Goal: Use online tool/utility

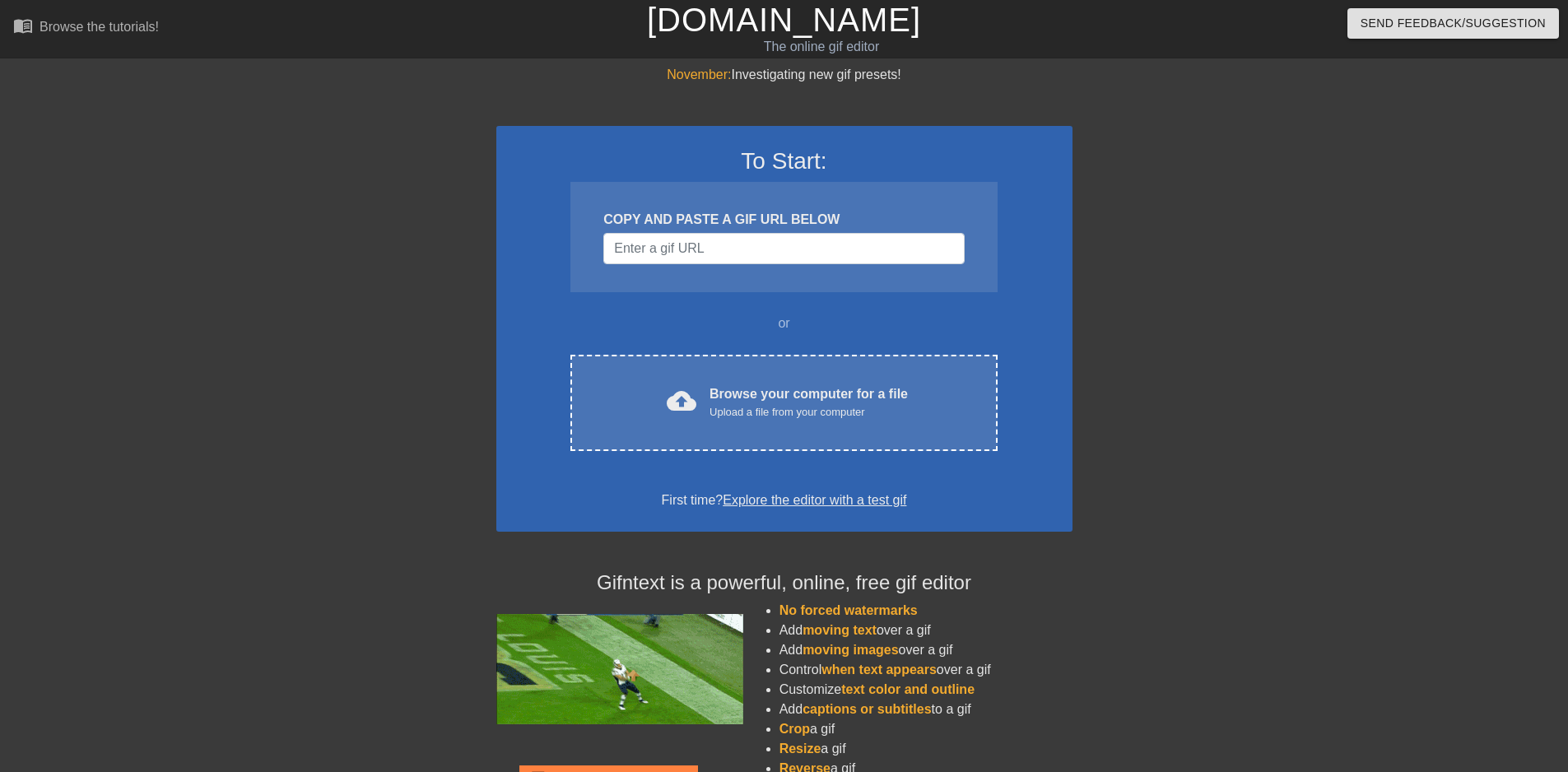
click at [700, 265] on div "COPY AND PASTE A GIF URL BELOW" at bounding box center [784, 237] width 426 height 110
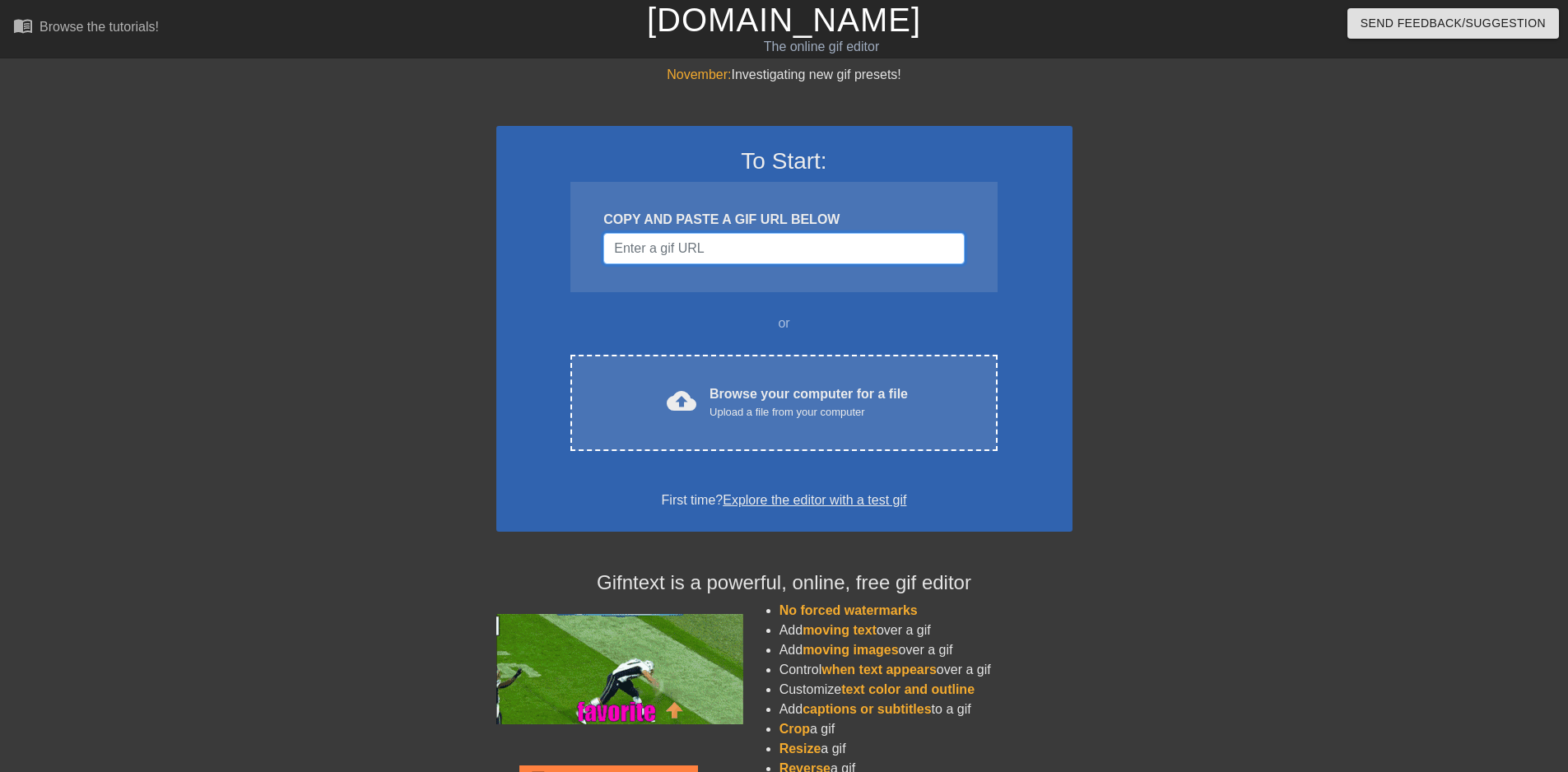
click at [707, 248] on input "Username" at bounding box center [784, 249] width 361 height 31
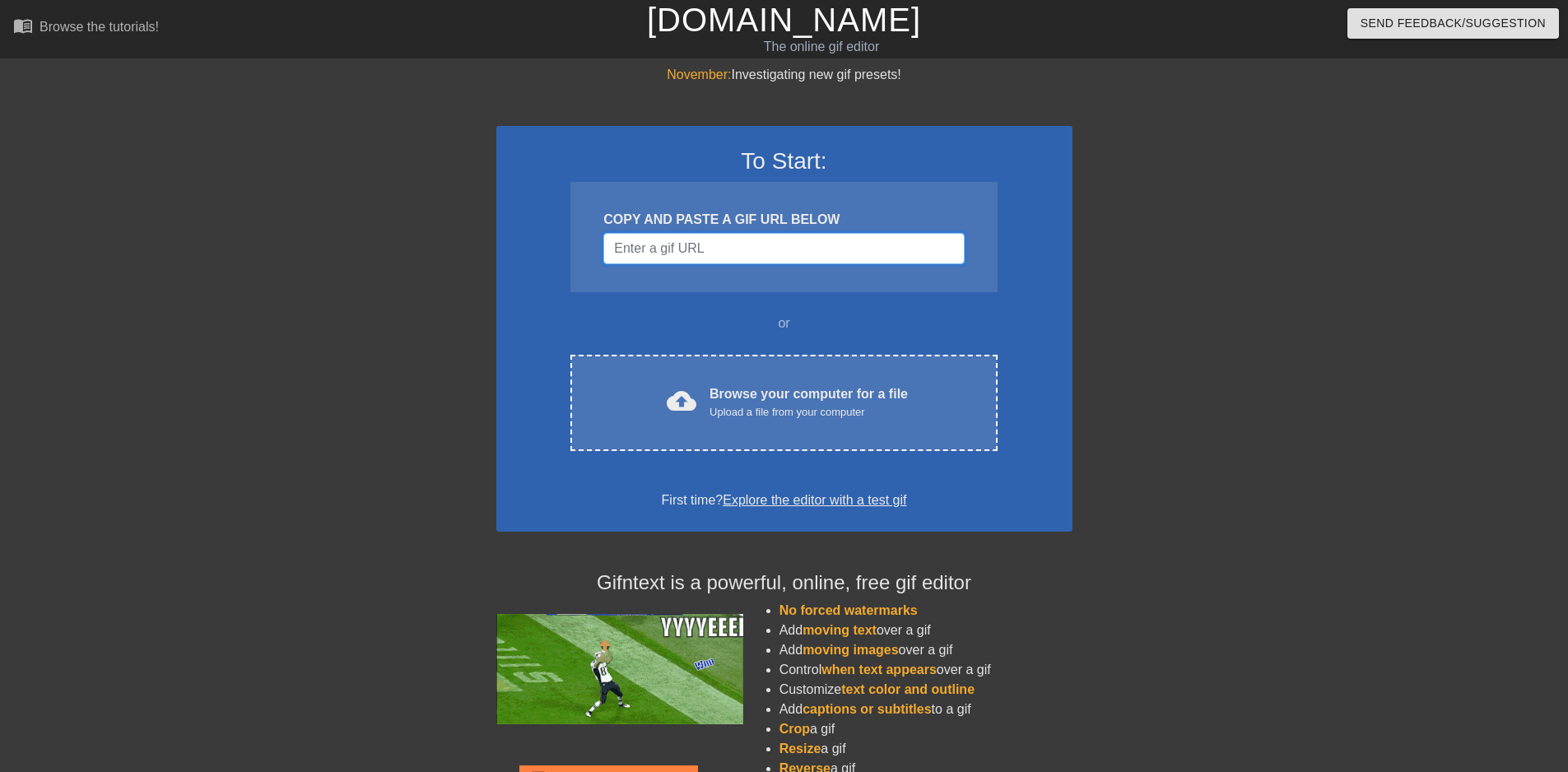
paste input "[URL][DOMAIN_NAME]"
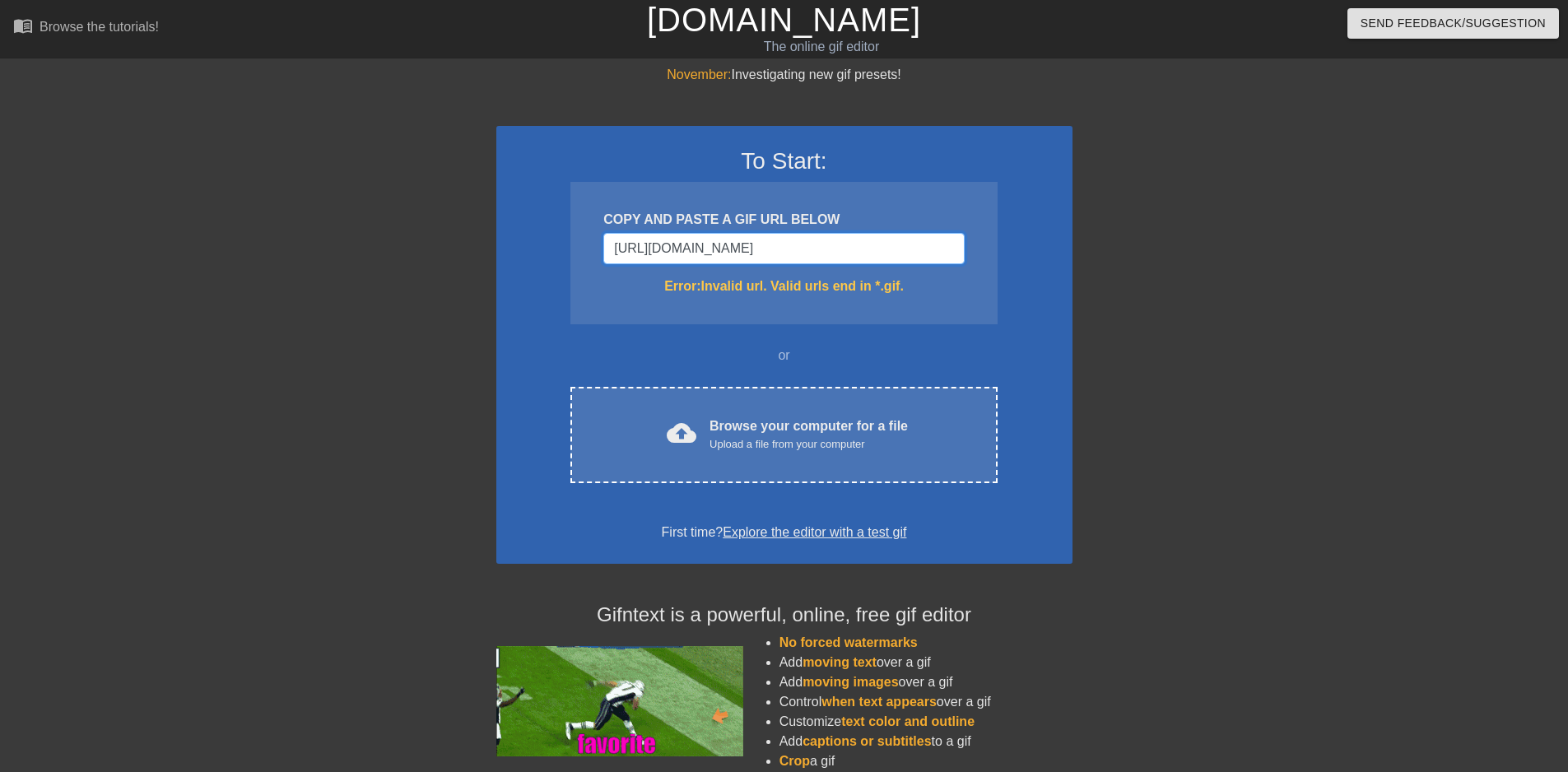
scroll to position [0, 107]
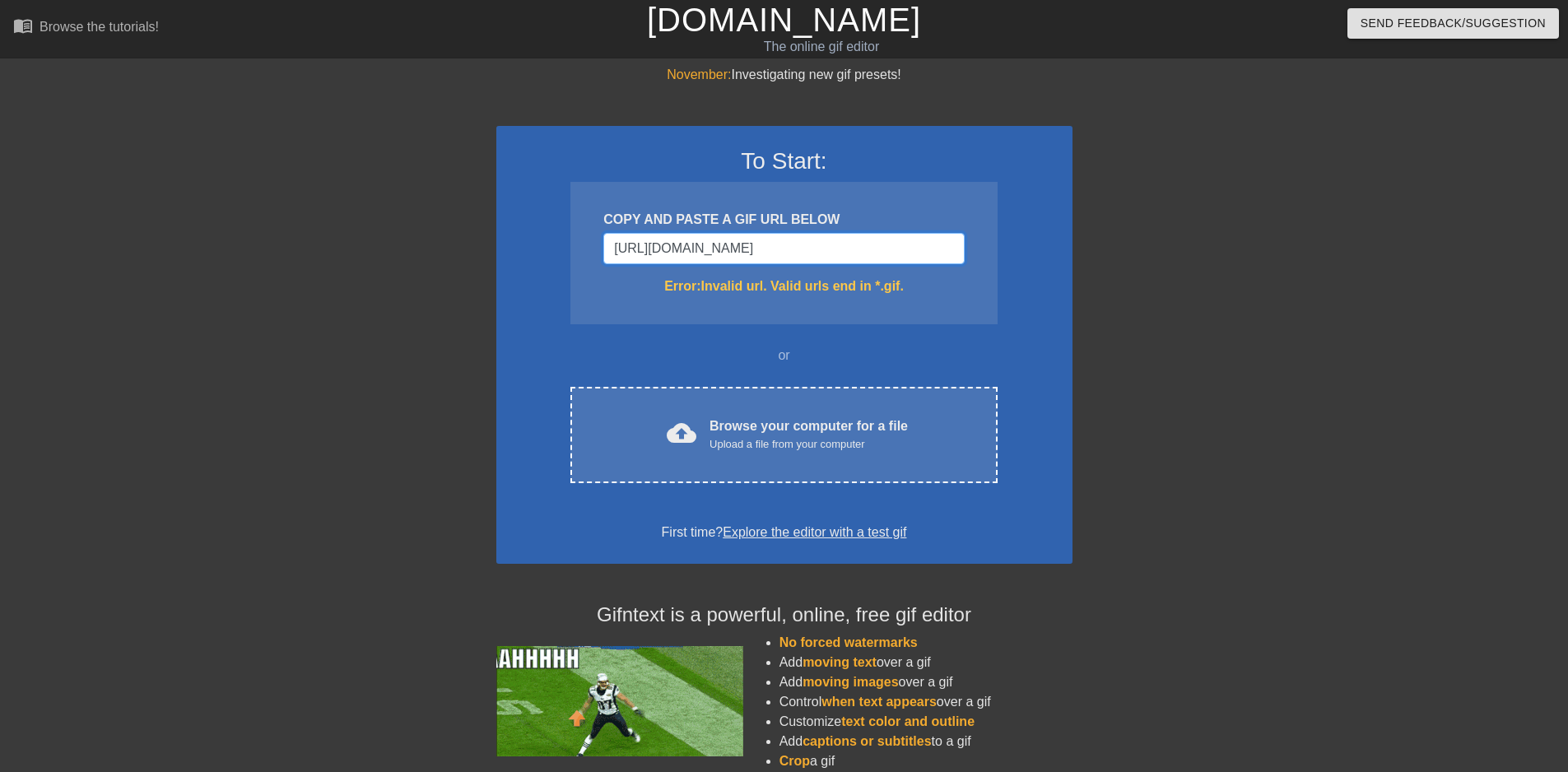
type input "[URL][DOMAIN_NAME]"
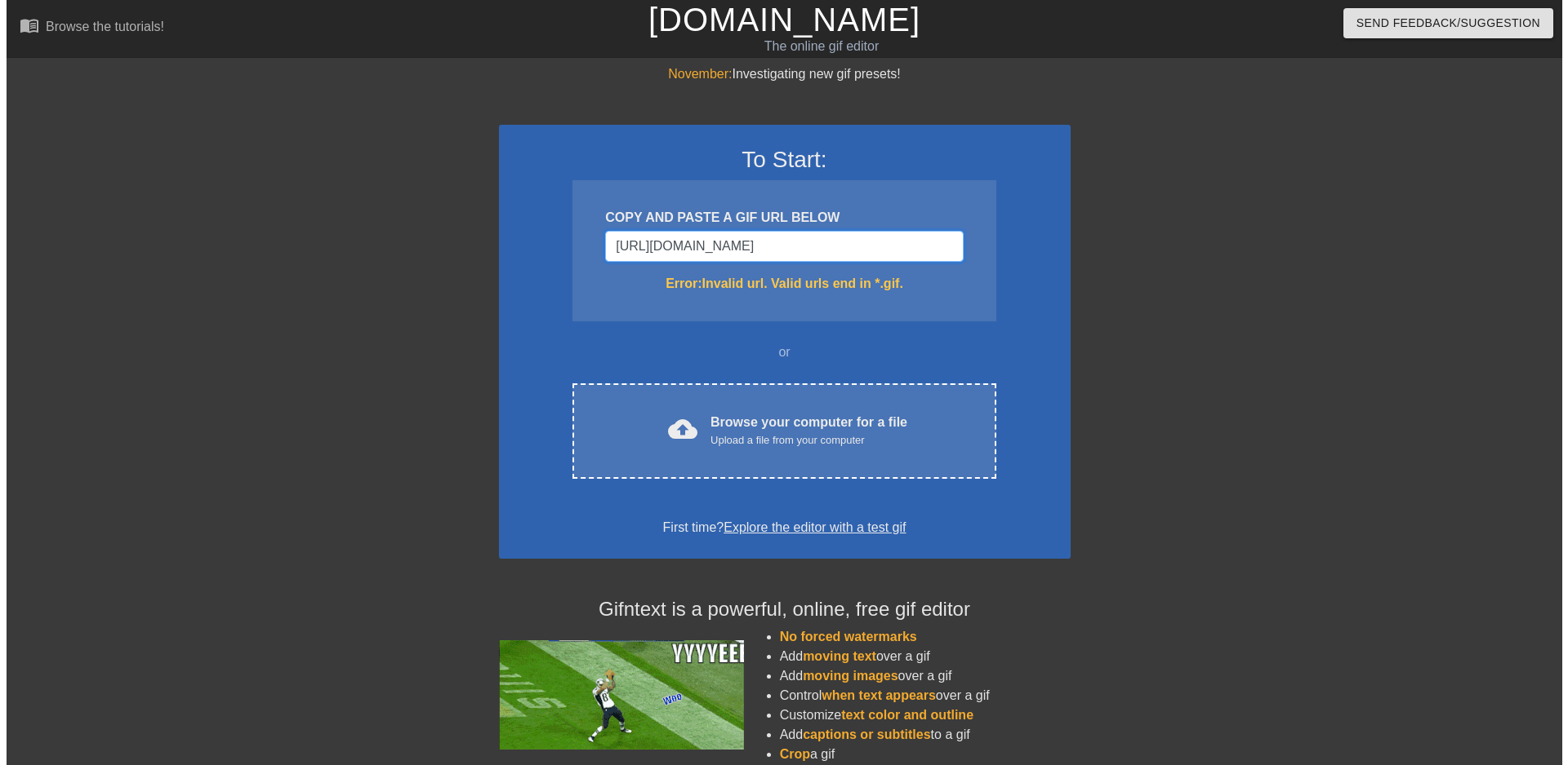
scroll to position [0, 0]
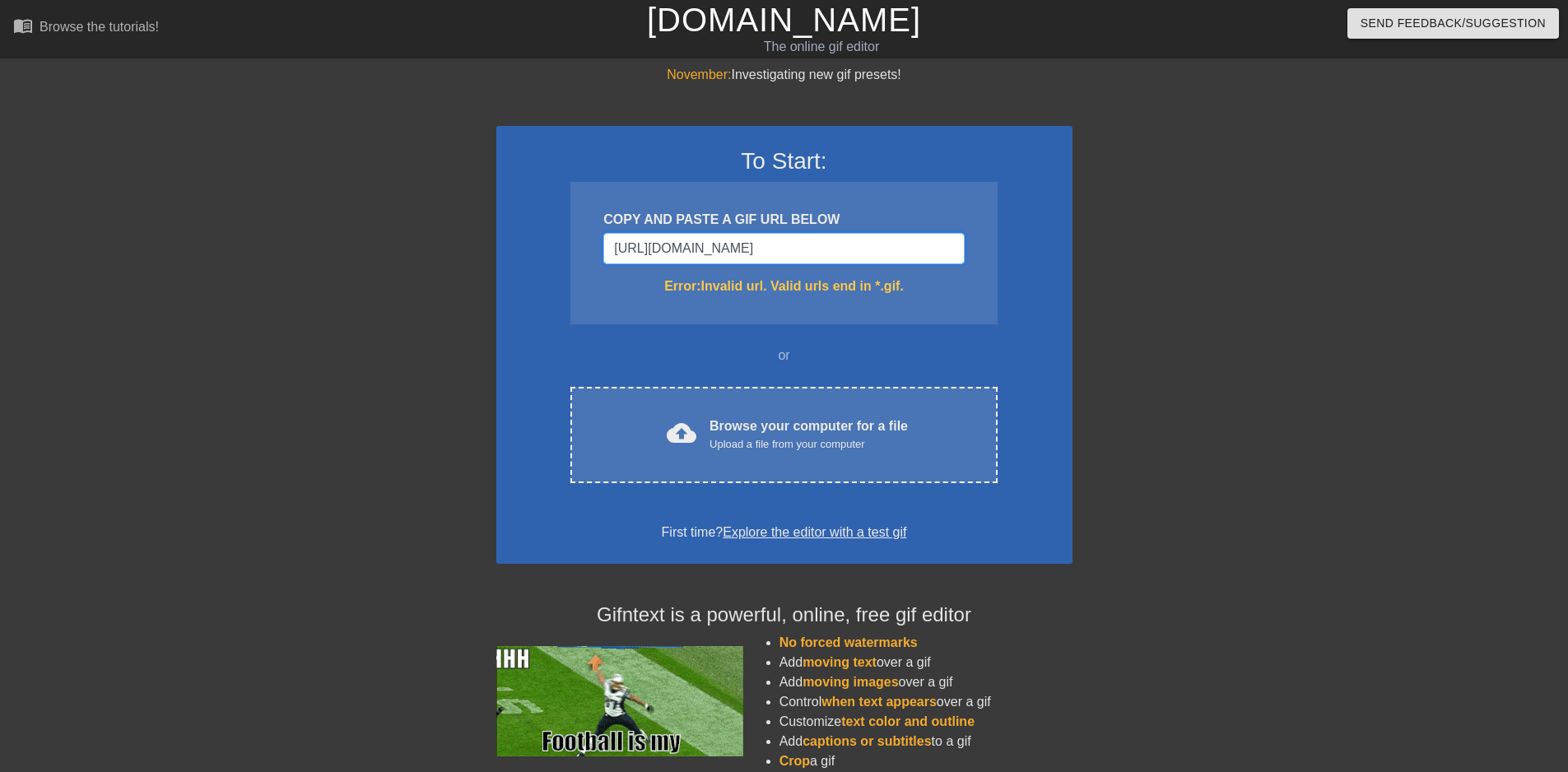
click at [788, 261] on input "[URL][DOMAIN_NAME]" at bounding box center [784, 249] width 361 height 31
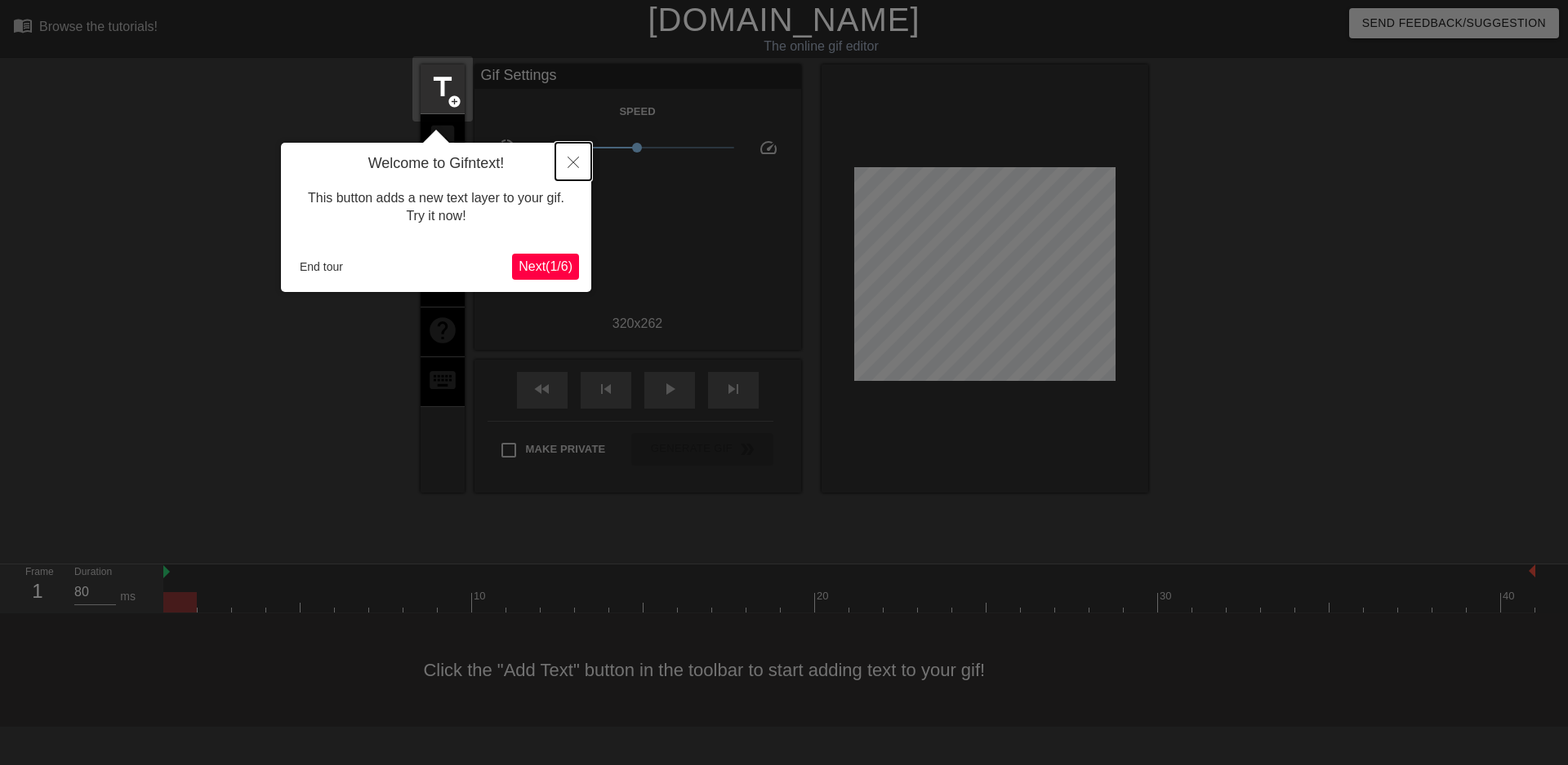
click at [573, 160] on icon "Close" at bounding box center [573, 162] width 12 height 12
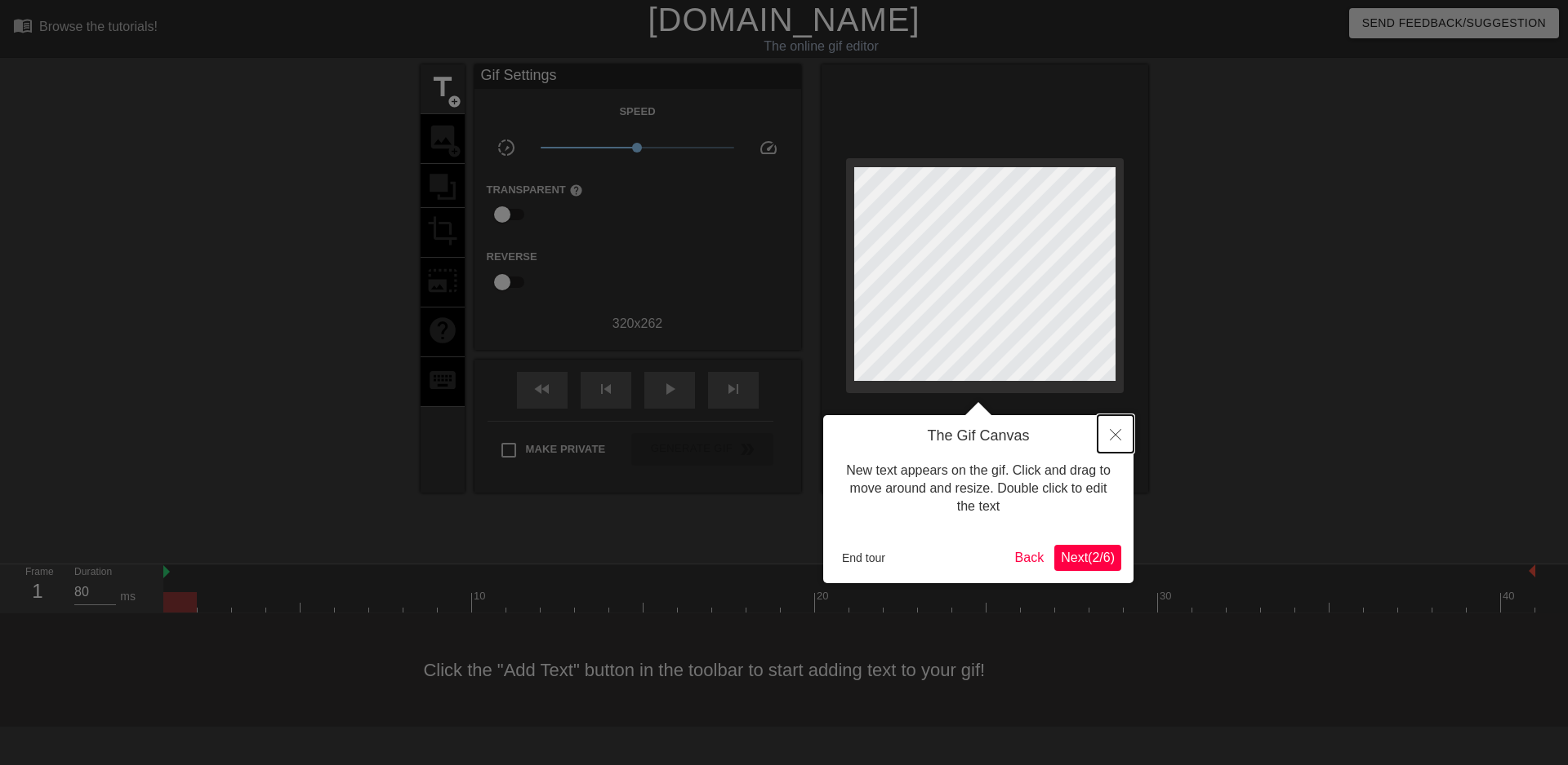
click at [1117, 439] on icon "Close" at bounding box center [1115, 434] width 12 height 12
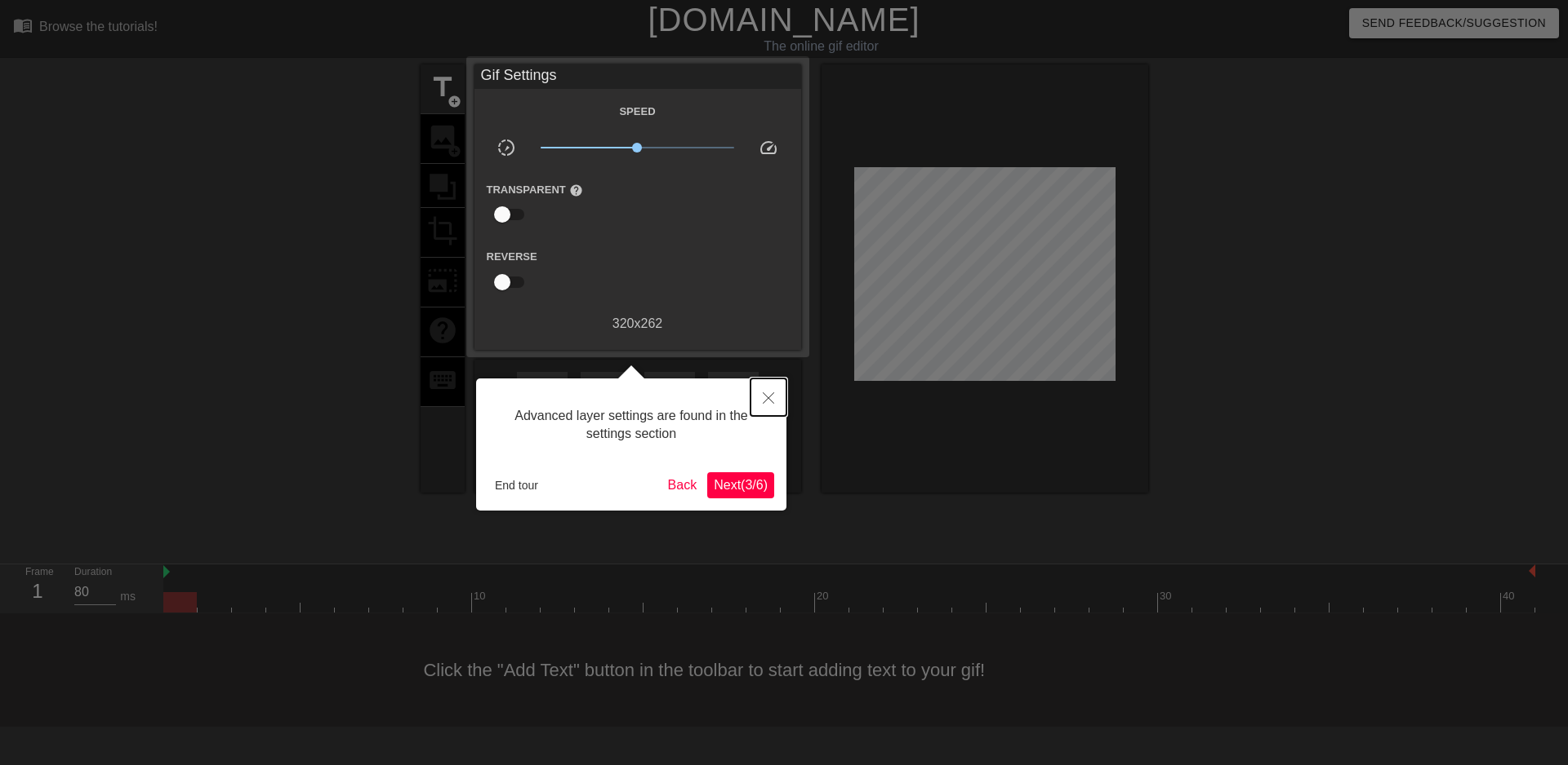
click at [773, 396] on icon "Close" at bounding box center [768, 398] width 12 height 12
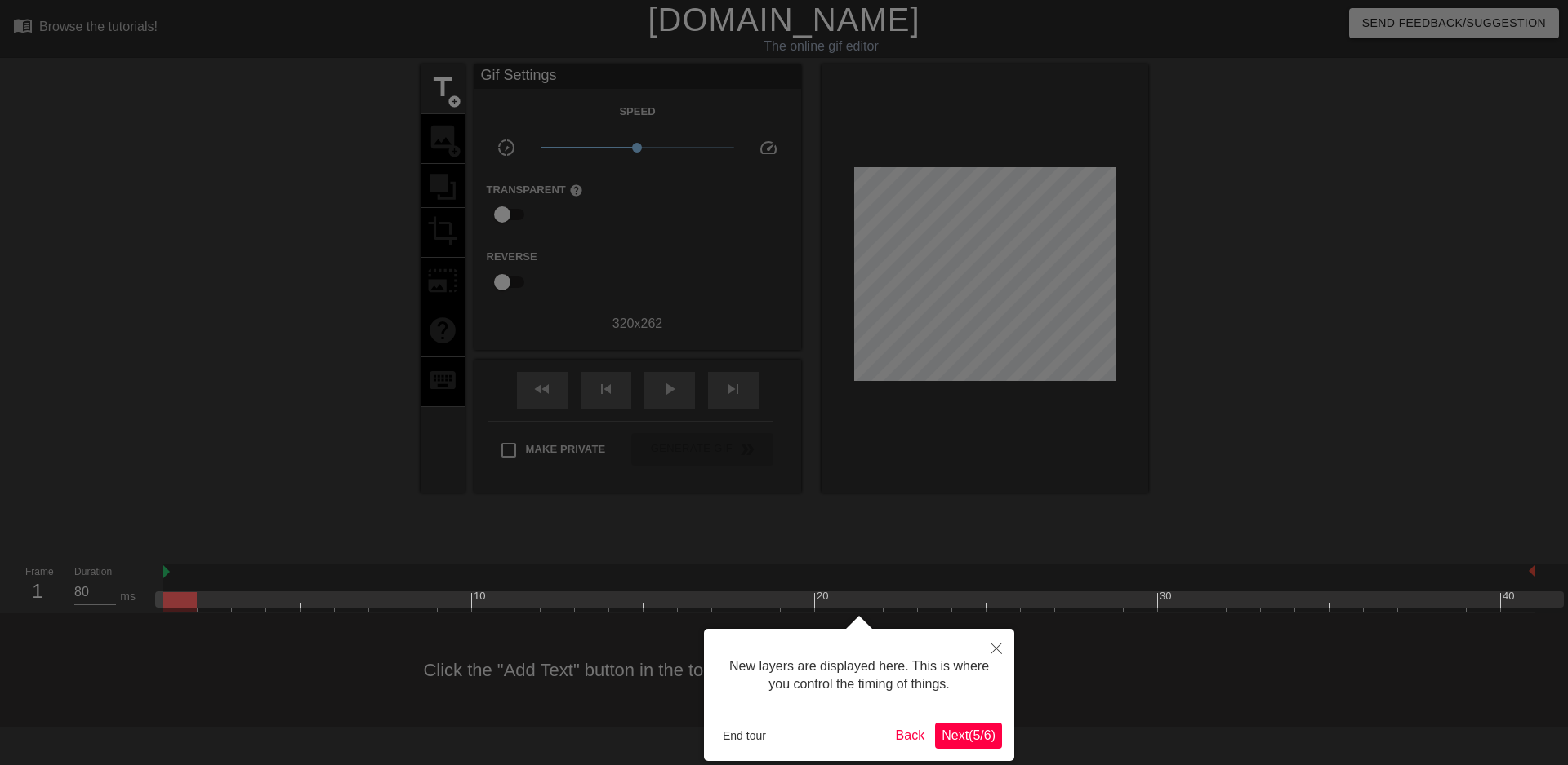
scroll to position [14, 0]
click at [996, 647] on icon "Close" at bounding box center [996, 648] width 12 height 12
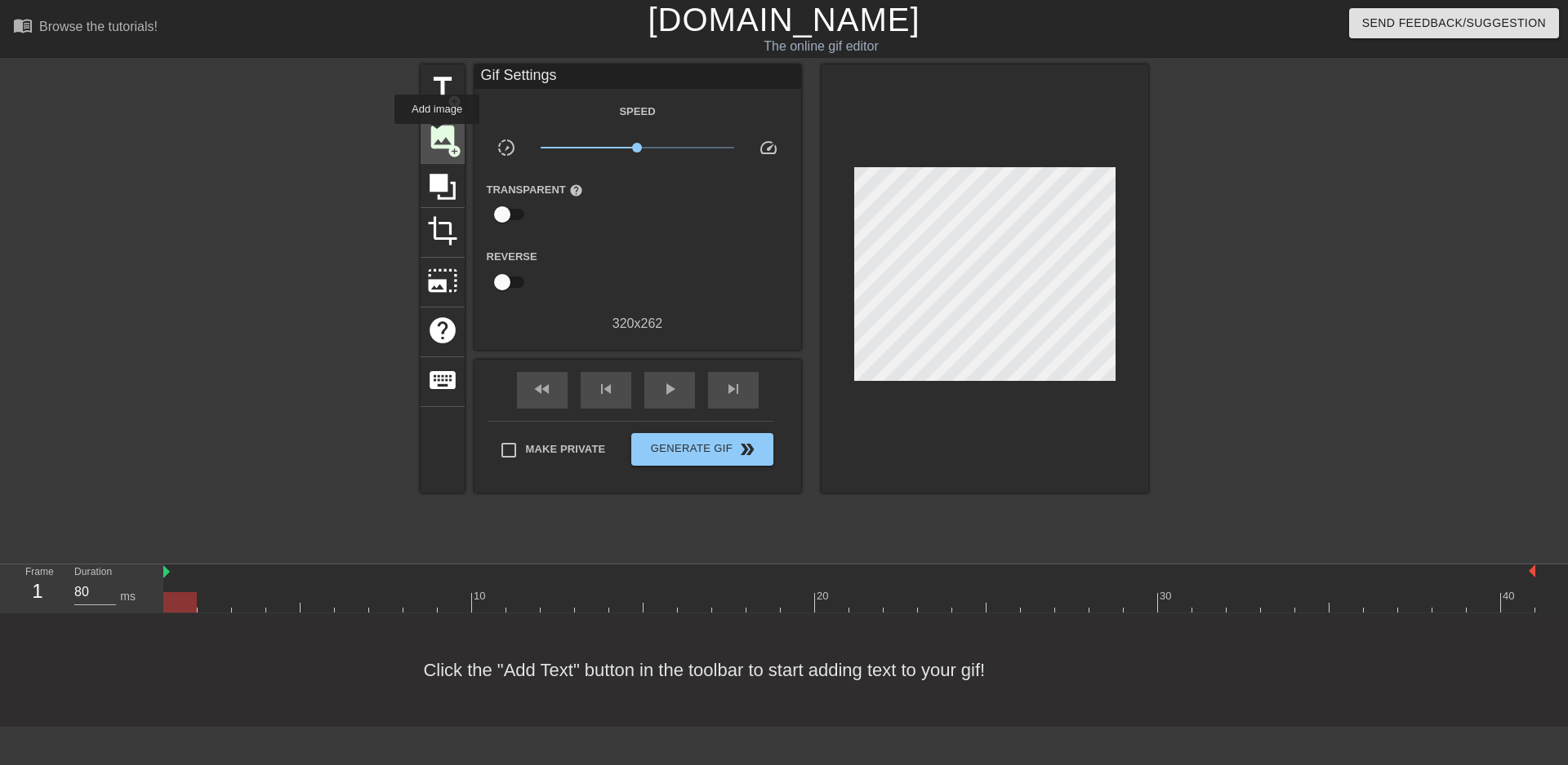
click at [437, 135] on span "image" at bounding box center [443, 137] width 31 height 31
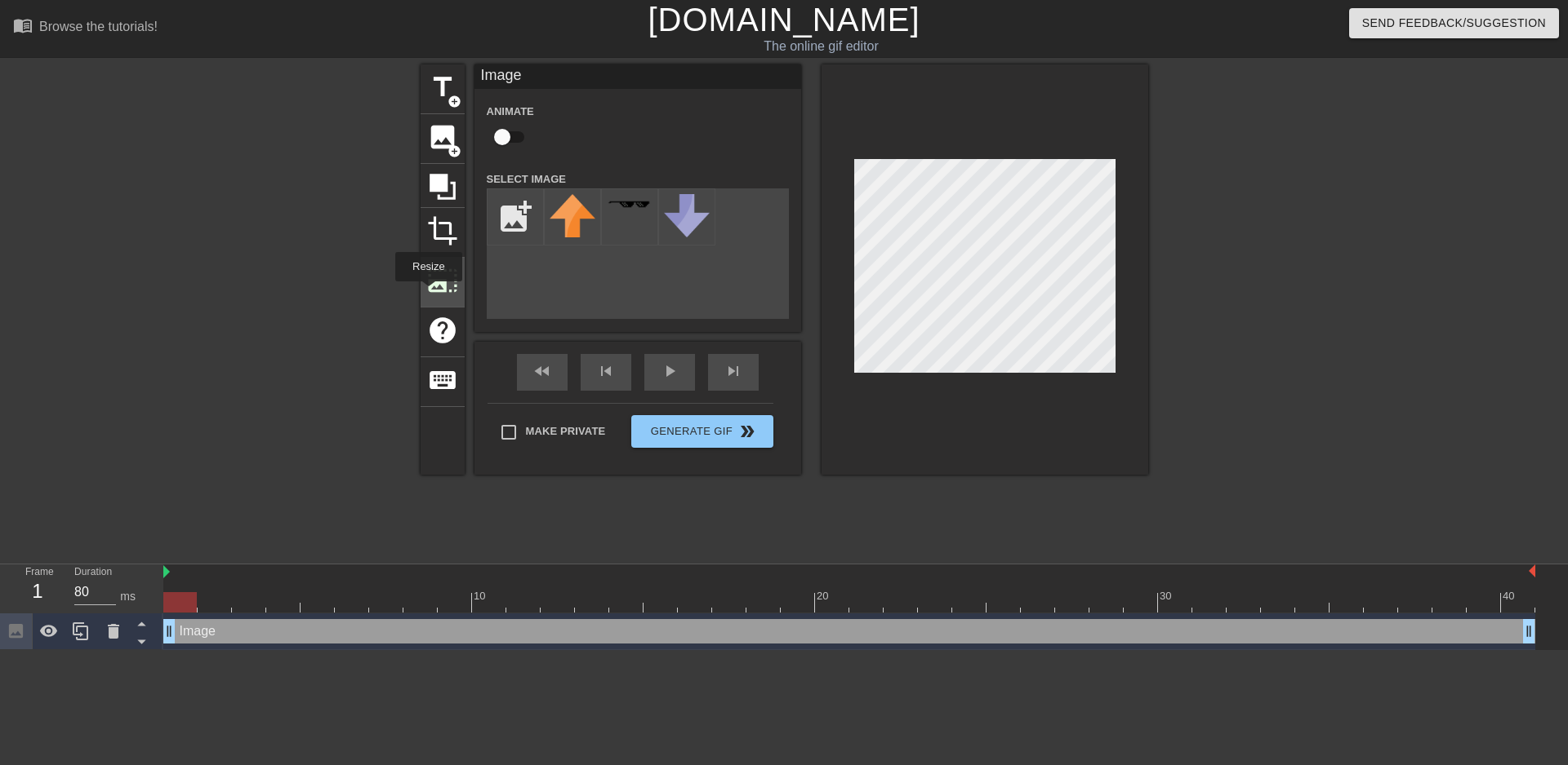
scroll to position [0, 0]
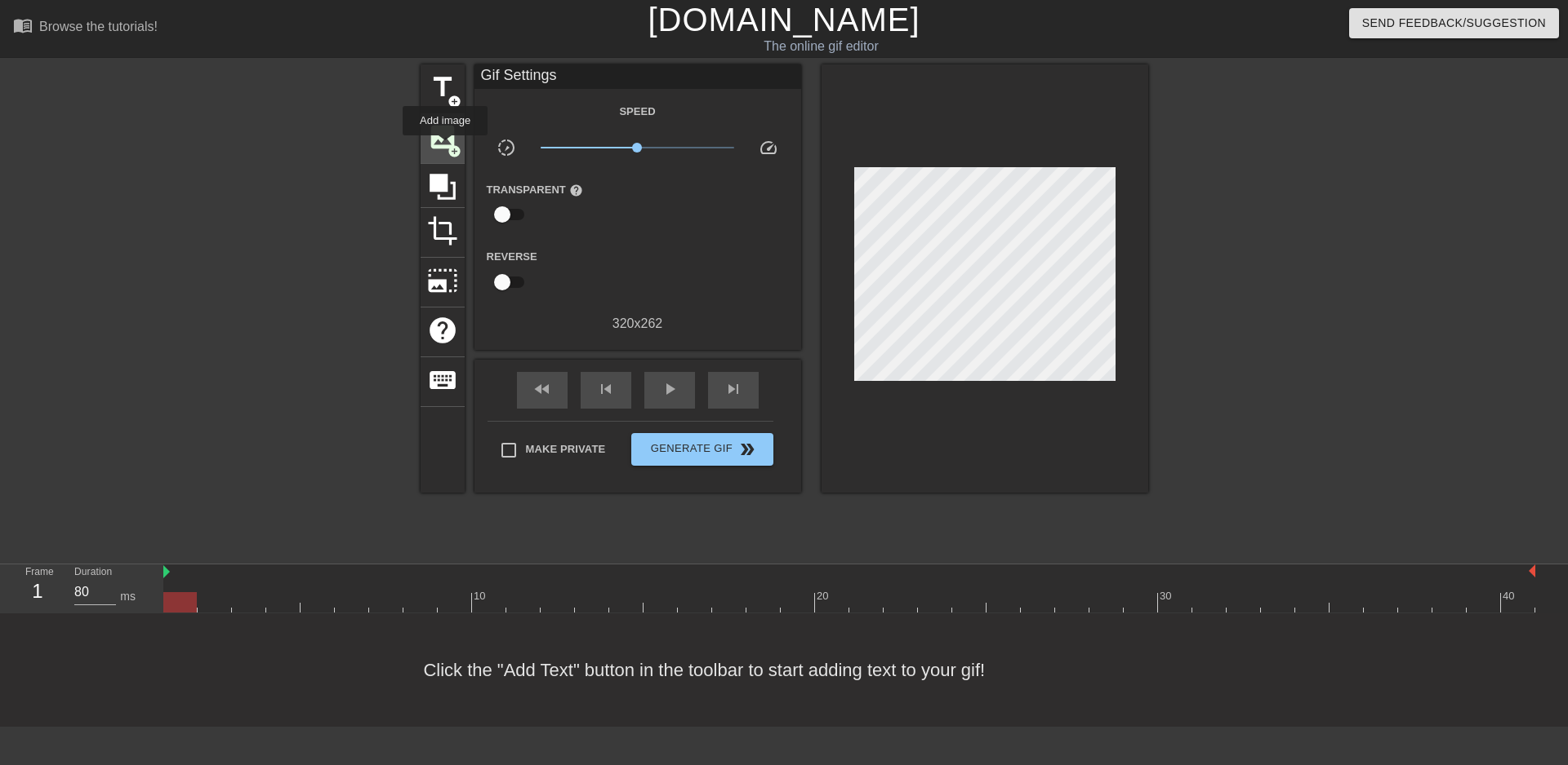
click at [445, 147] on span "image" at bounding box center [443, 137] width 31 height 31
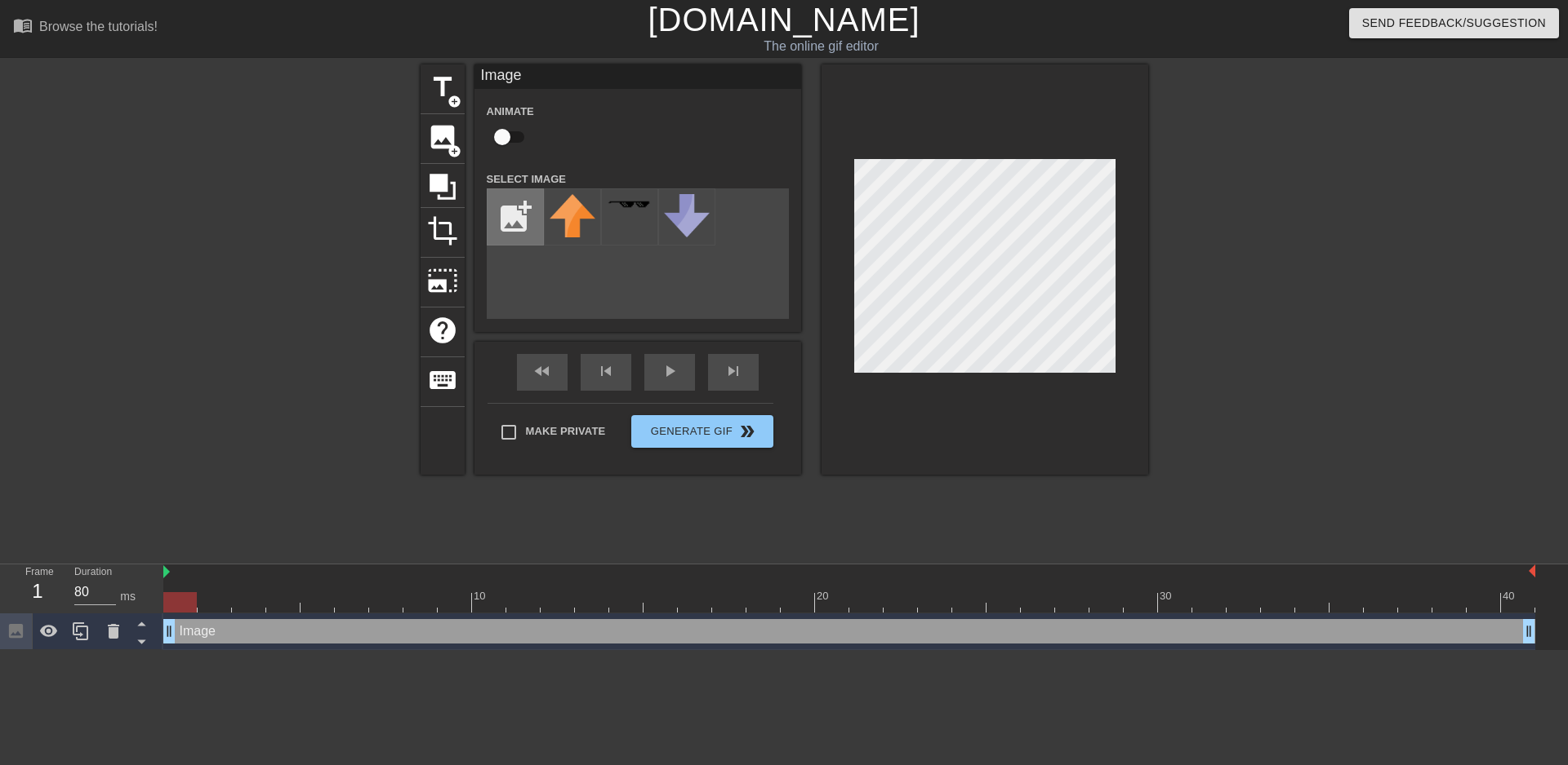
click at [517, 218] on input "file" at bounding box center [514, 217] width 55 height 55
type input "C:\fakepath\SUPV.png"
click at [571, 197] on img at bounding box center [572, 205] width 46 height 20
click at [519, 142] on input "checkbox" at bounding box center [502, 137] width 93 height 31
click at [519, 142] on input "checkbox" at bounding box center [517, 137] width 93 height 31
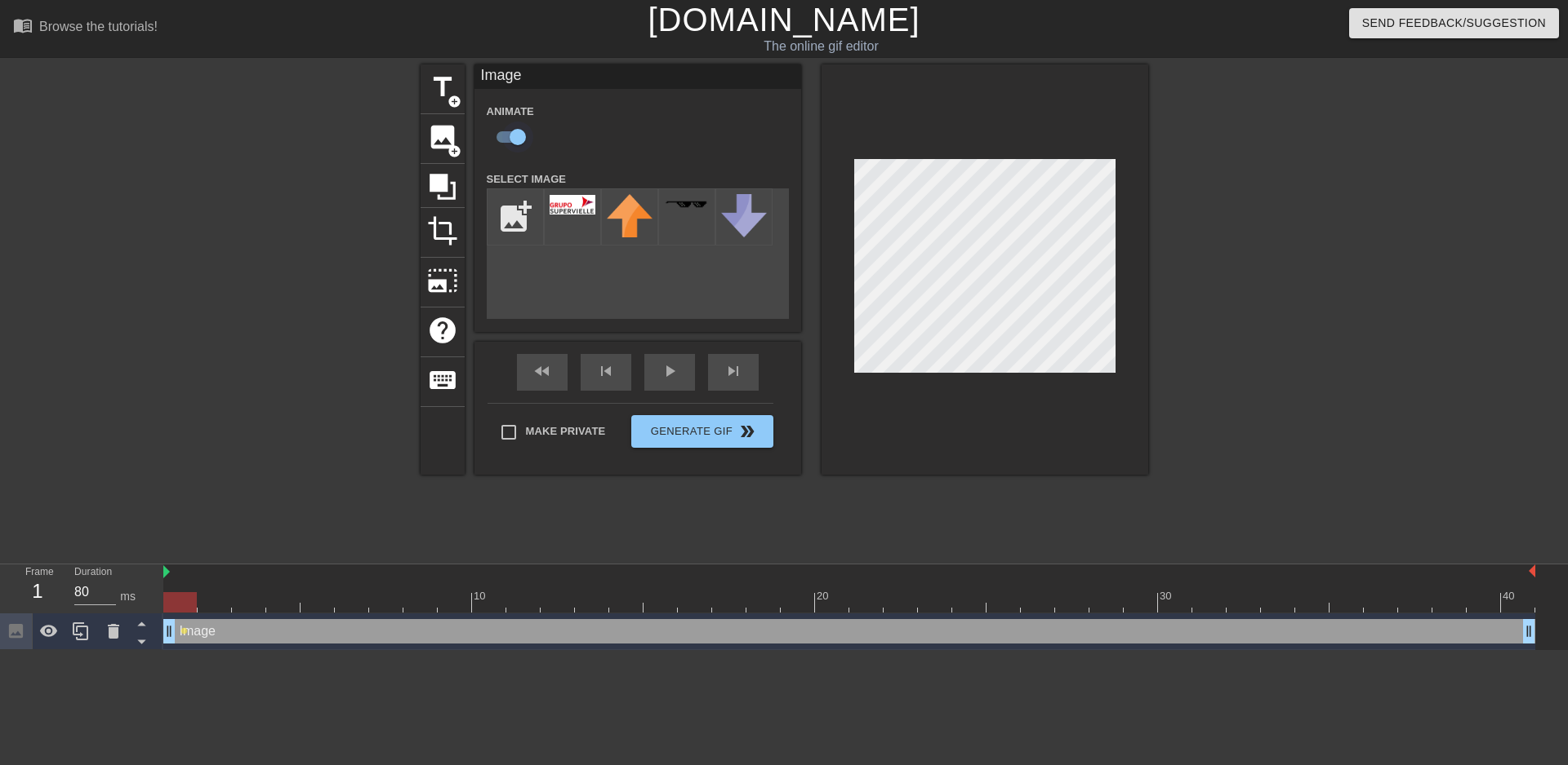
checkbox input "false"
click at [667, 368] on div "fast_rewind skip_previous play_arrow skip_next" at bounding box center [637, 373] width 267 height 61
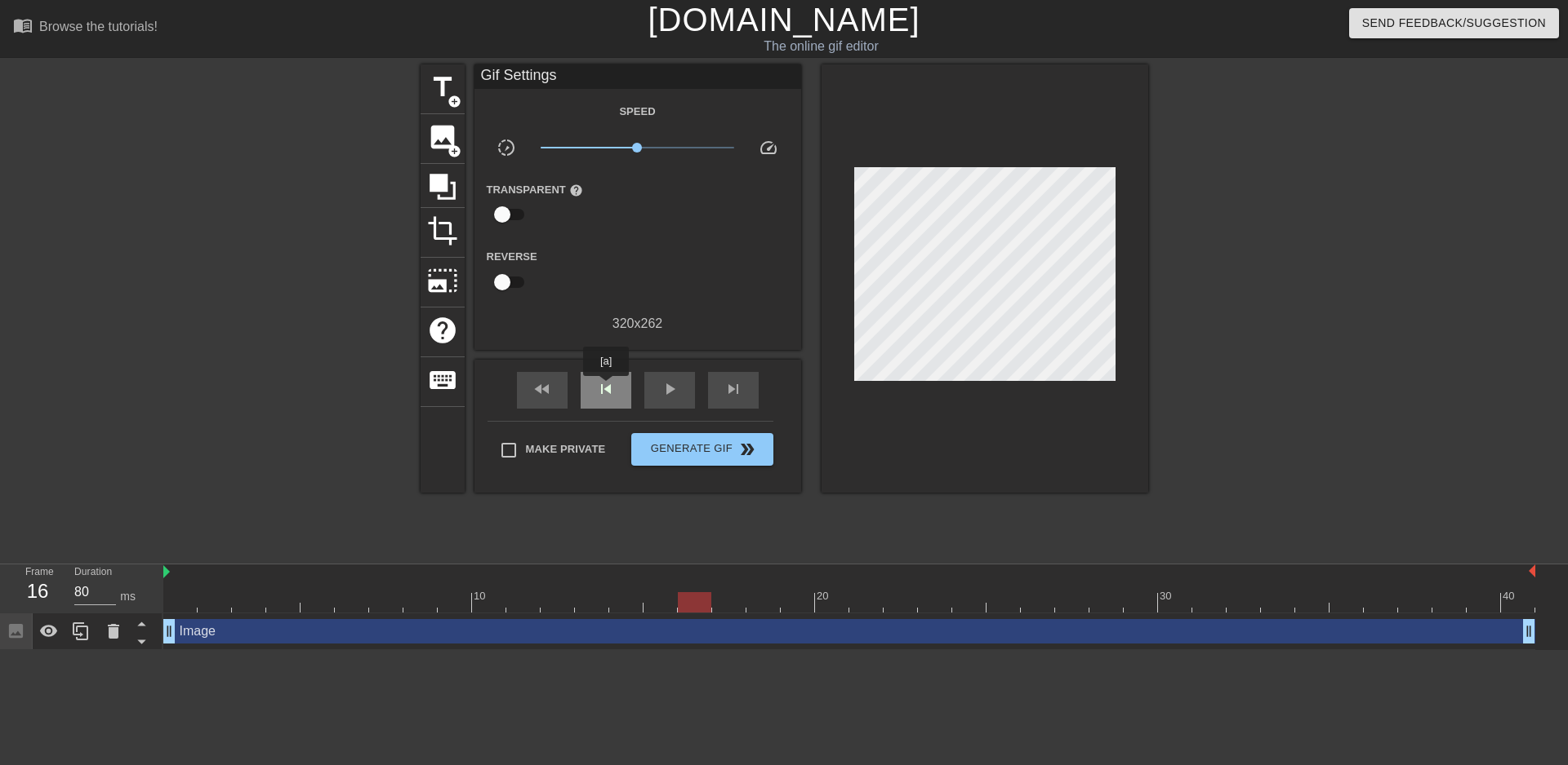
click at [606, 387] on span "skip_previous" at bounding box center [606, 389] width 20 height 20
click at [441, 147] on span "image" at bounding box center [443, 137] width 31 height 31
click at [442, 145] on span "image" at bounding box center [443, 137] width 31 height 31
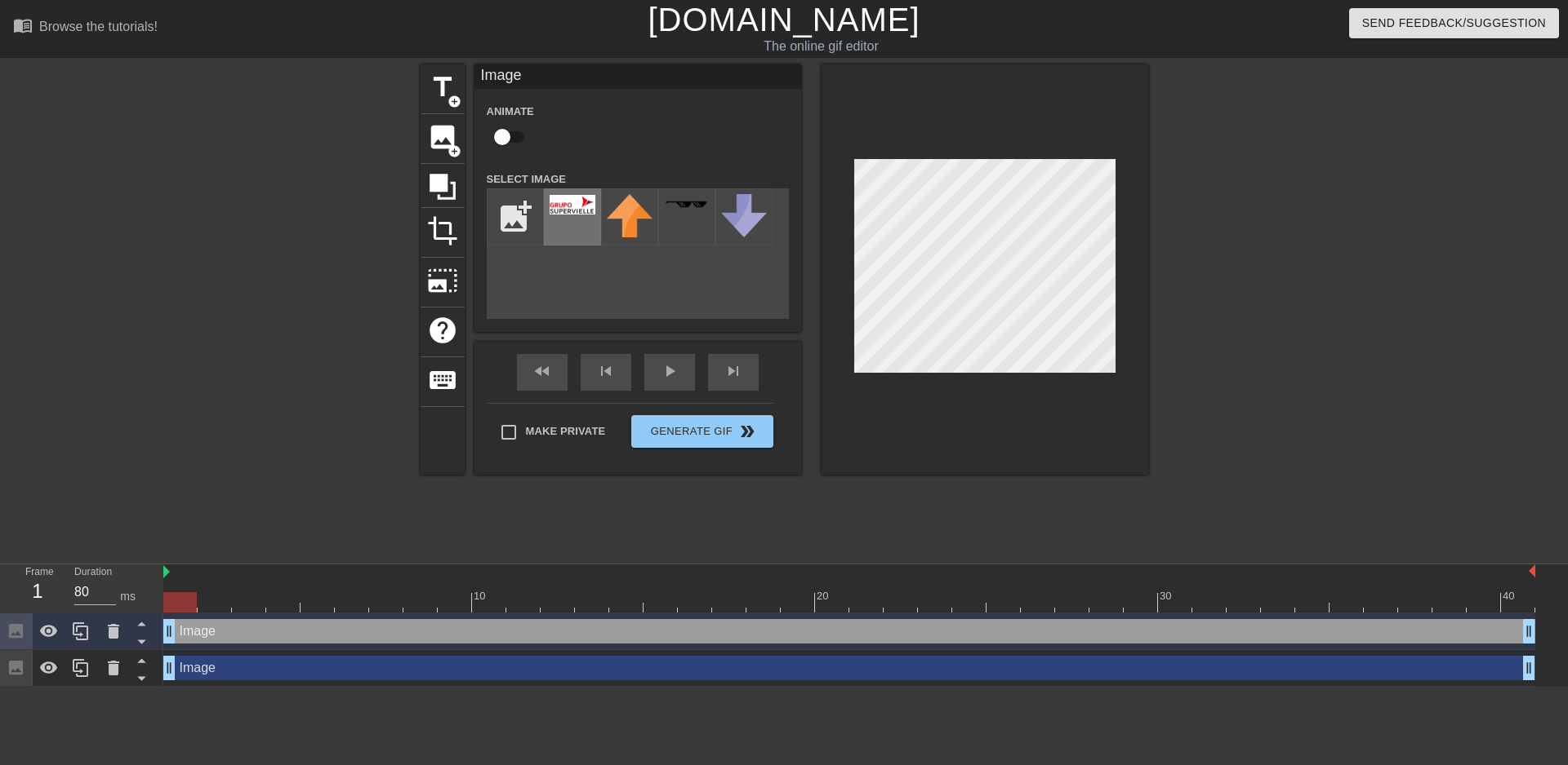
click at [571, 203] on img at bounding box center [572, 205] width 46 height 20
click at [200, 634] on div "Image drag_handle drag_handle" at bounding box center [850, 631] width 1372 height 24
click at [199, 662] on div "Image drag_handle drag_handle" at bounding box center [850, 667] width 1372 height 24
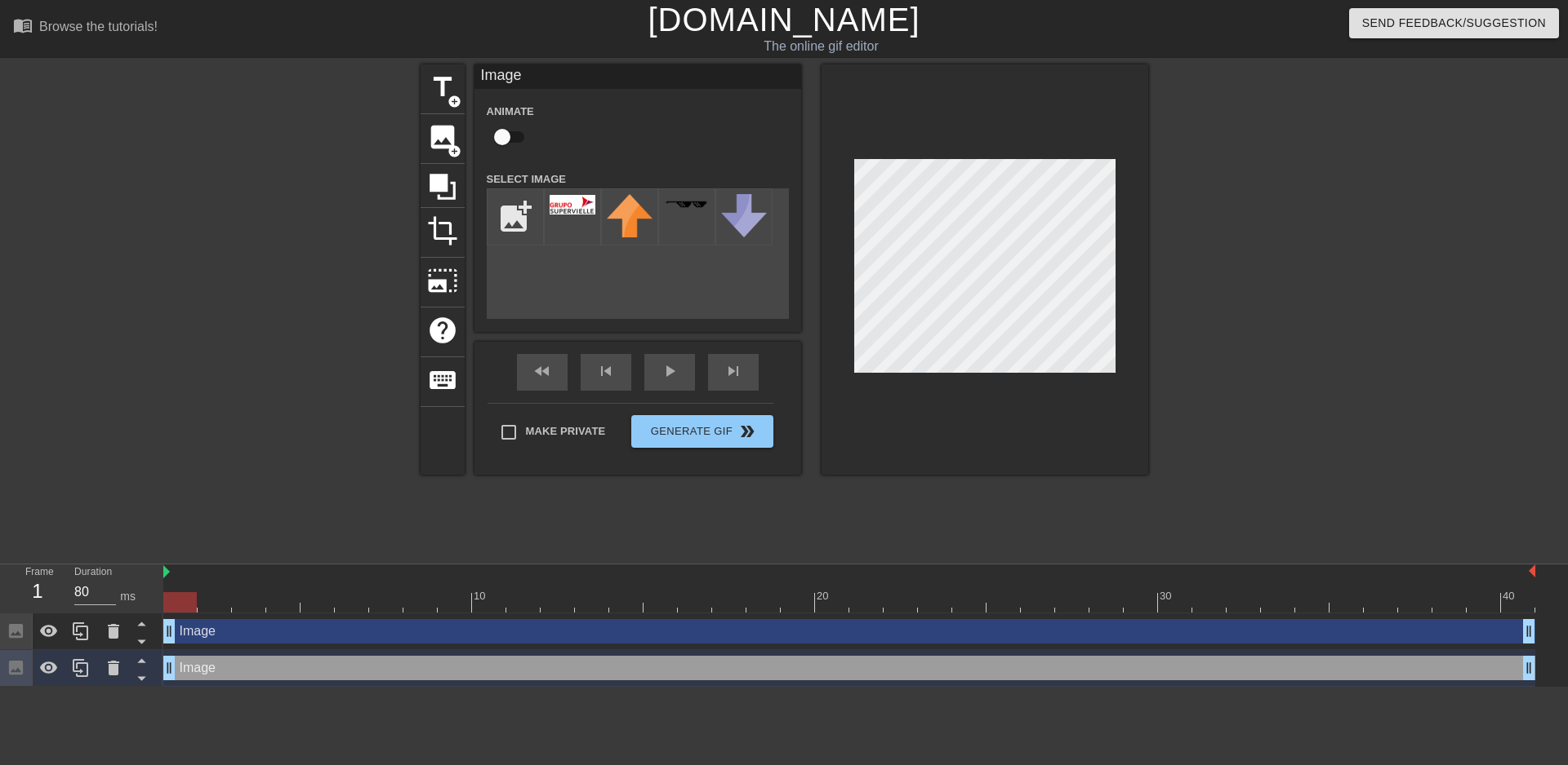
click at [204, 637] on div "Image drag_handle drag_handle" at bounding box center [850, 631] width 1372 height 24
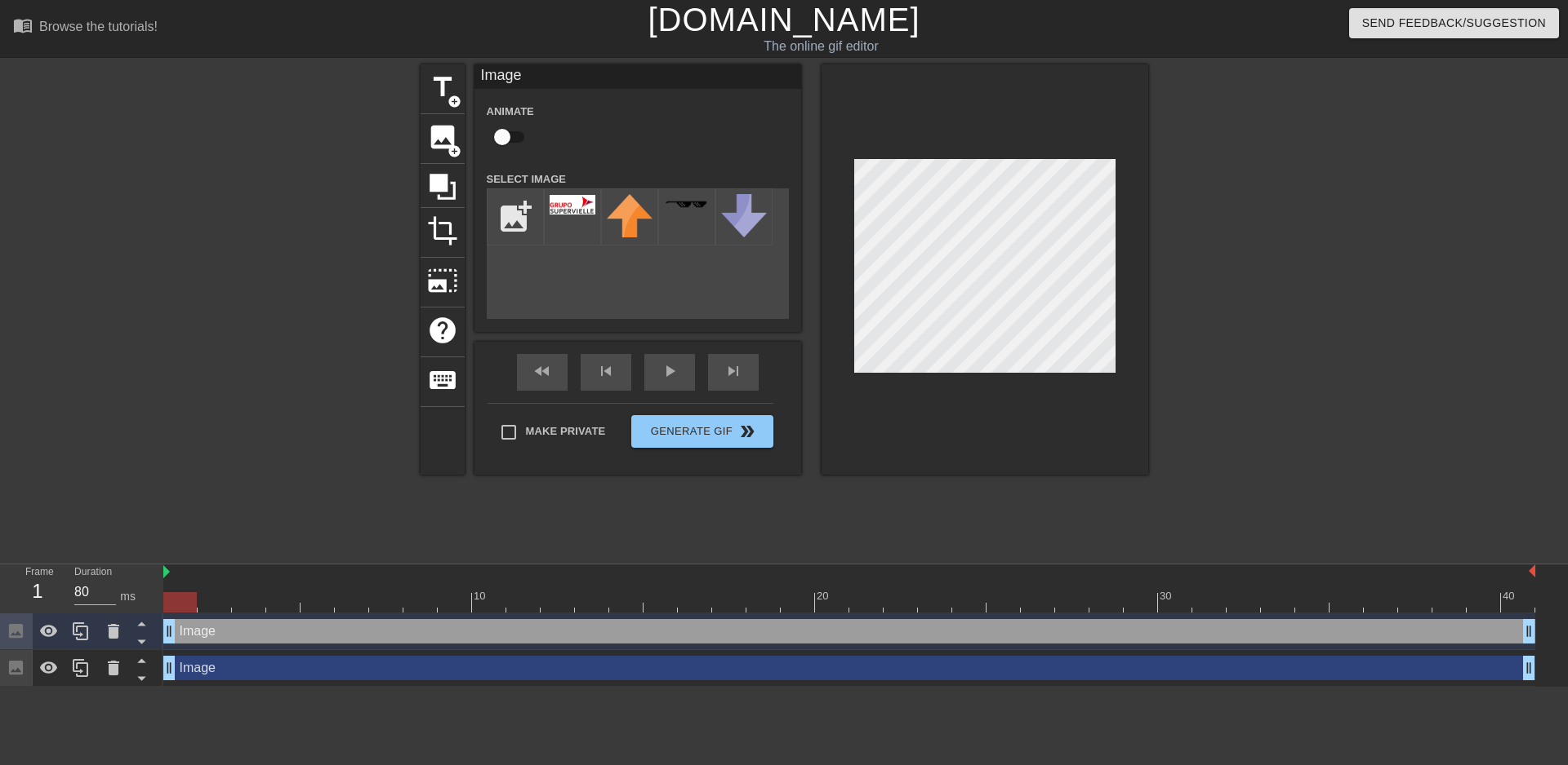
click at [222, 668] on div "Image drag_handle drag_handle" at bounding box center [850, 667] width 1372 height 24
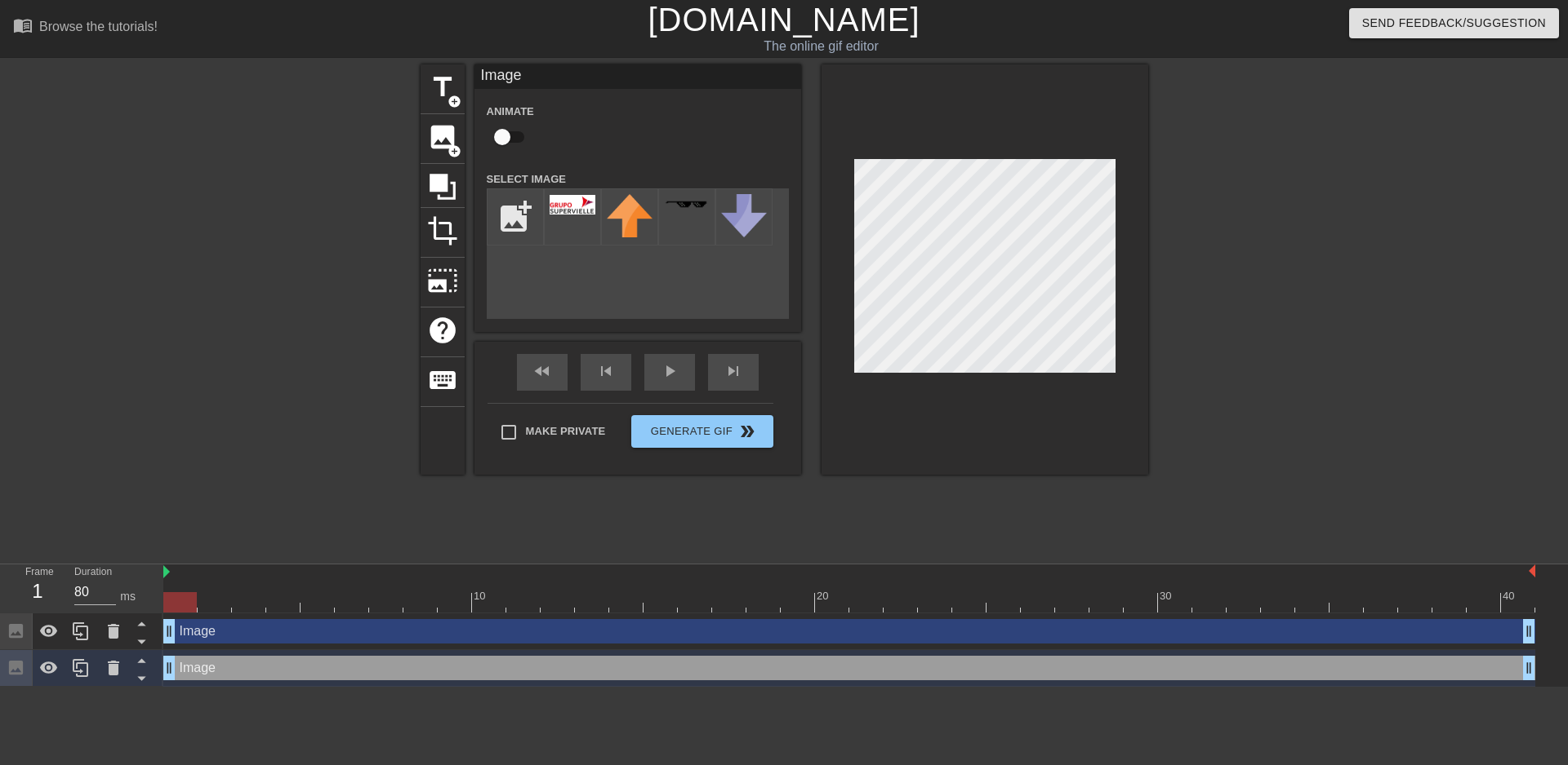
click at [234, 640] on div "Image drag_handle drag_handle" at bounding box center [850, 631] width 1372 height 24
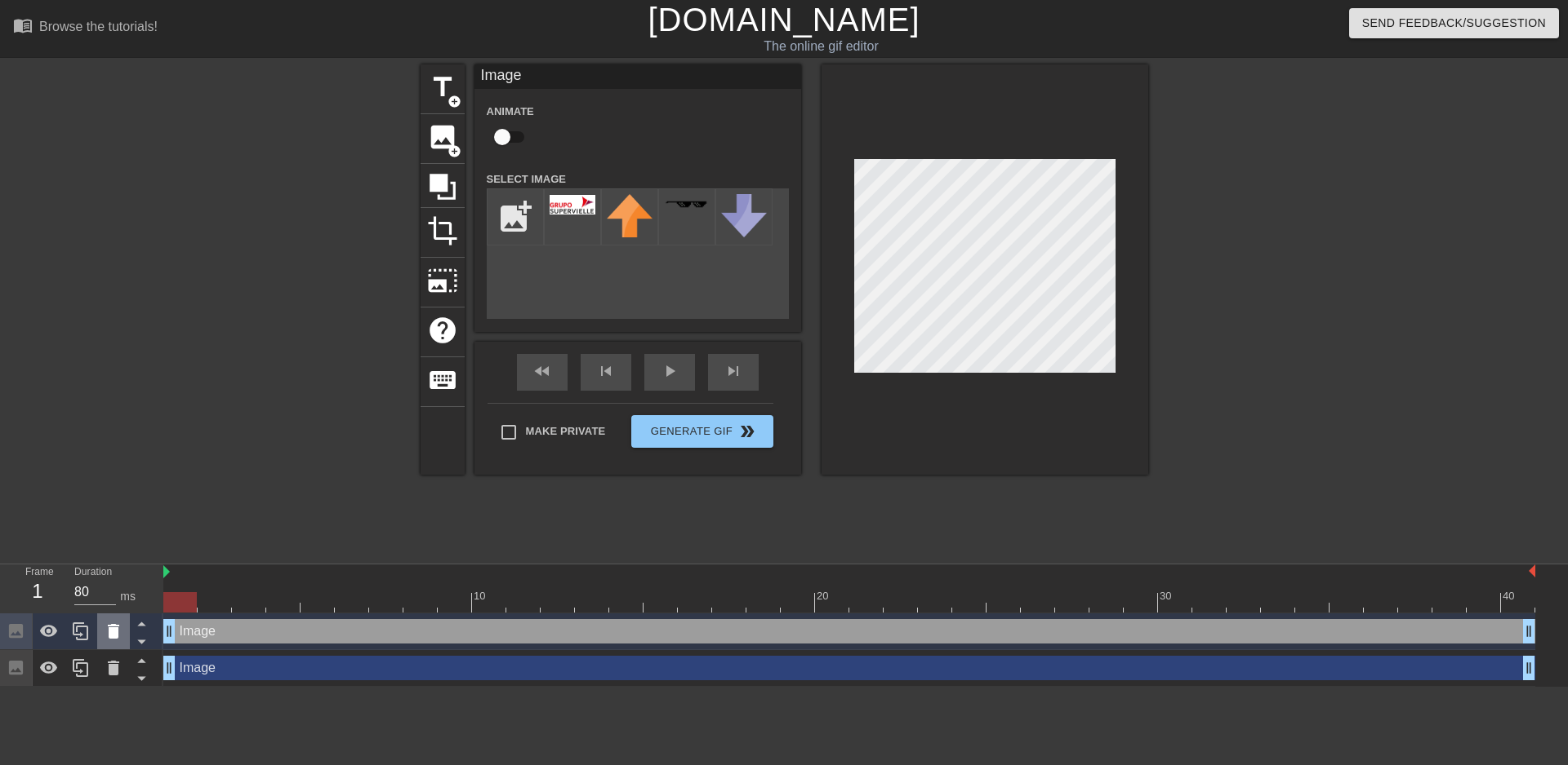
click at [110, 633] on icon at bounding box center [113, 631] width 12 height 14
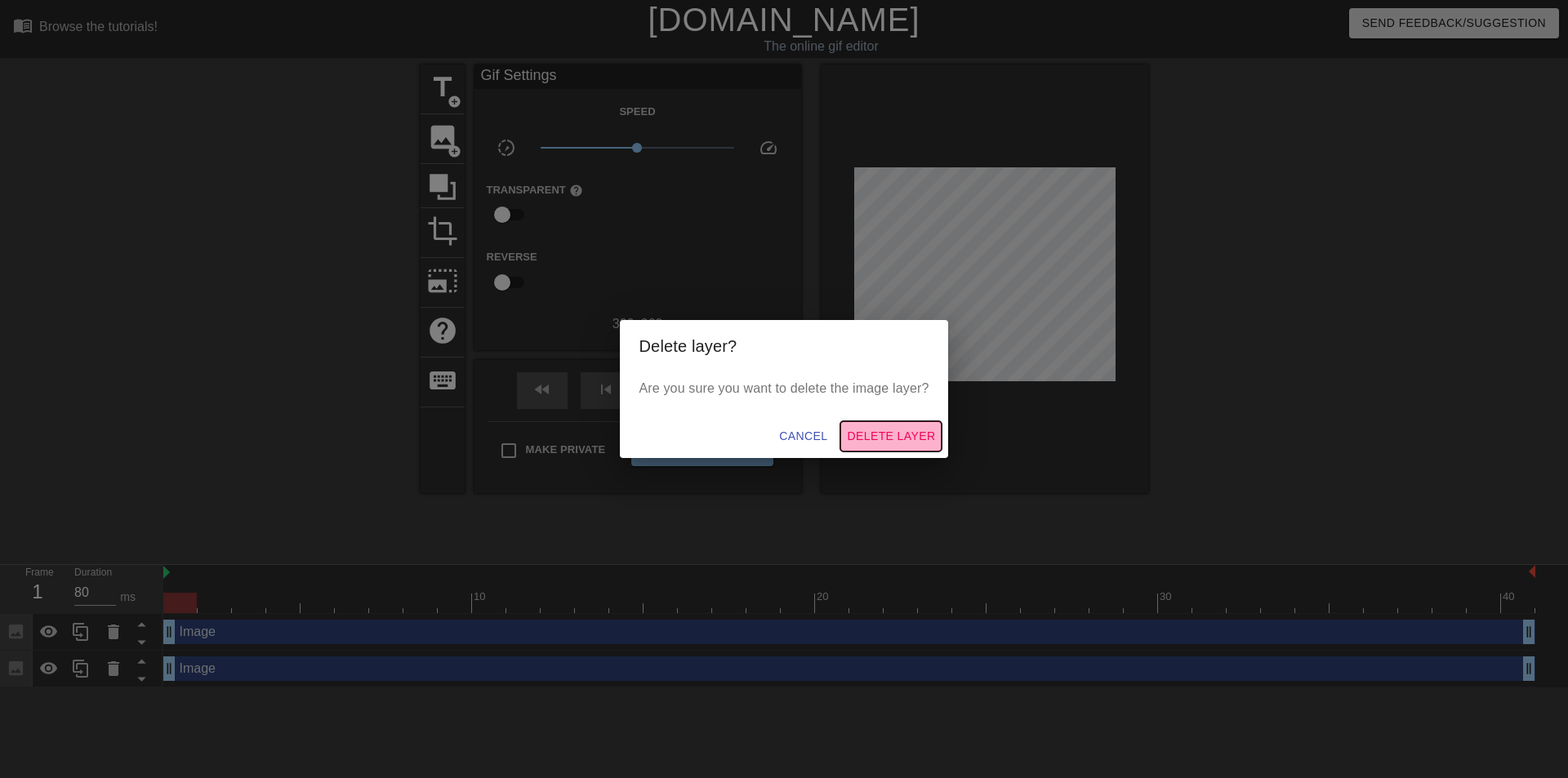
click at [889, 439] on span "Delete Layer" at bounding box center [891, 436] width 89 height 21
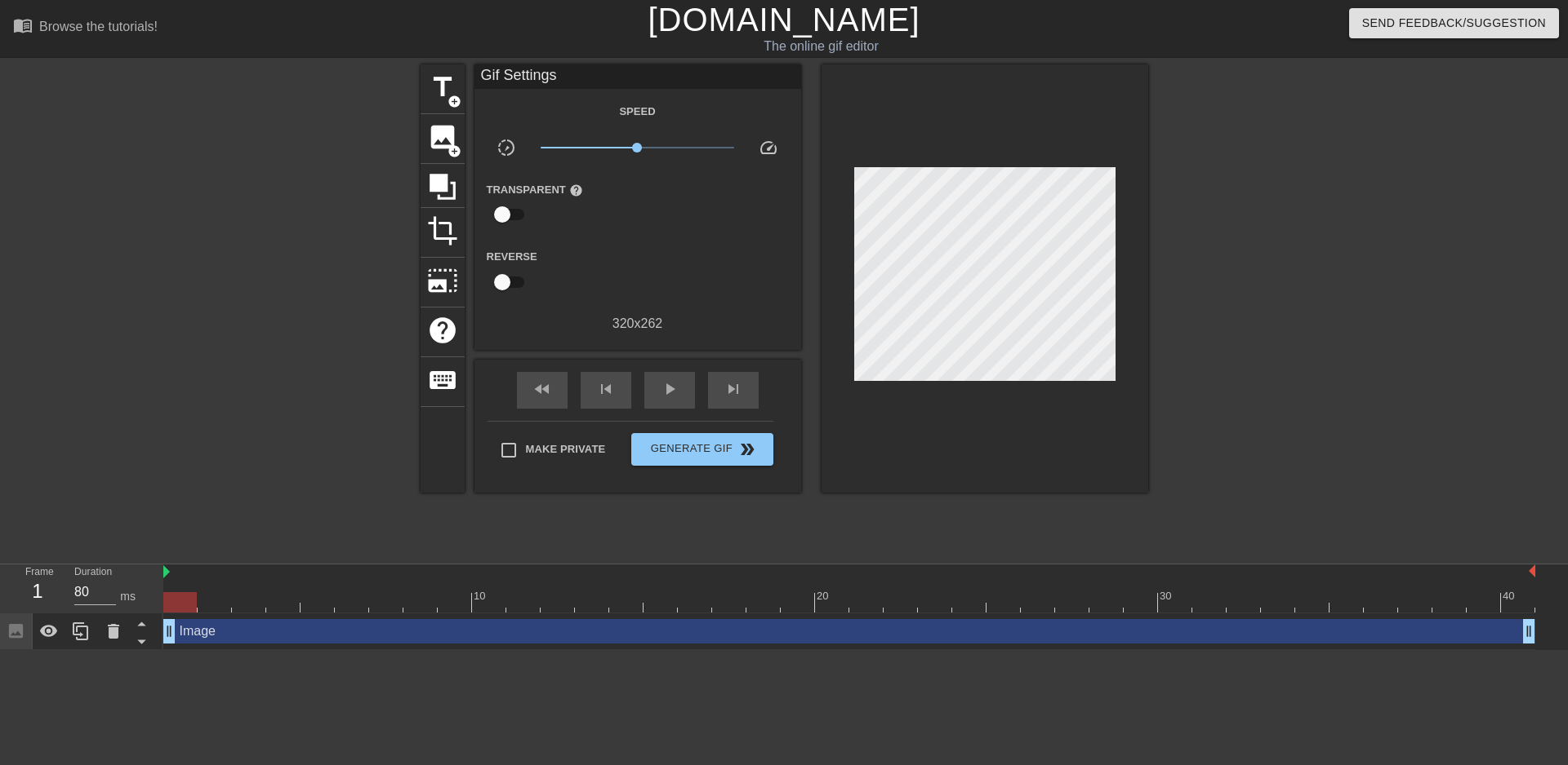
click at [306, 636] on div "Image drag_handle drag_handle" at bounding box center [850, 631] width 1372 height 24
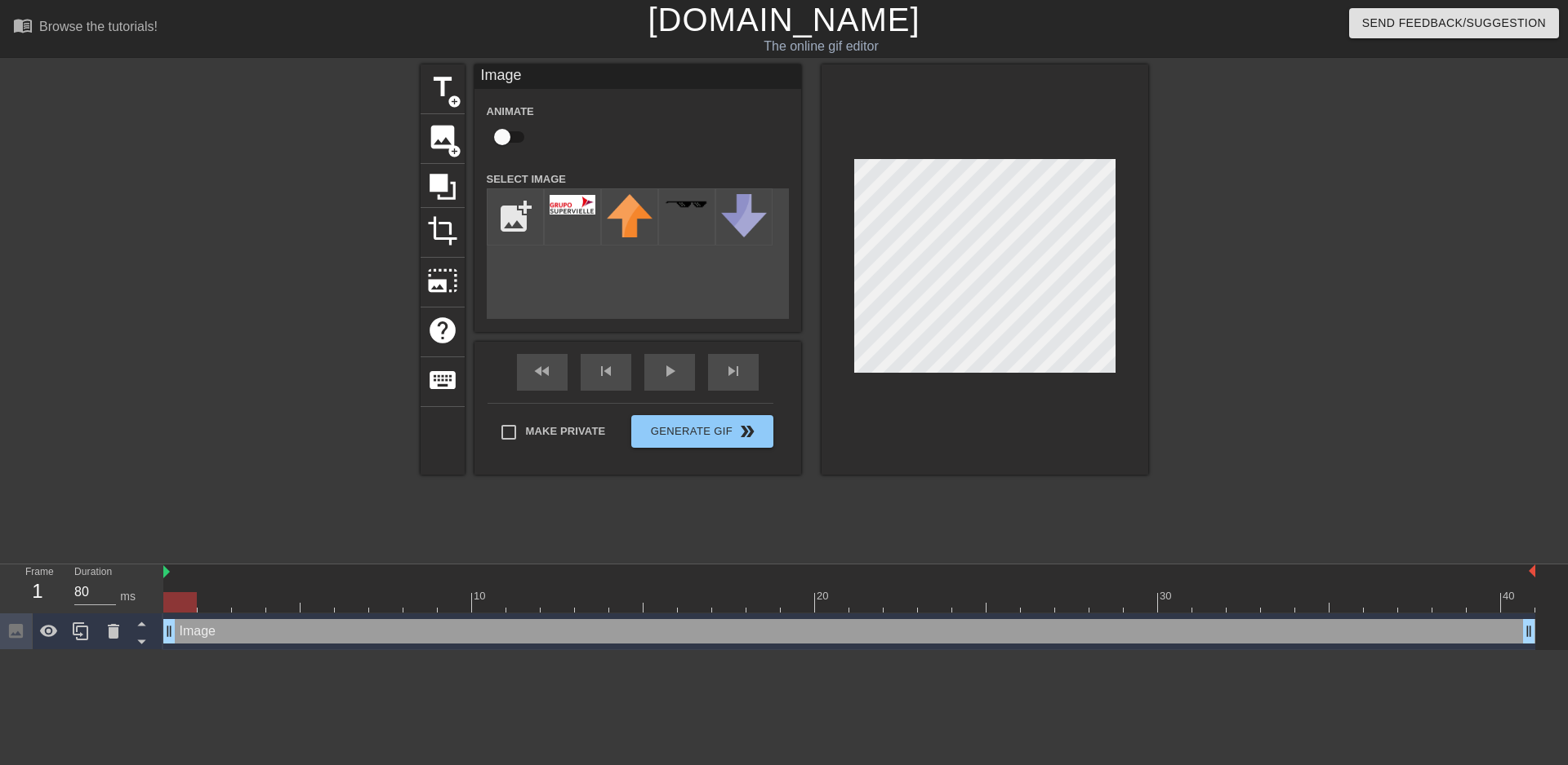
click at [1278, 258] on div at bounding box center [1290, 309] width 245 height 490
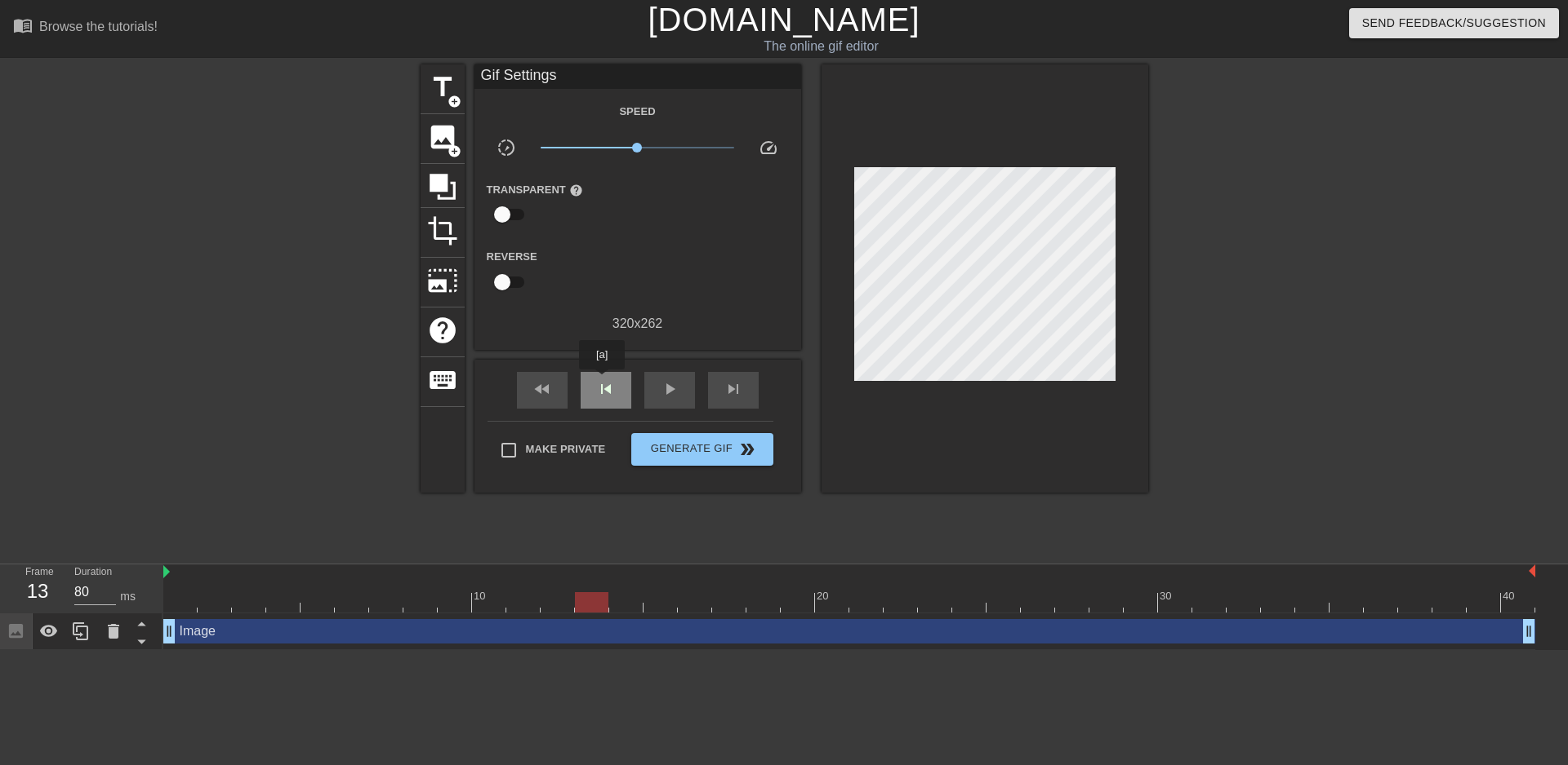
click at [605, 383] on span "skip_previous" at bounding box center [606, 389] width 20 height 20
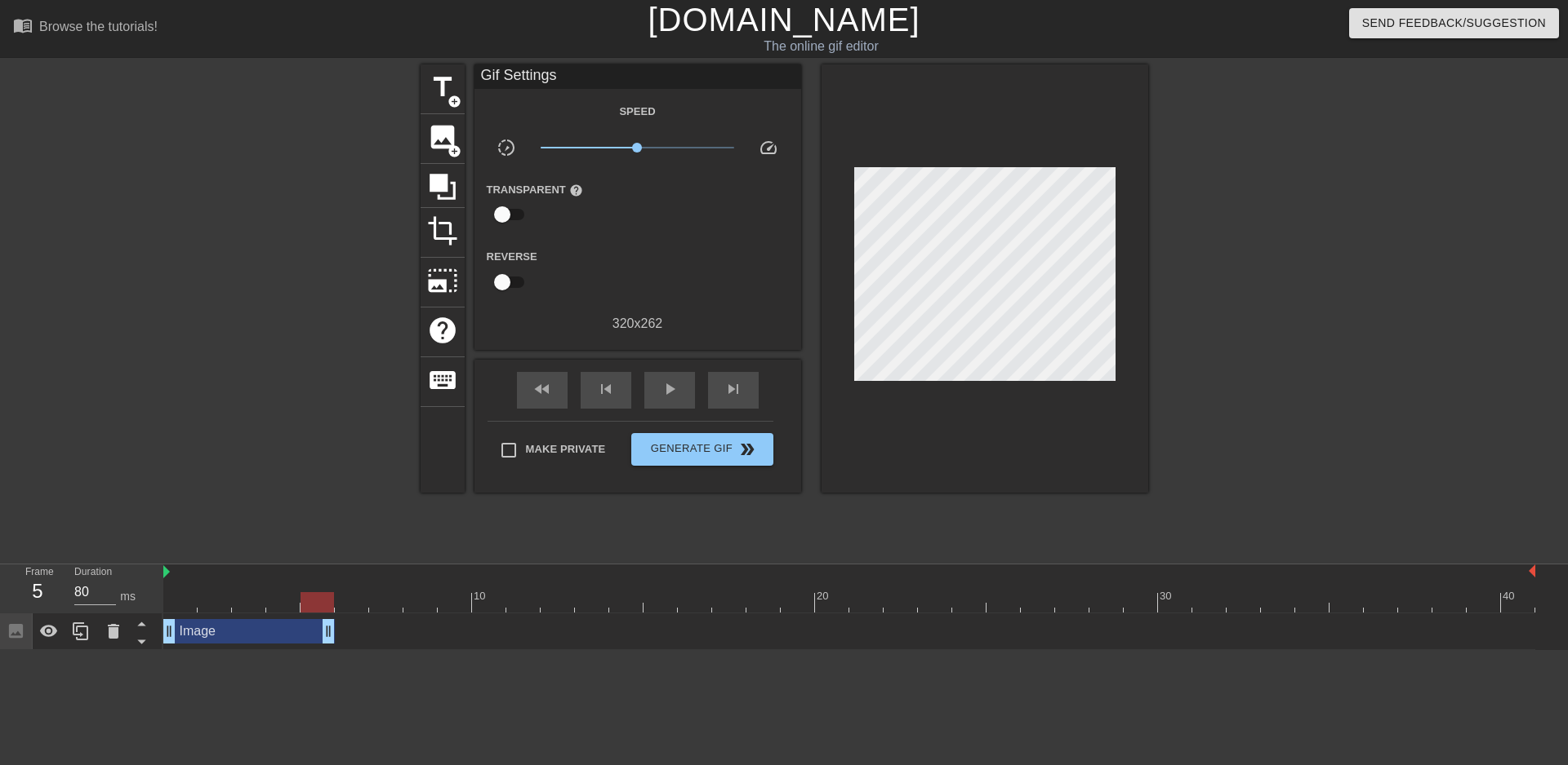
drag, startPoint x: 1526, startPoint y: 632, endPoint x: 316, endPoint y: 651, distance: 1210.1
click at [316, 650] on html "menu_book Browse the tutorials! [DOMAIN_NAME] The online gif editor Send Feedba…" at bounding box center [784, 325] width 1568 height 650
drag, startPoint x: 512, startPoint y: 602, endPoint x: 170, endPoint y: 609, distance: 342.1
click at [170, 609] on div at bounding box center [180, 602] width 33 height 21
drag, startPoint x: 217, startPoint y: 630, endPoint x: 33, endPoint y: 661, distance: 186.6
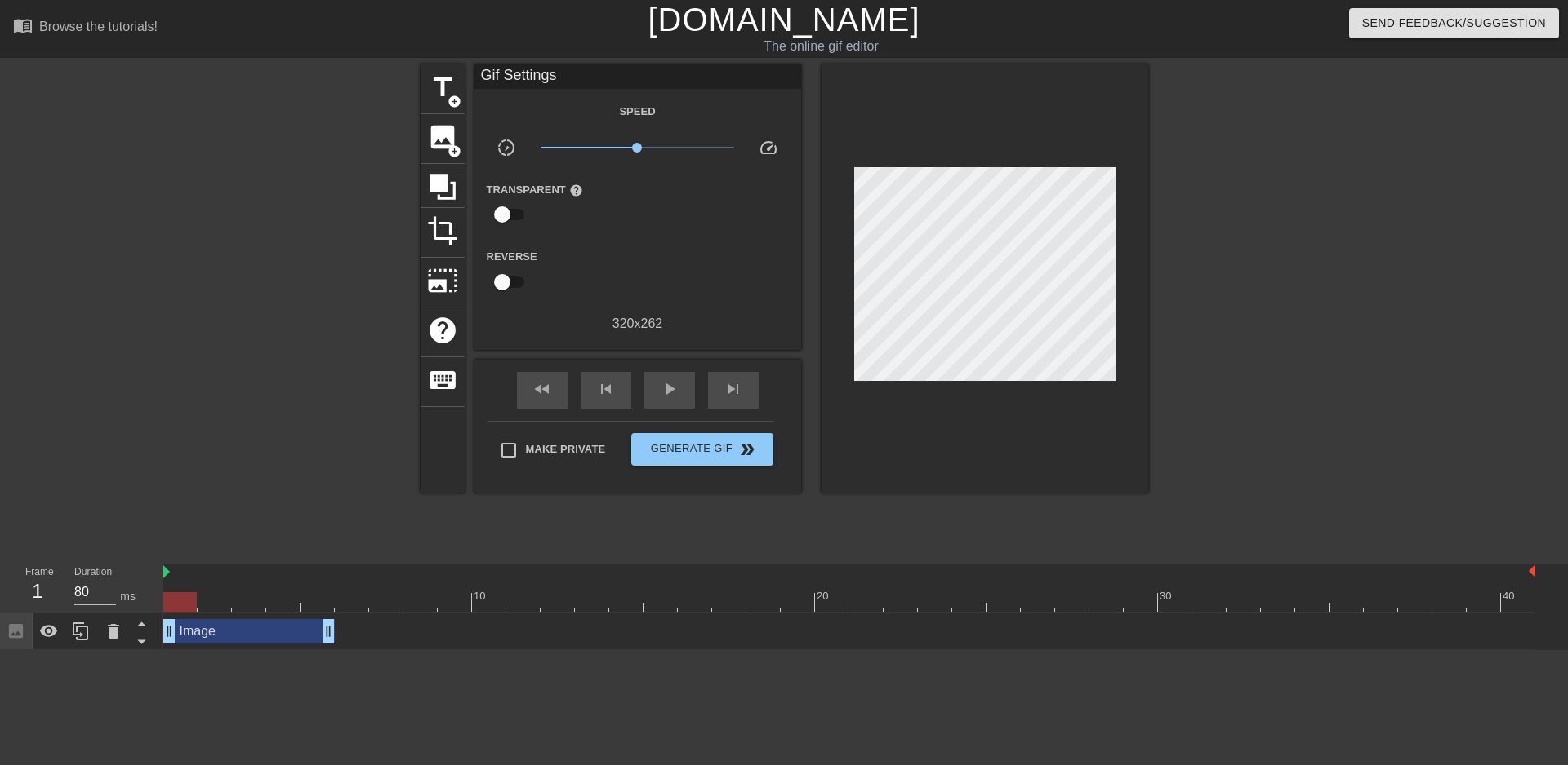
click at [33, 650] on html "menu_book Browse the tutorials! [DOMAIN_NAME] The online gif editor Send Feedba…" at bounding box center [784, 325] width 1568 height 650
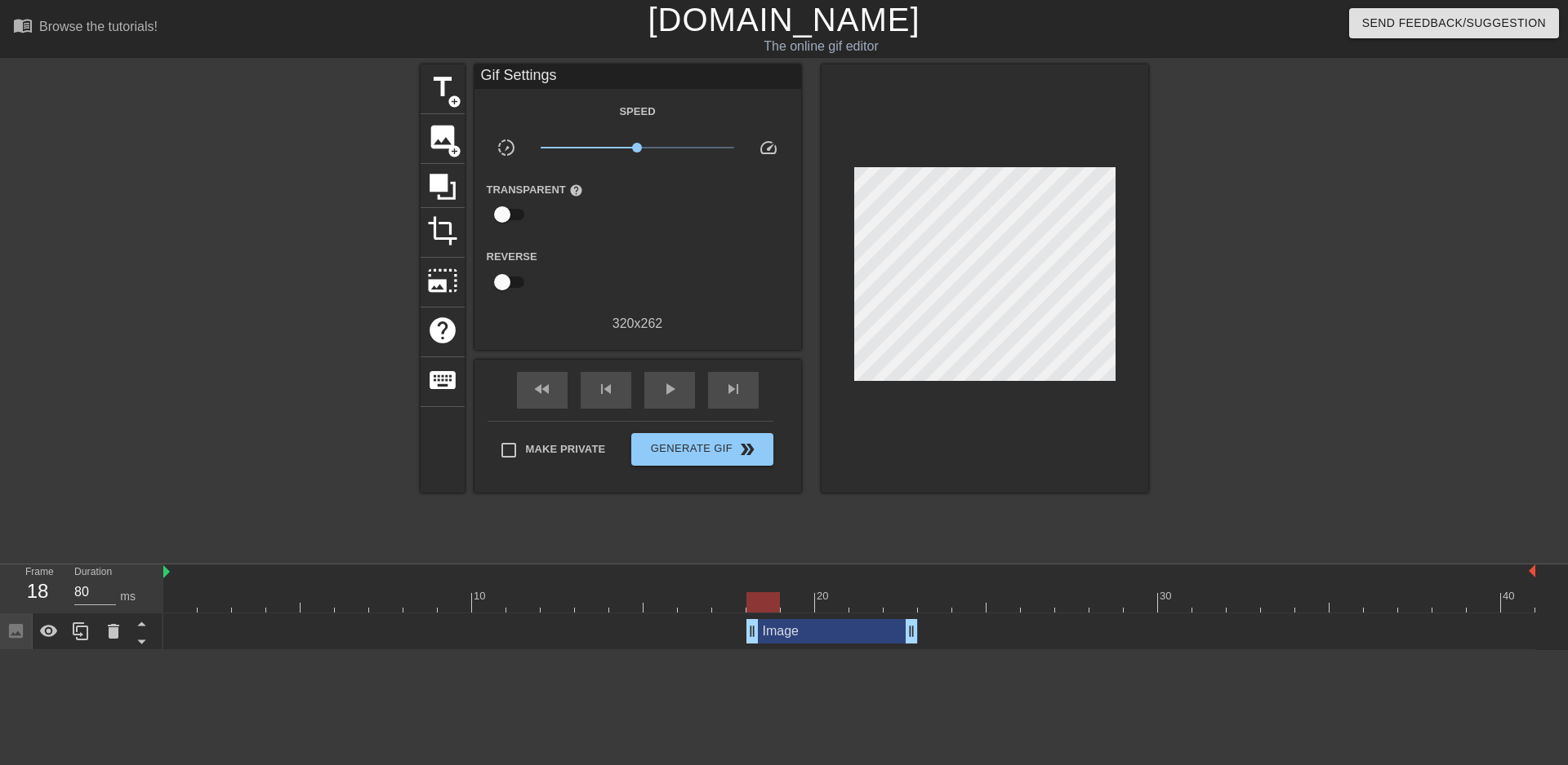
drag, startPoint x: 280, startPoint y: 639, endPoint x: 846, endPoint y: 646, distance: 566.0
click at [846, 646] on div "Image drag_handle drag_handle" at bounding box center [850, 631] width 1372 height 37
drag, startPoint x: 876, startPoint y: 632, endPoint x: 829, endPoint y: 630, distance: 47.0
click at [829, 630] on div "Image drag_handle drag_handle" at bounding box center [832, 631] width 172 height 24
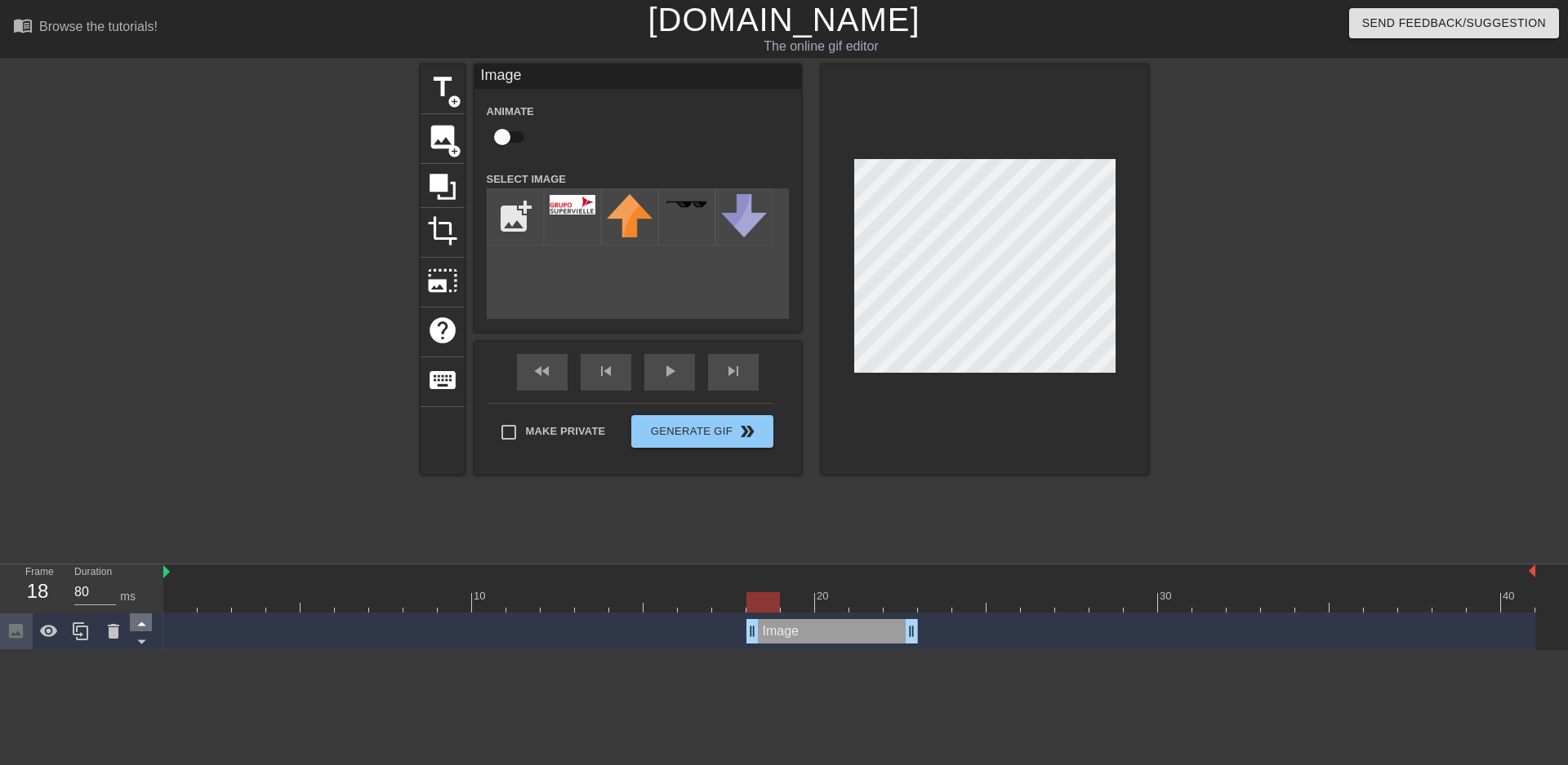
click at [144, 627] on icon at bounding box center [141, 624] width 8 height 5
click at [831, 630] on div "Image drag_handle drag_handle" at bounding box center [832, 631] width 172 height 24
click at [510, 137] on input "checkbox" at bounding box center [502, 137] width 93 height 31
click at [471, 122] on input "checkbox" at bounding box center [517, 137] width 93 height 31
click at [455, 122] on input "checkbox" at bounding box center [502, 137] width 93 height 31
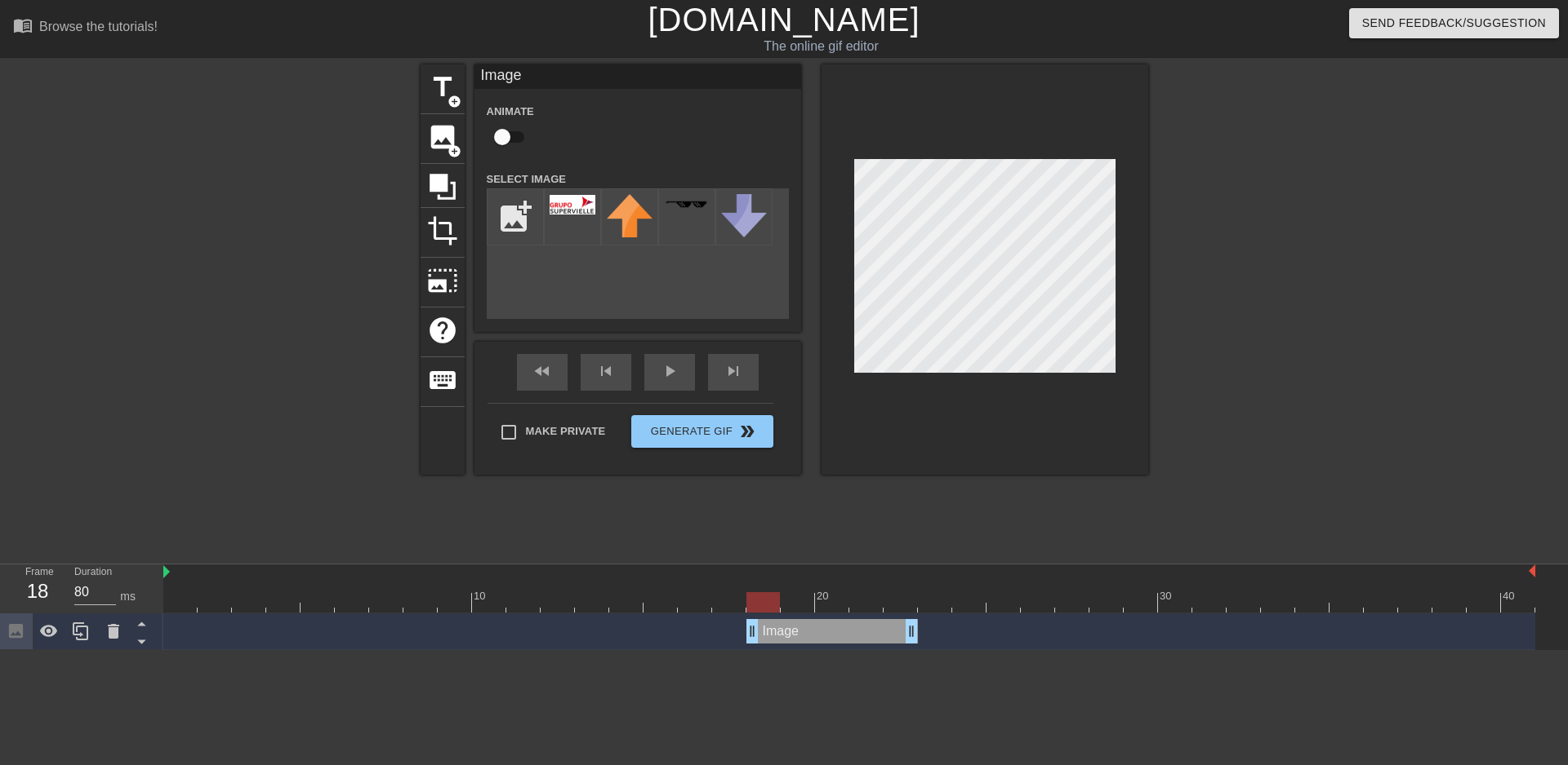
checkbox input "true"
click at [845, 551] on div "title add_circle image add_circle crop photo_size_select_large help keyboard Im…" at bounding box center [784, 309] width 728 height 490
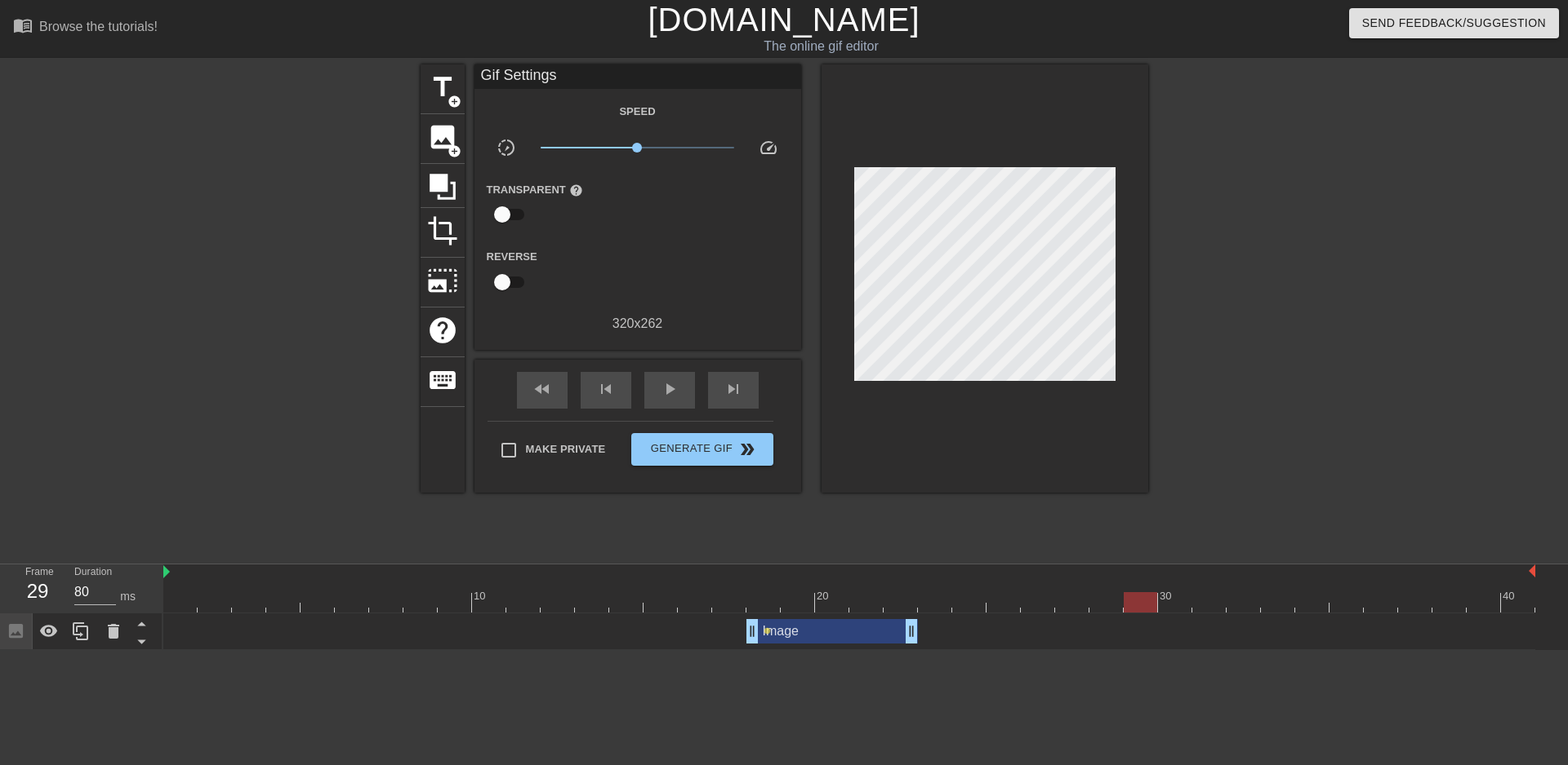
click at [822, 630] on div "Image drag_handle drag_handle" at bounding box center [832, 631] width 172 height 24
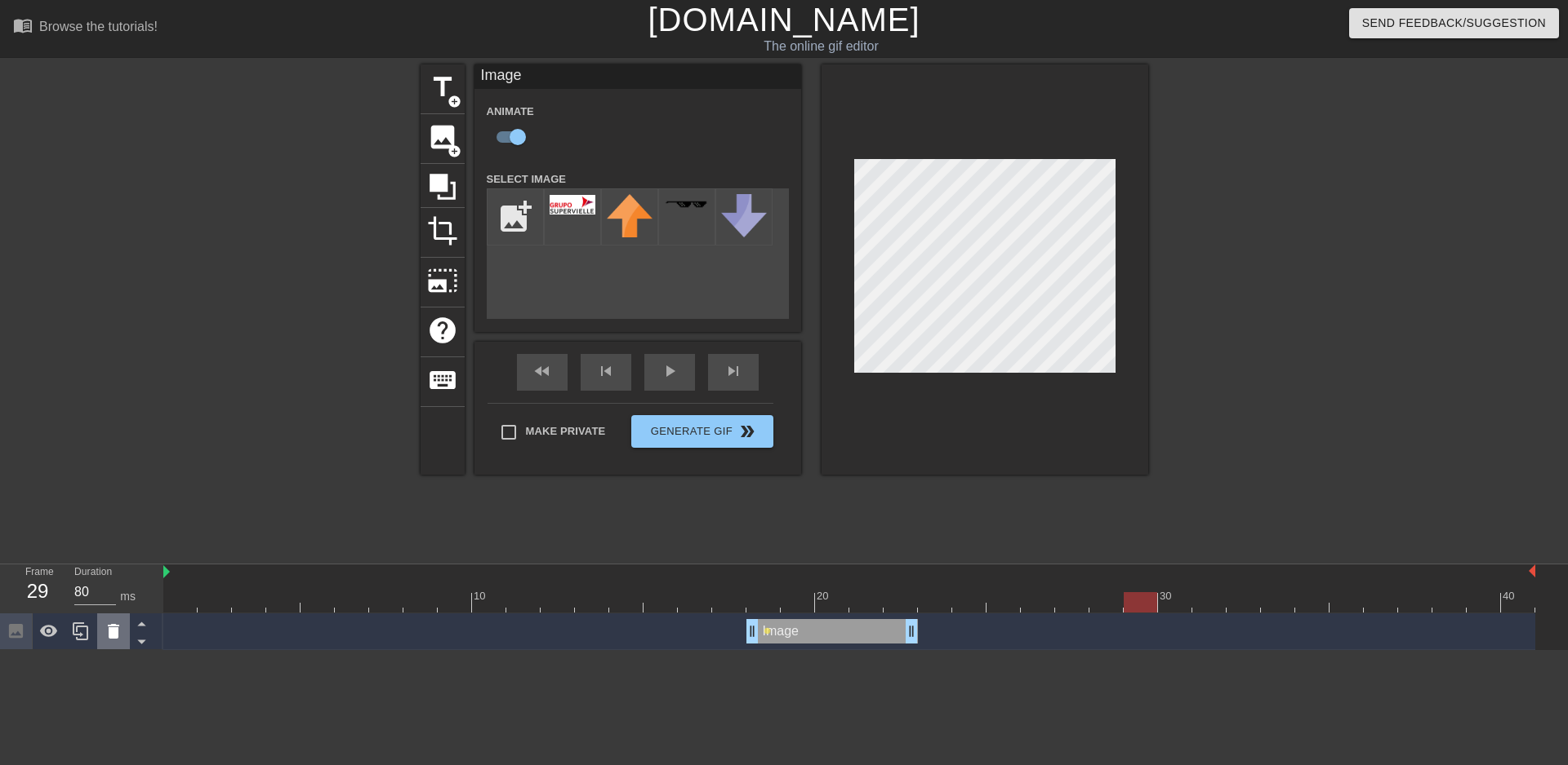
click at [123, 639] on div at bounding box center [114, 631] width 33 height 36
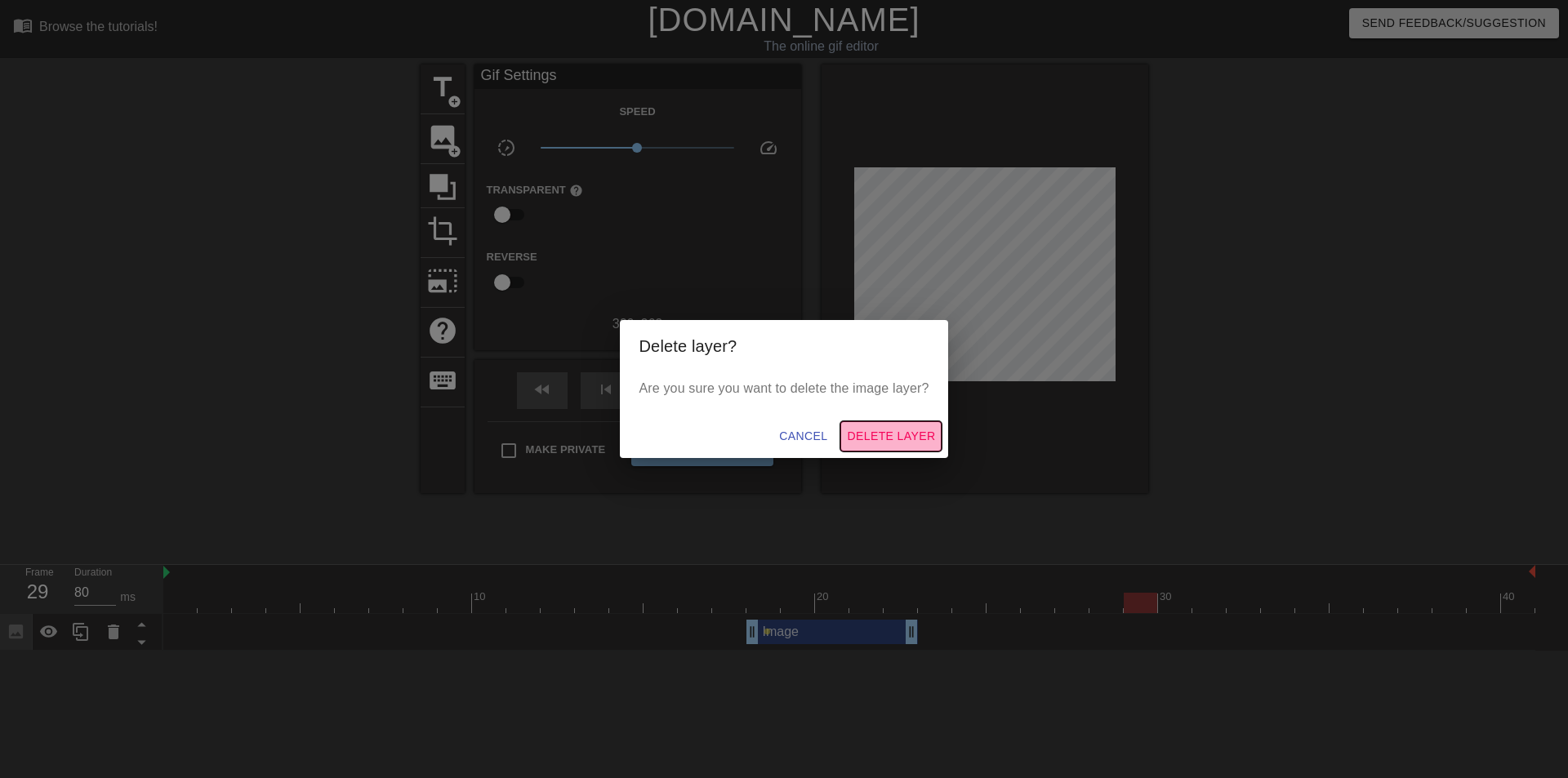
click at [920, 433] on span "Delete Layer" at bounding box center [891, 436] width 89 height 21
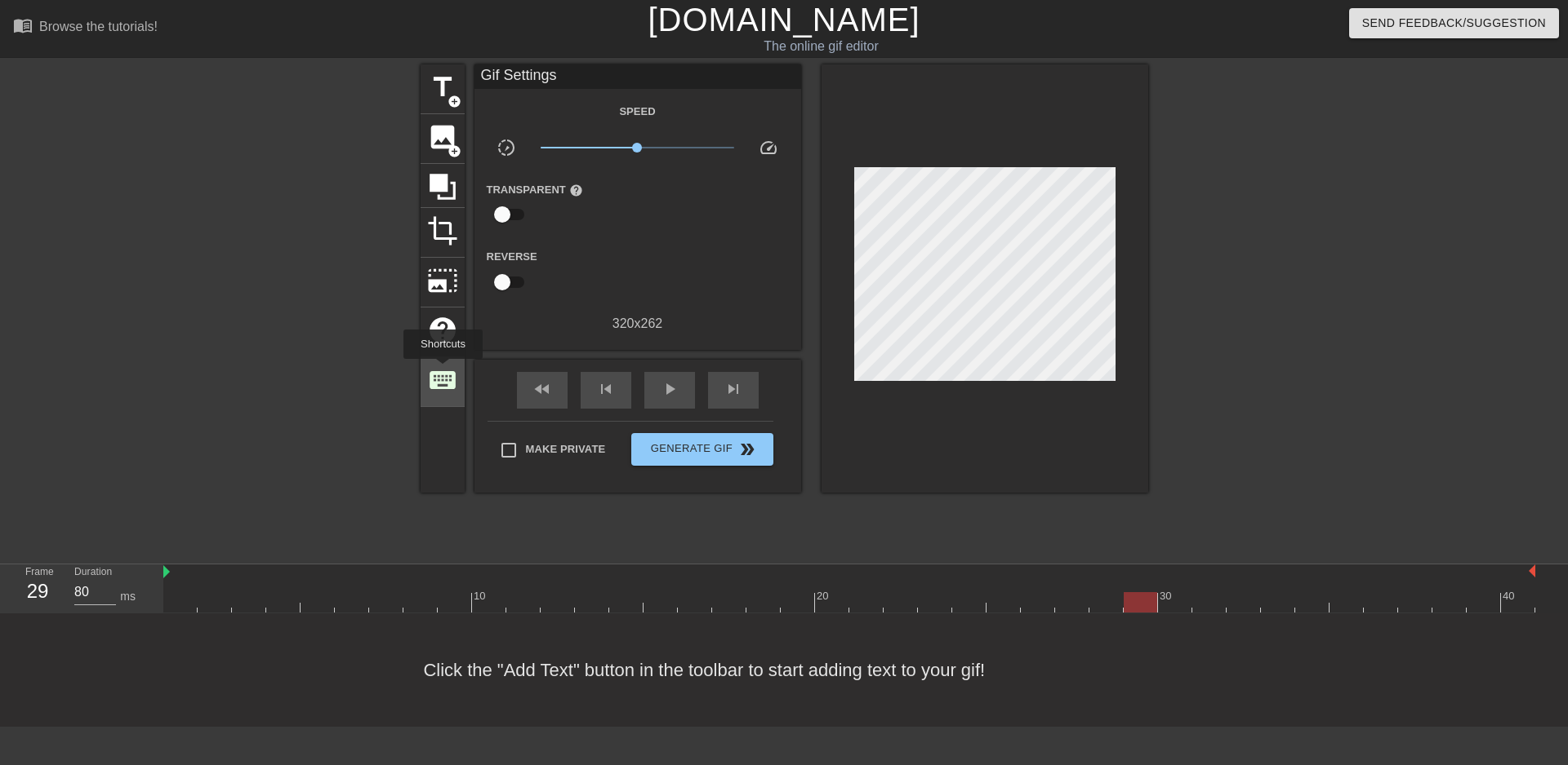
click at [443, 370] on span "keyboard" at bounding box center [443, 380] width 31 height 31
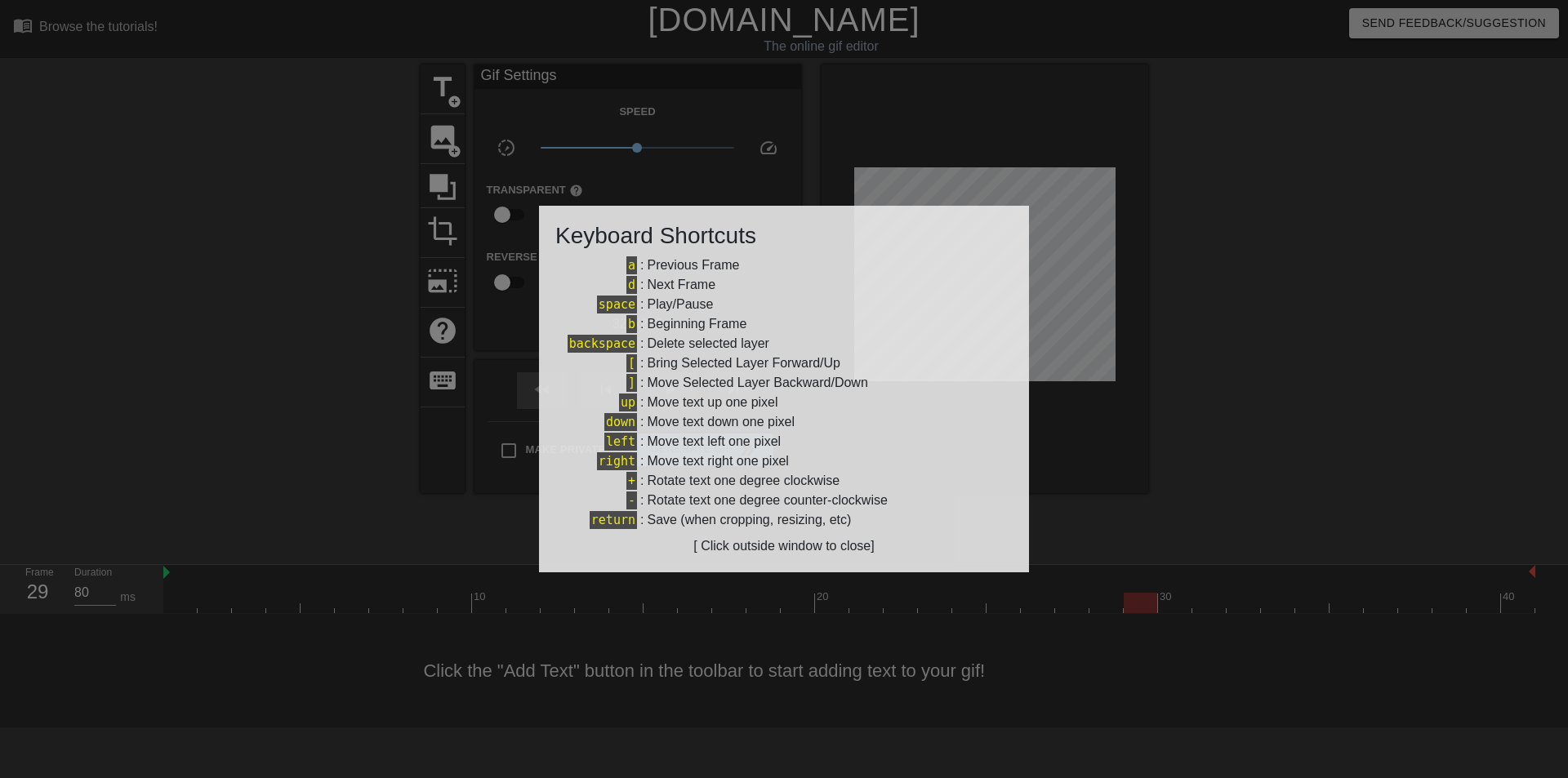
click at [1327, 408] on div at bounding box center [784, 389] width 1568 height 778
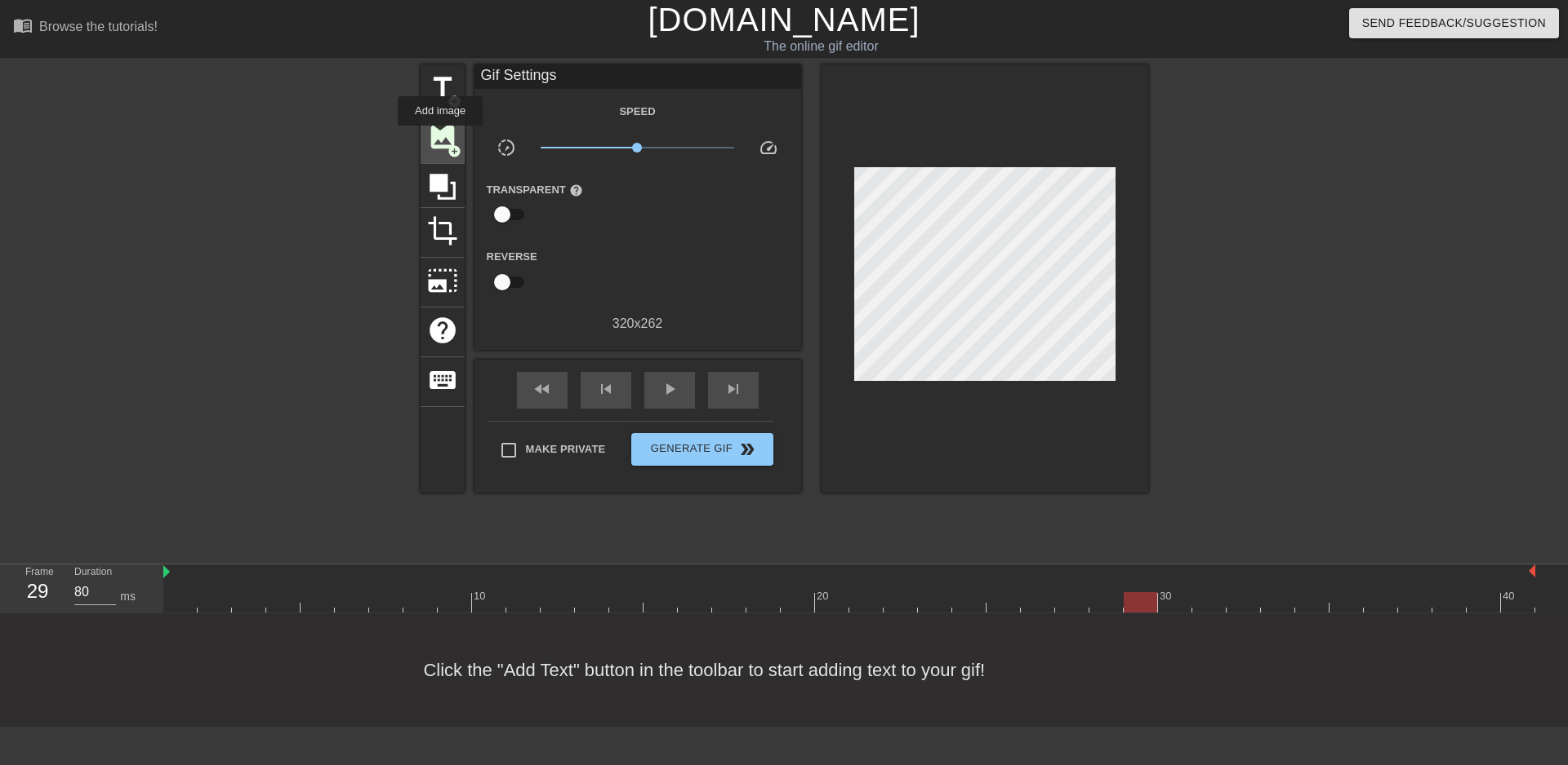
click at [440, 137] on span "image" at bounding box center [443, 137] width 31 height 31
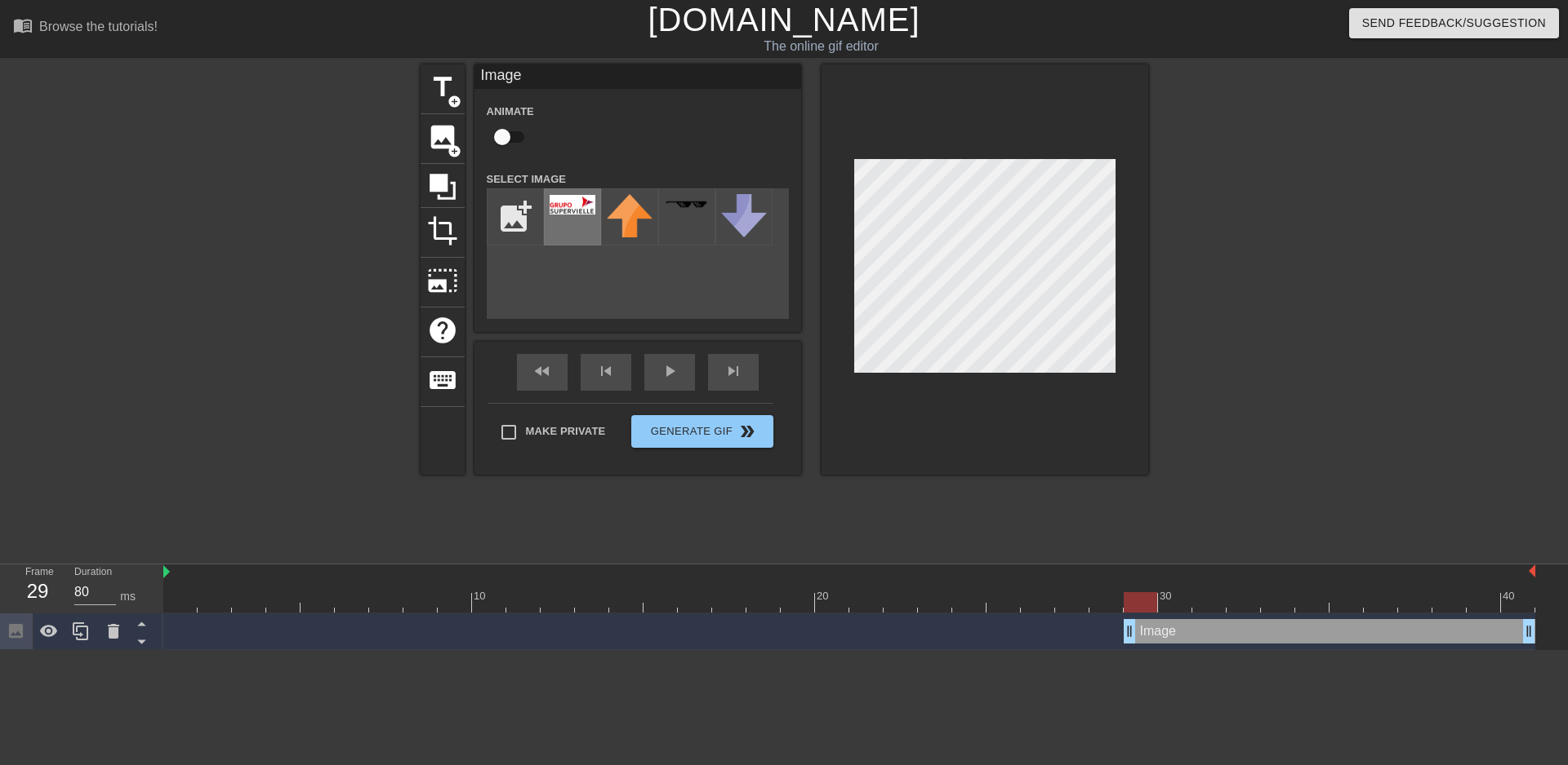
click at [565, 199] on img at bounding box center [572, 205] width 46 height 20
click at [1030, 576] on div at bounding box center [850, 573] width 1372 height 16
click at [92, 639] on div at bounding box center [80, 631] width 33 height 36
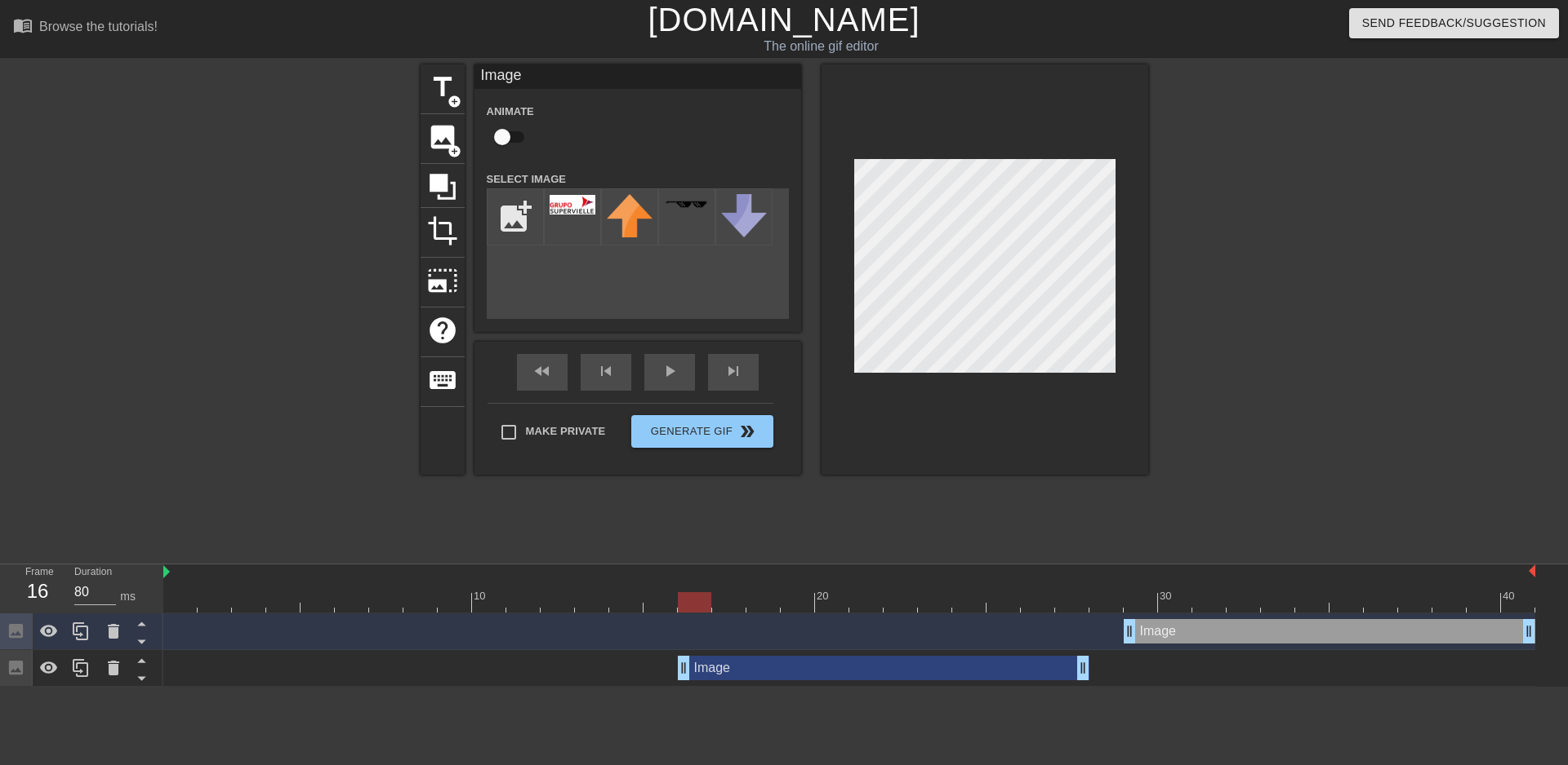
drag, startPoint x: 1265, startPoint y: 665, endPoint x: 846, endPoint y: 678, distance: 419.2
click at [846, 678] on div "Image drag_handle drag_handle" at bounding box center [883, 667] width 411 height 24
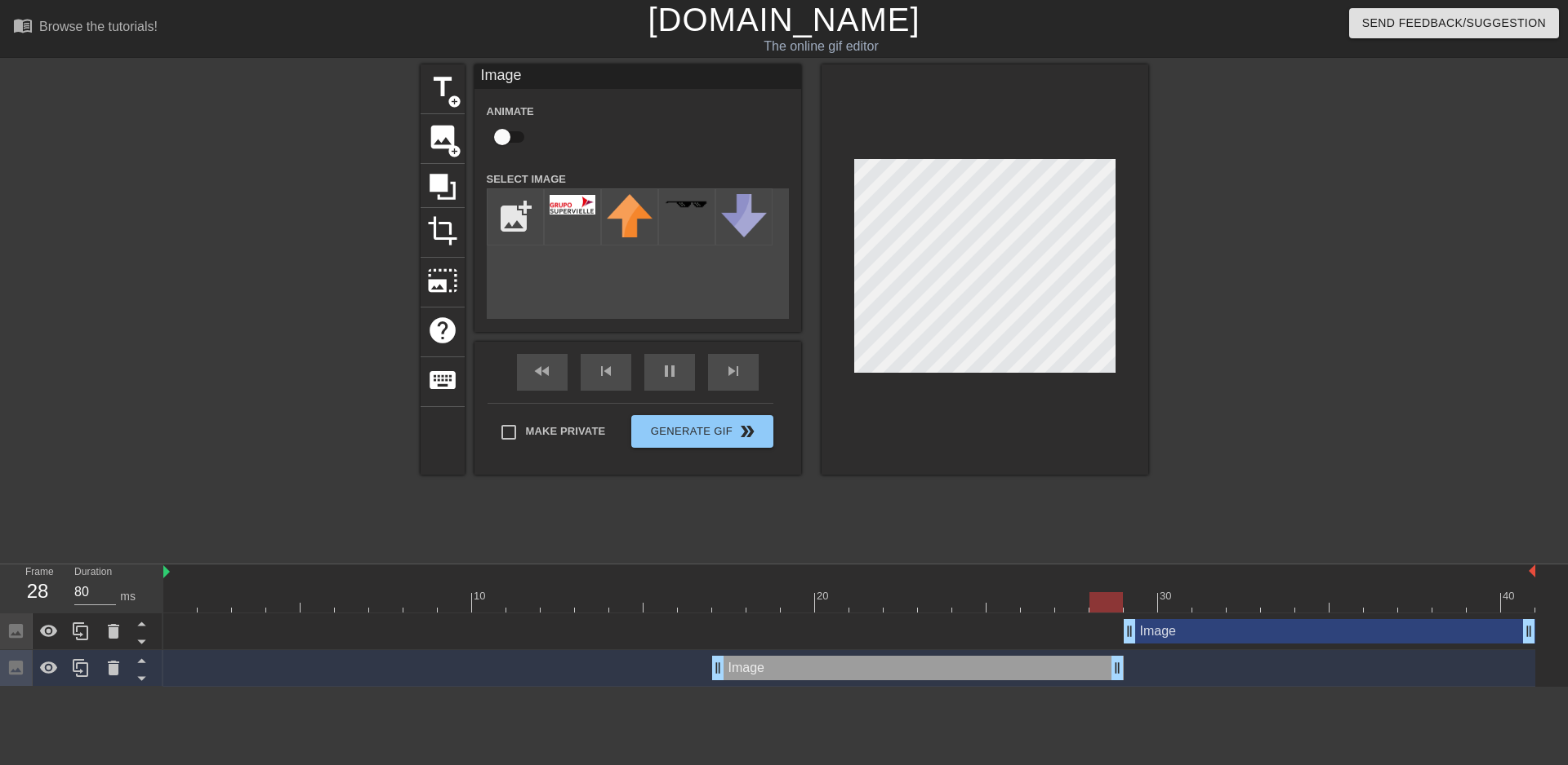
click at [569, 589] on div at bounding box center [558, 591] width 34 height 21
click at [499, 597] on div at bounding box center [850, 602] width 1372 height 21
click at [1240, 639] on div "Image drag_handle drag_handle" at bounding box center [1329, 631] width 411 height 24
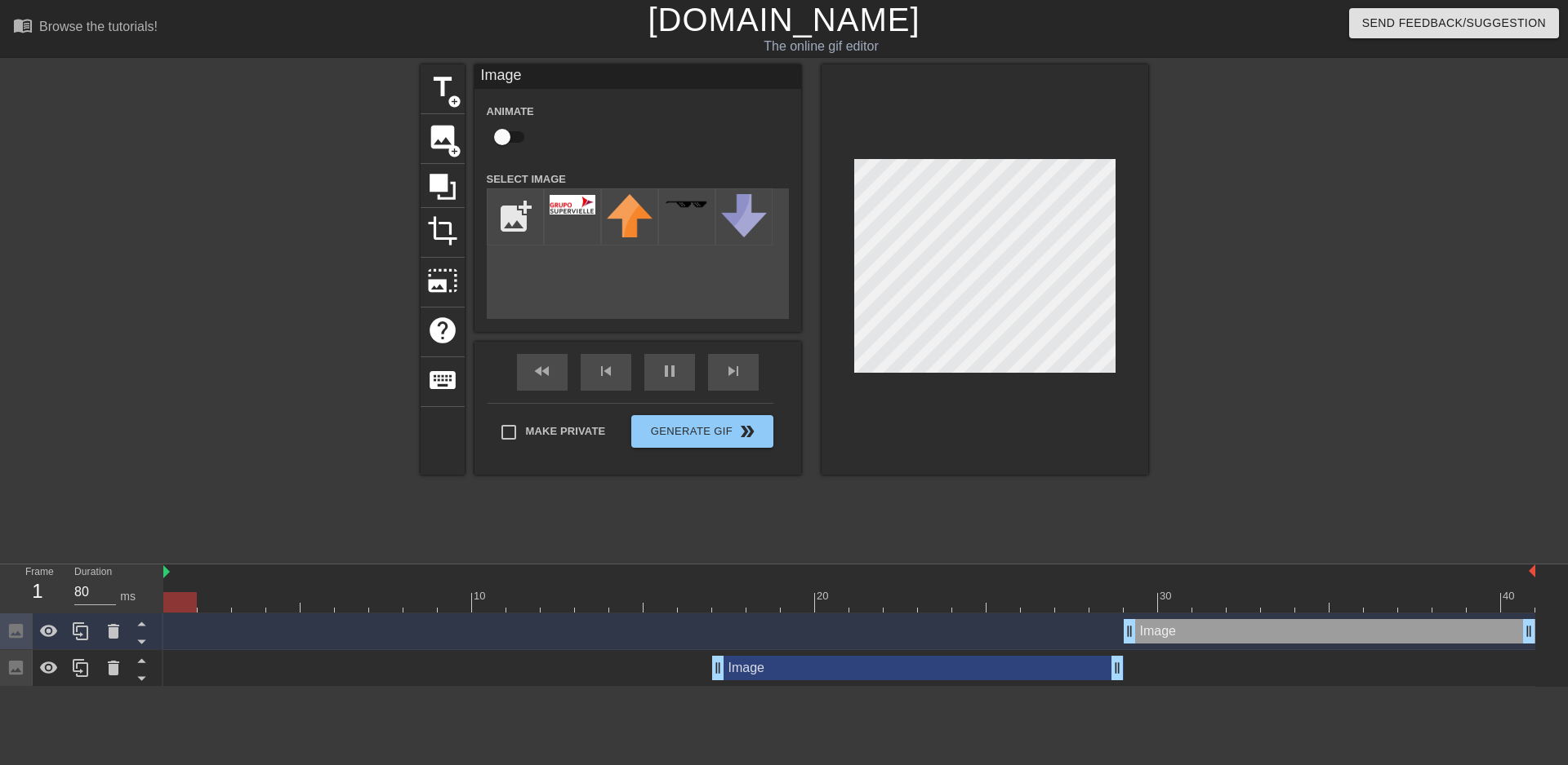
click at [574, 613] on div "Image drag_handle drag_handle" at bounding box center [850, 631] width 1372 height 37
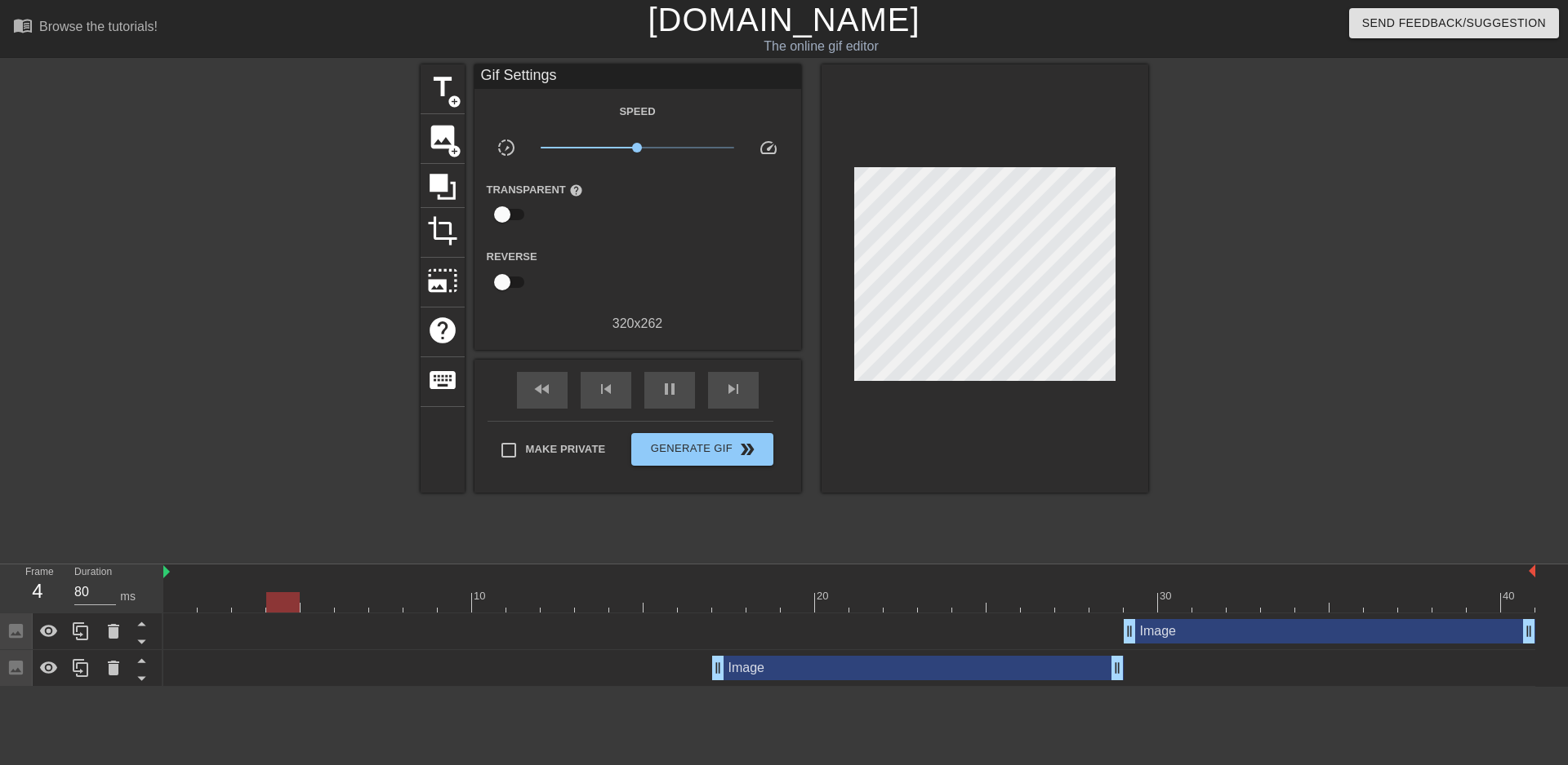
click at [437, 588] on div at bounding box center [455, 591] width 34 height 21
click at [87, 670] on icon at bounding box center [81, 668] width 20 height 20
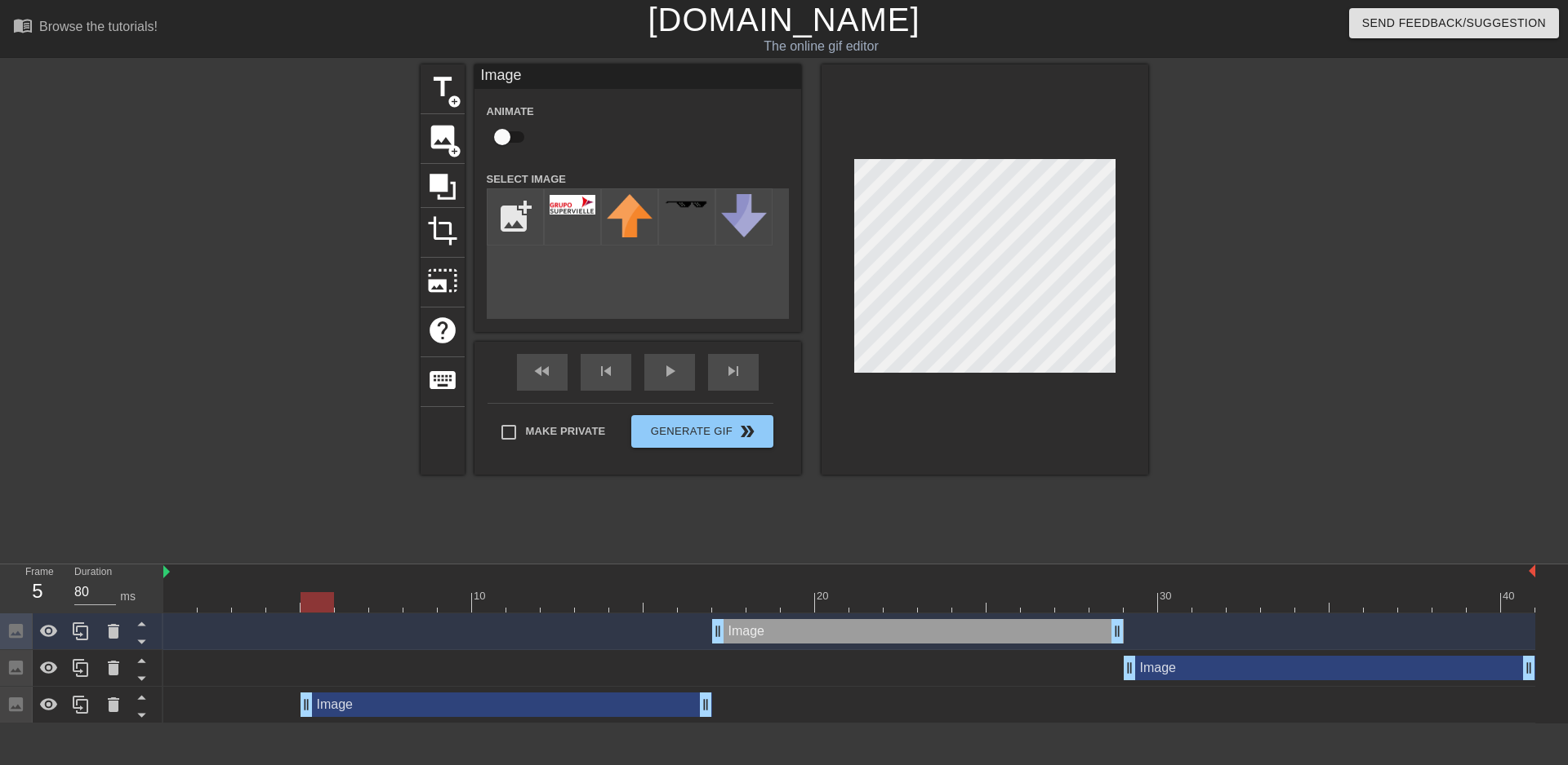
drag, startPoint x: 784, startPoint y: 705, endPoint x: 375, endPoint y: 708, distance: 409.0
click at [375, 708] on div "Image drag_handle drag_handle" at bounding box center [505, 704] width 411 height 24
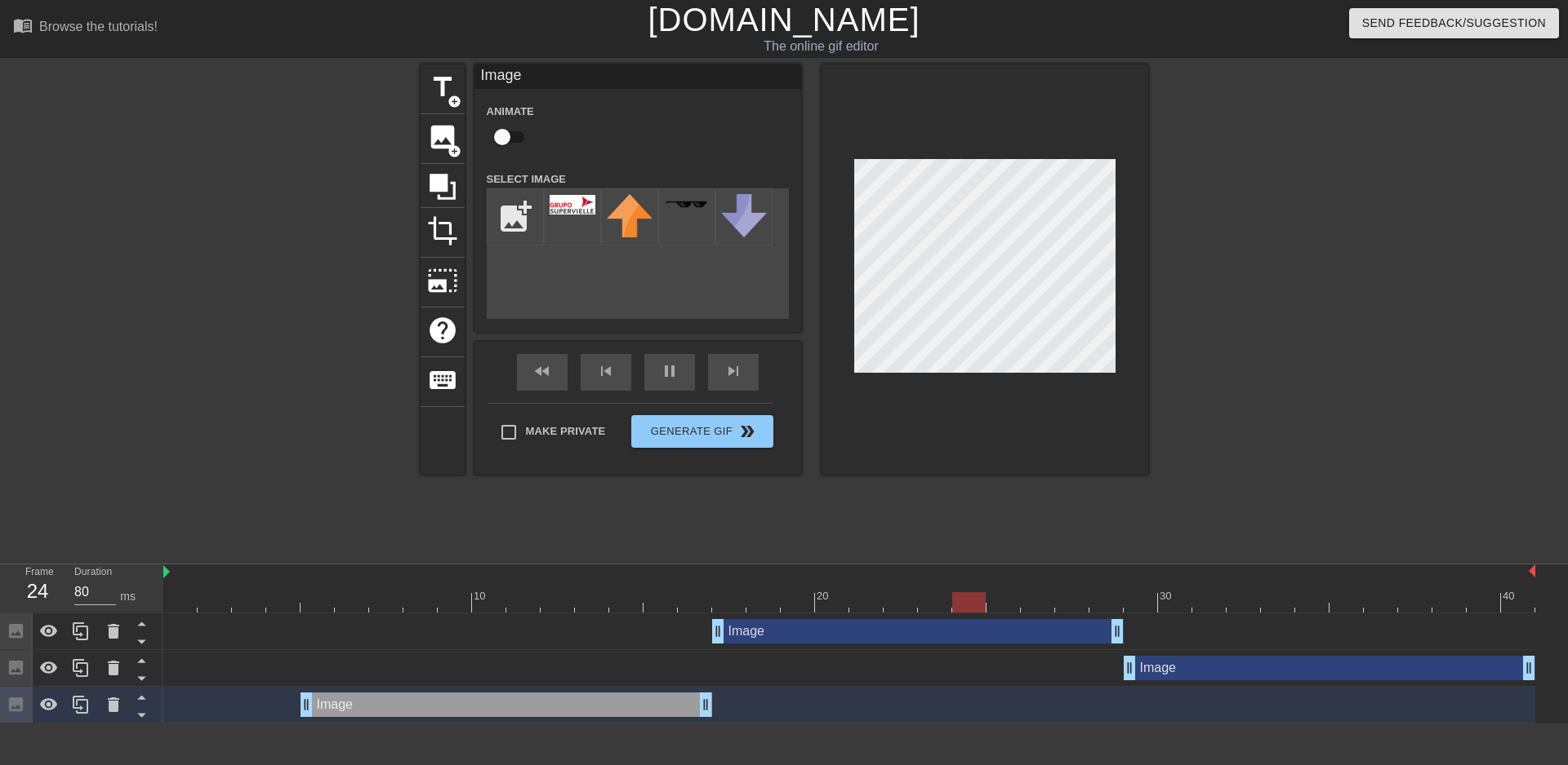
click at [205, 585] on div at bounding box center [215, 591] width 34 height 21
click at [190, 574] on div at bounding box center [850, 573] width 1372 height 16
click at [183, 578] on div at bounding box center [850, 573] width 1372 height 16
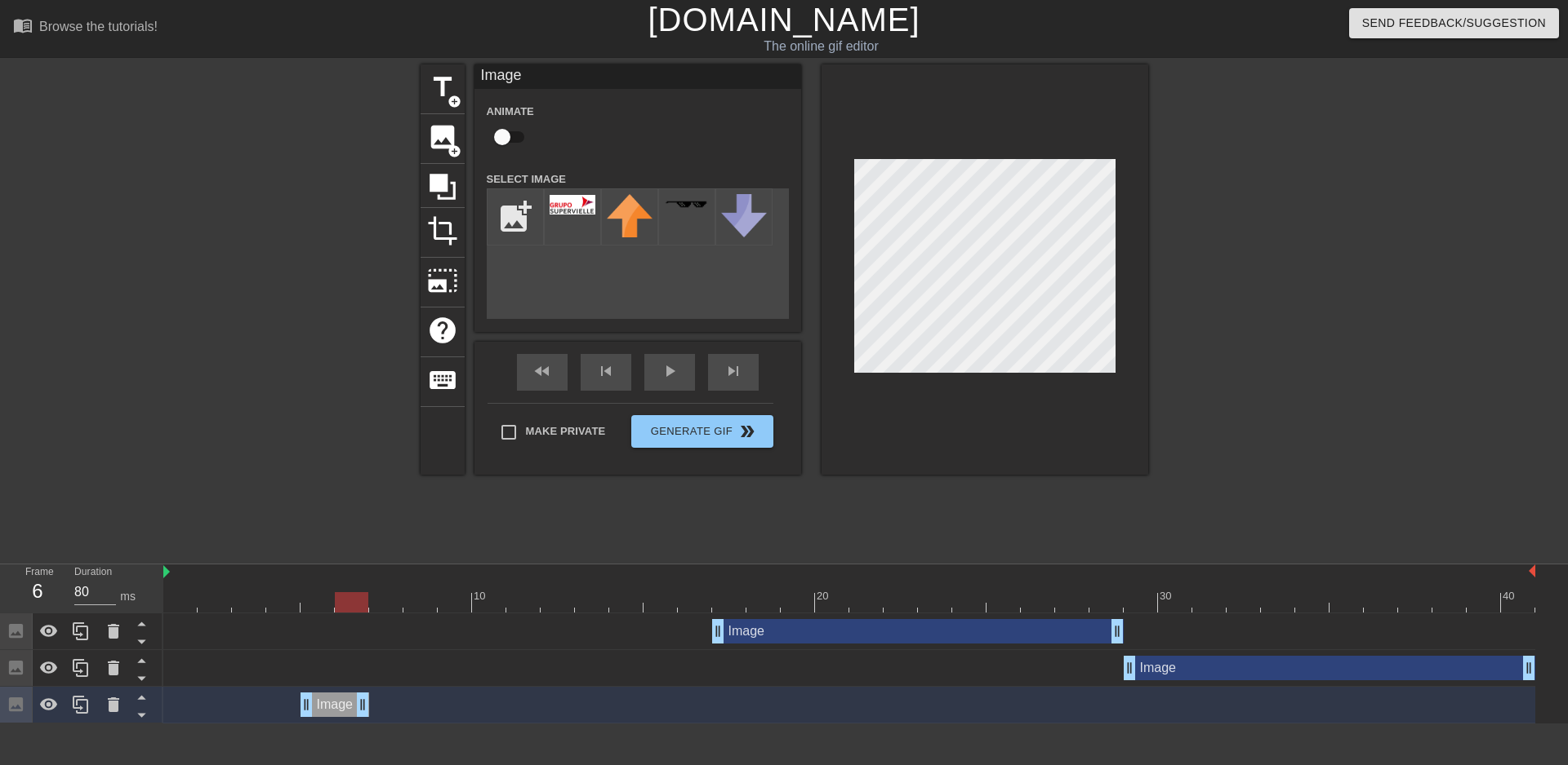
drag, startPoint x: 709, startPoint y: 701, endPoint x: 376, endPoint y: 720, distance: 333.5
click at [376, 720] on div "Image drag_handle drag_handle" at bounding box center [850, 705] width 1372 height 37
click at [190, 589] on div at bounding box center [181, 591] width 34 height 21
click at [182, 586] on div at bounding box center [181, 591] width 34 height 21
drag, startPoint x: 300, startPoint y: 704, endPoint x: 147, endPoint y: 698, distance: 153.1
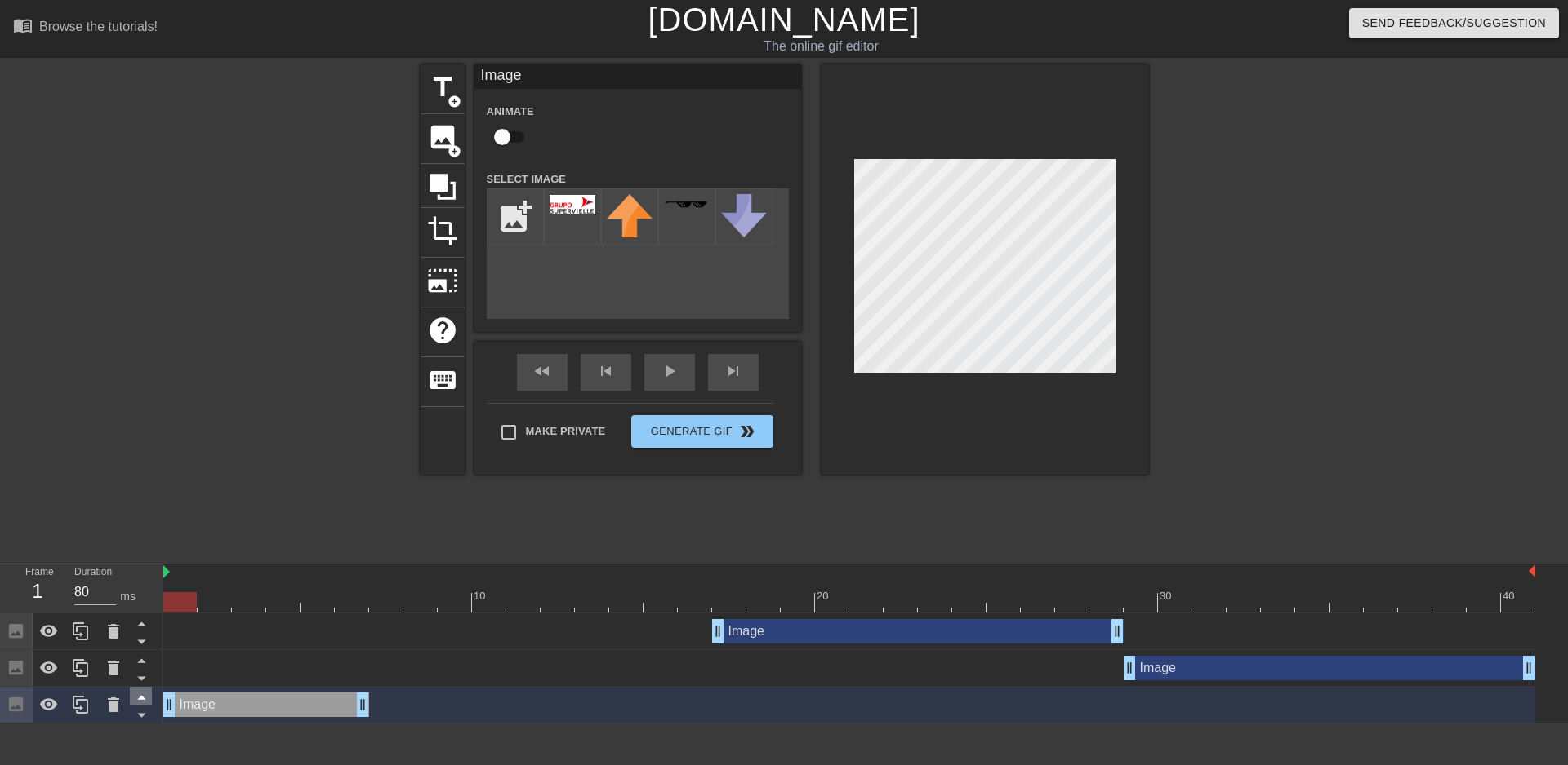
click at [147, 698] on div "Frame 1 Duration 80 ms 10 20 30 40 Image drag_handle drag_handle Image drag_han…" at bounding box center [784, 644] width 1568 height 159
click at [171, 579] on div at bounding box center [850, 573] width 1372 height 16
click at [187, 588] on div at bounding box center [181, 591] width 34 height 21
drag, startPoint x: 360, startPoint y: 705, endPoint x: 434, endPoint y: 718, distance: 75.1
click at [434, 718] on div "Image drag_handle drag_handle" at bounding box center [850, 705] width 1372 height 37
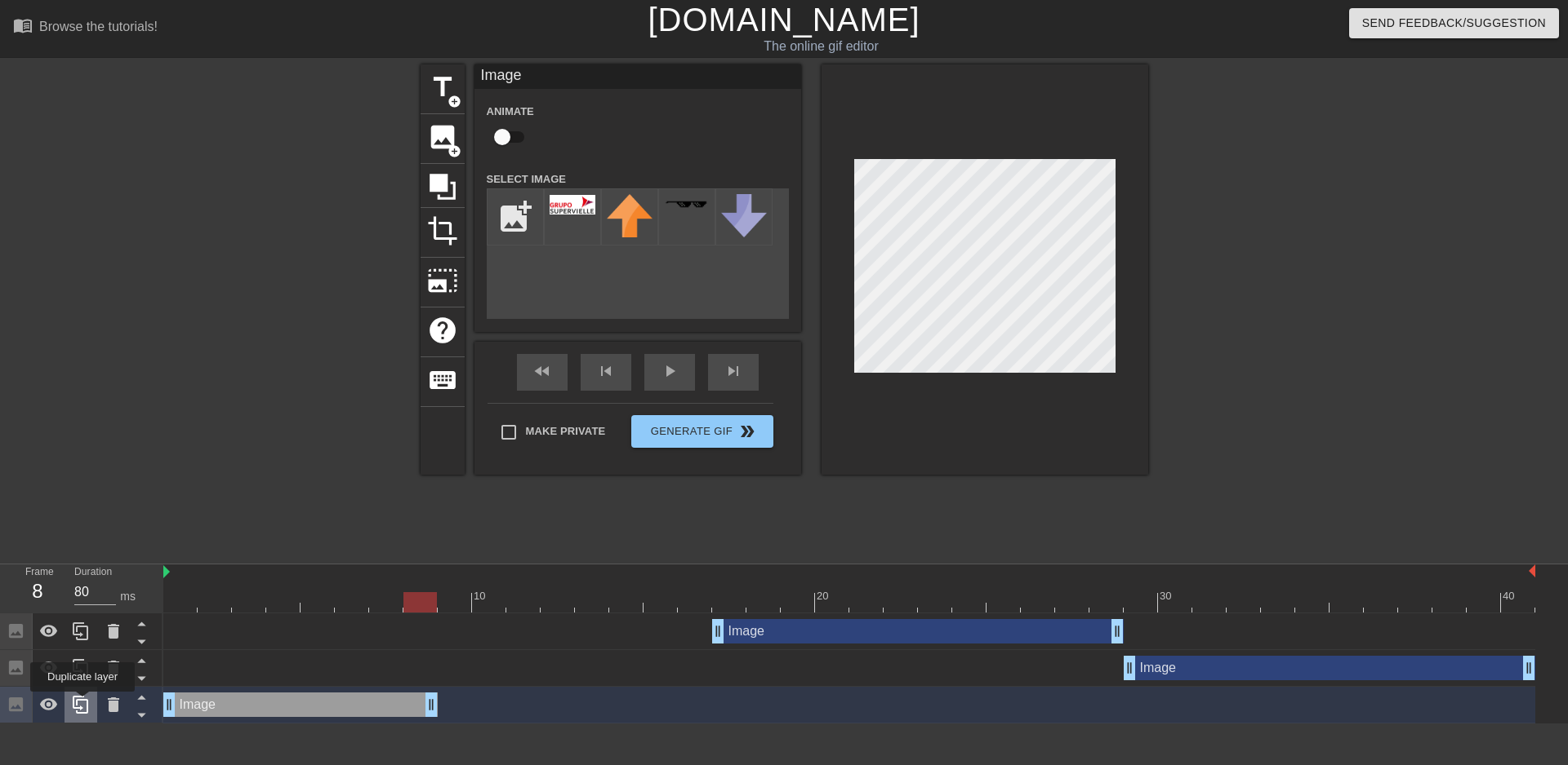
click at [82, 704] on icon at bounding box center [81, 705] width 20 height 20
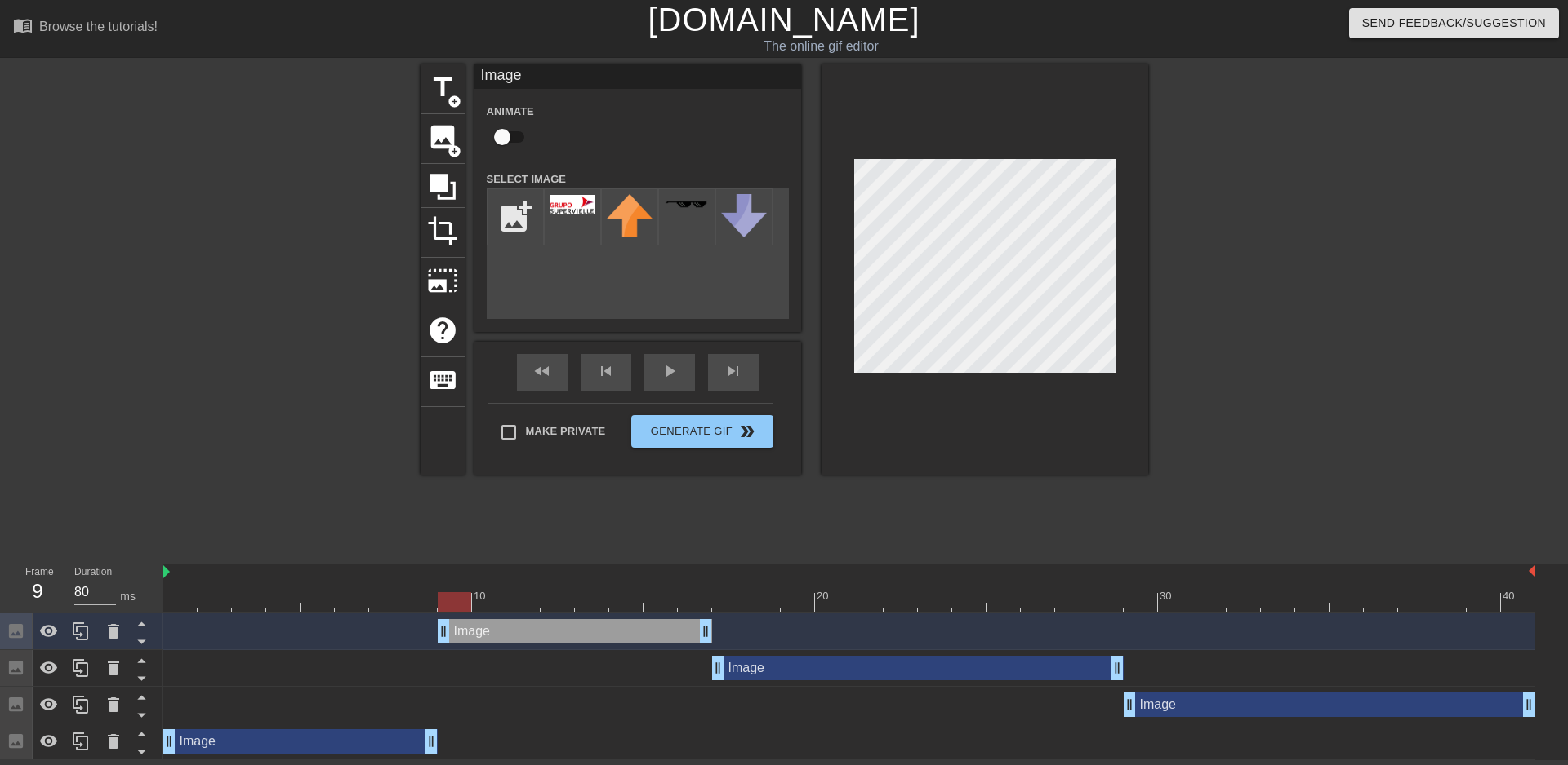
drag, startPoint x: 371, startPoint y: 631, endPoint x: 638, endPoint y: 639, distance: 267.1
click at [638, 639] on div "Image drag_handle drag_handle" at bounding box center [575, 631] width 275 height 24
click at [354, 564] on div "Frame 9 Duration 80 ms 10 20 30 40 Image drag_handle drag_handle Image drag_han…" at bounding box center [784, 662] width 1568 height 197
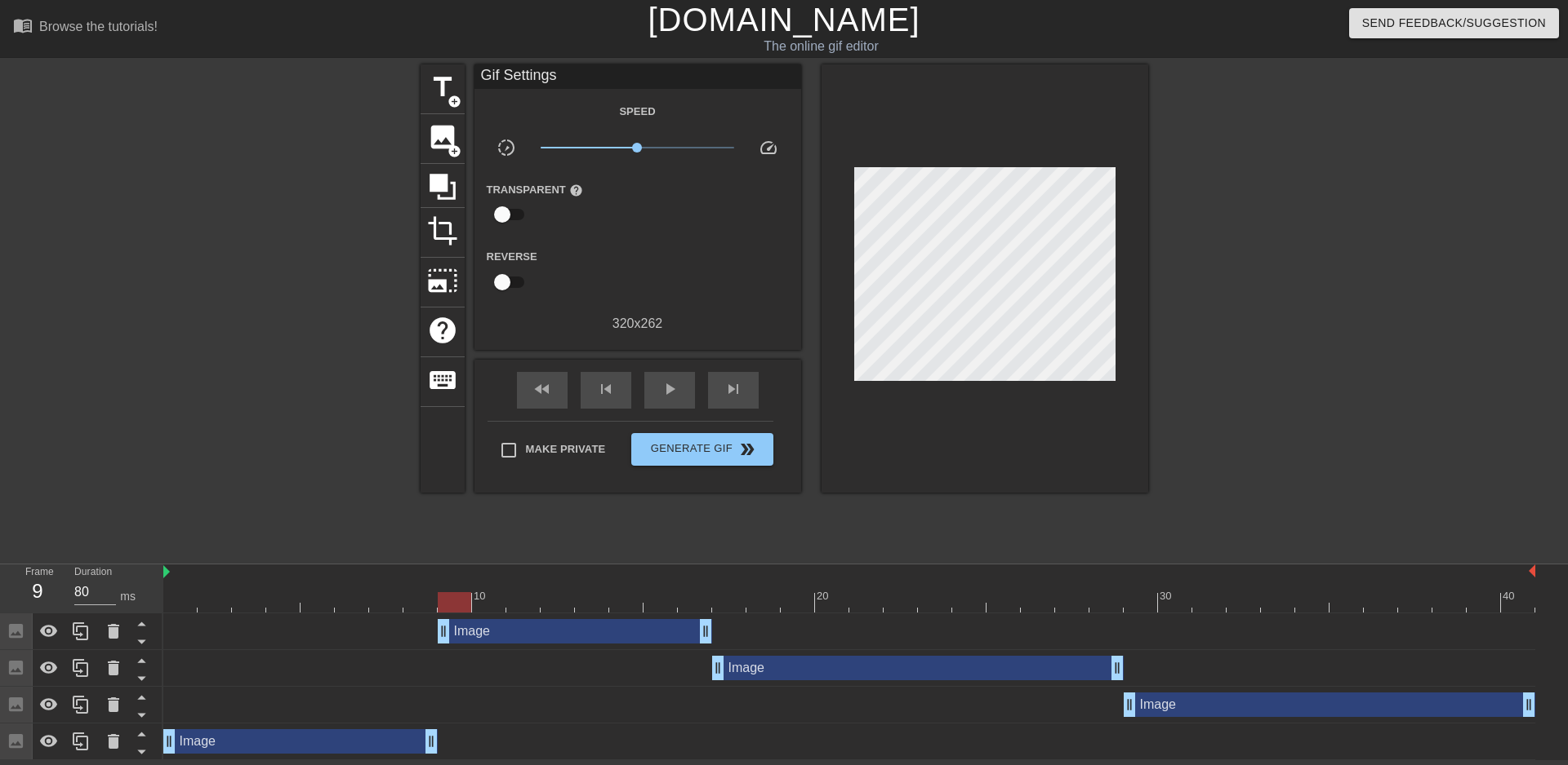
click at [493, 623] on div "Image drag_handle drag_handle" at bounding box center [575, 631] width 275 height 24
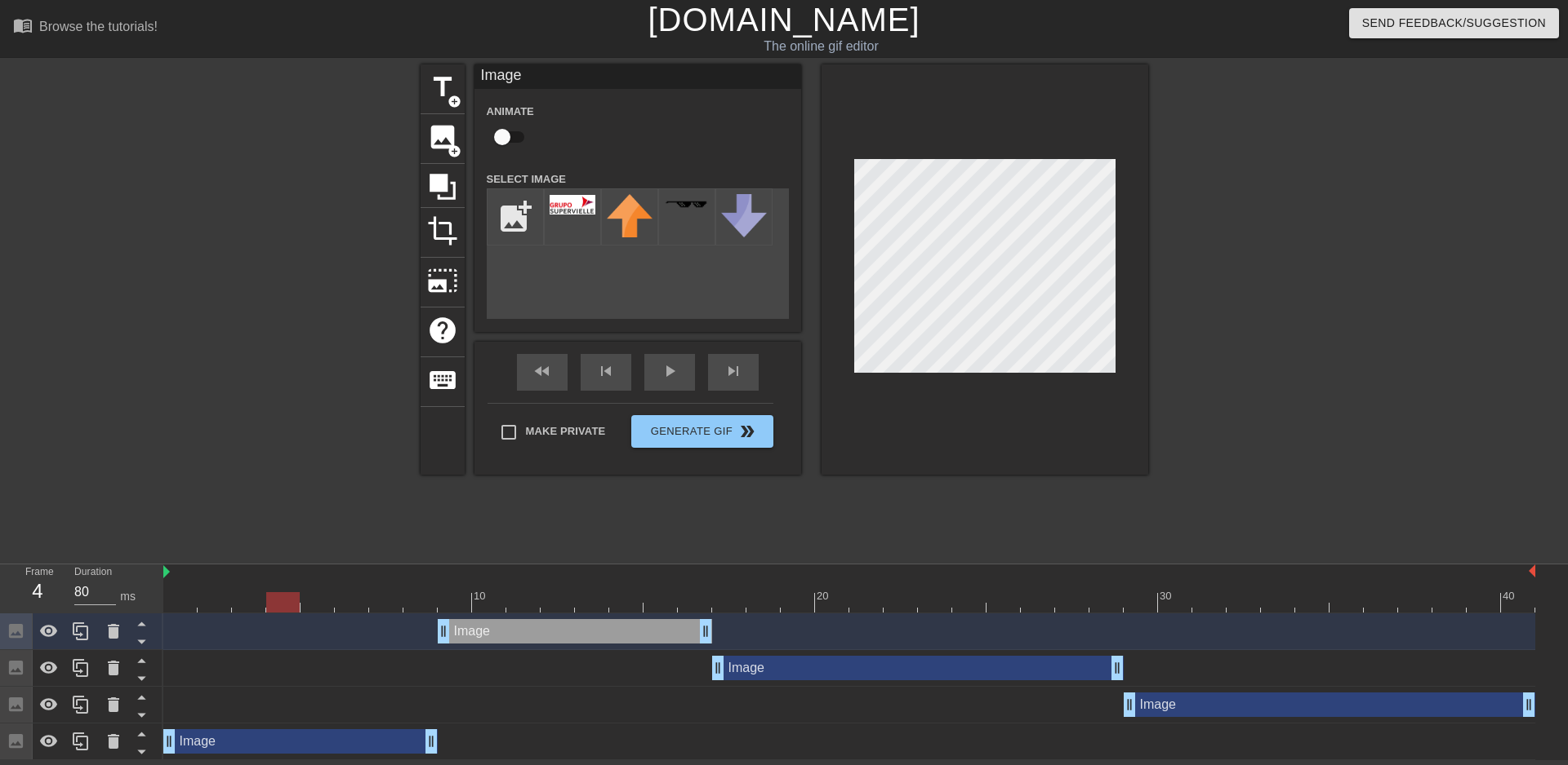
click at [287, 589] on div at bounding box center [284, 591] width 34 height 21
click at [365, 588] on div at bounding box center [352, 591] width 34 height 21
drag, startPoint x: 709, startPoint y: 630, endPoint x: 510, endPoint y: 637, distance: 199.1
click at [510, 637] on div "Image drag_handle drag_handle" at bounding box center [850, 631] width 1372 height 24
click at [470, 626] on div "Image drag_handle drag_handle" at bounding box center [472, 631] width 69 height 24
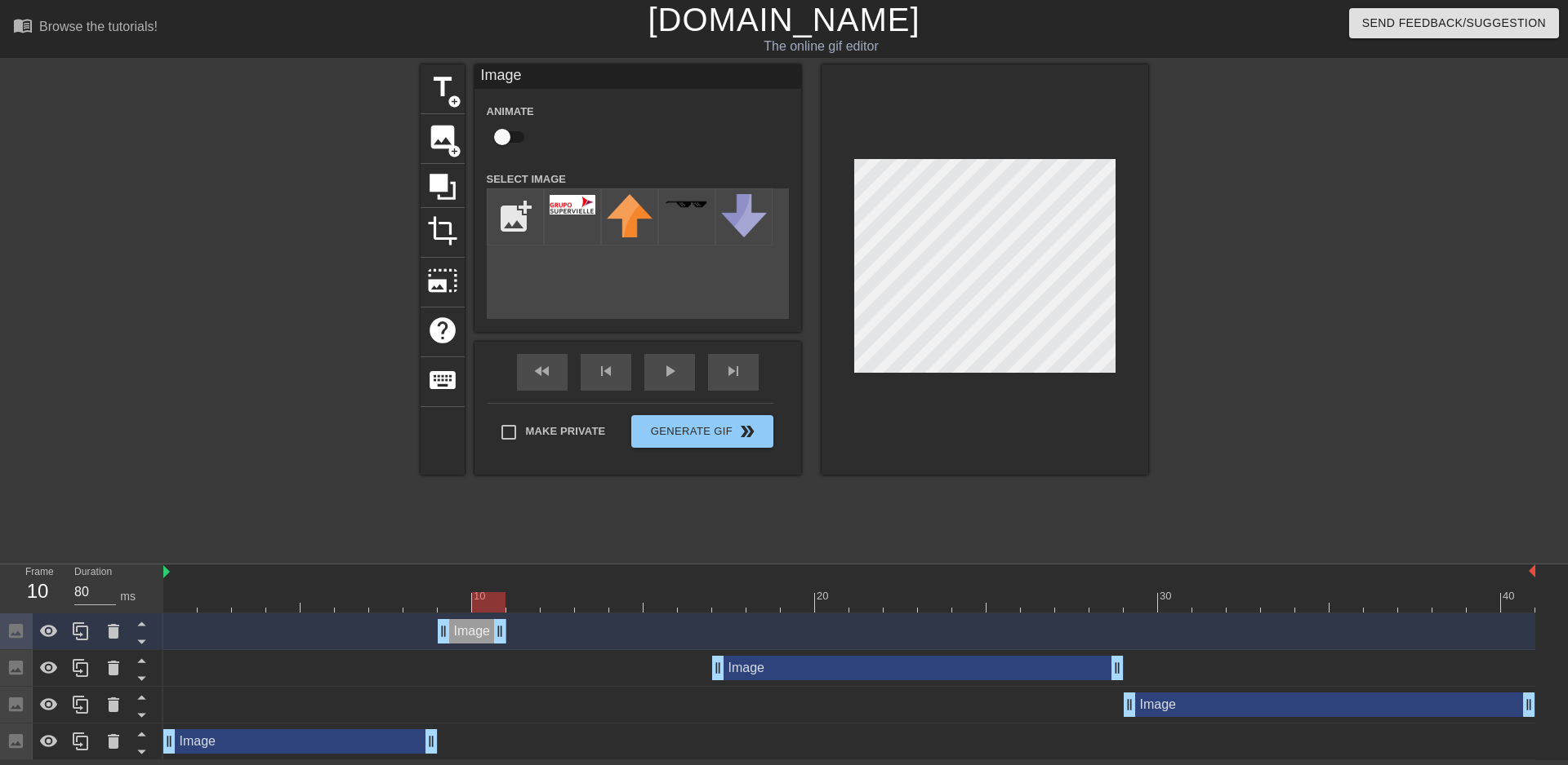
click at [543, 629] on div "Image drag_handle drag_handle" at bounding box center [850, 631] width 1372 height 24
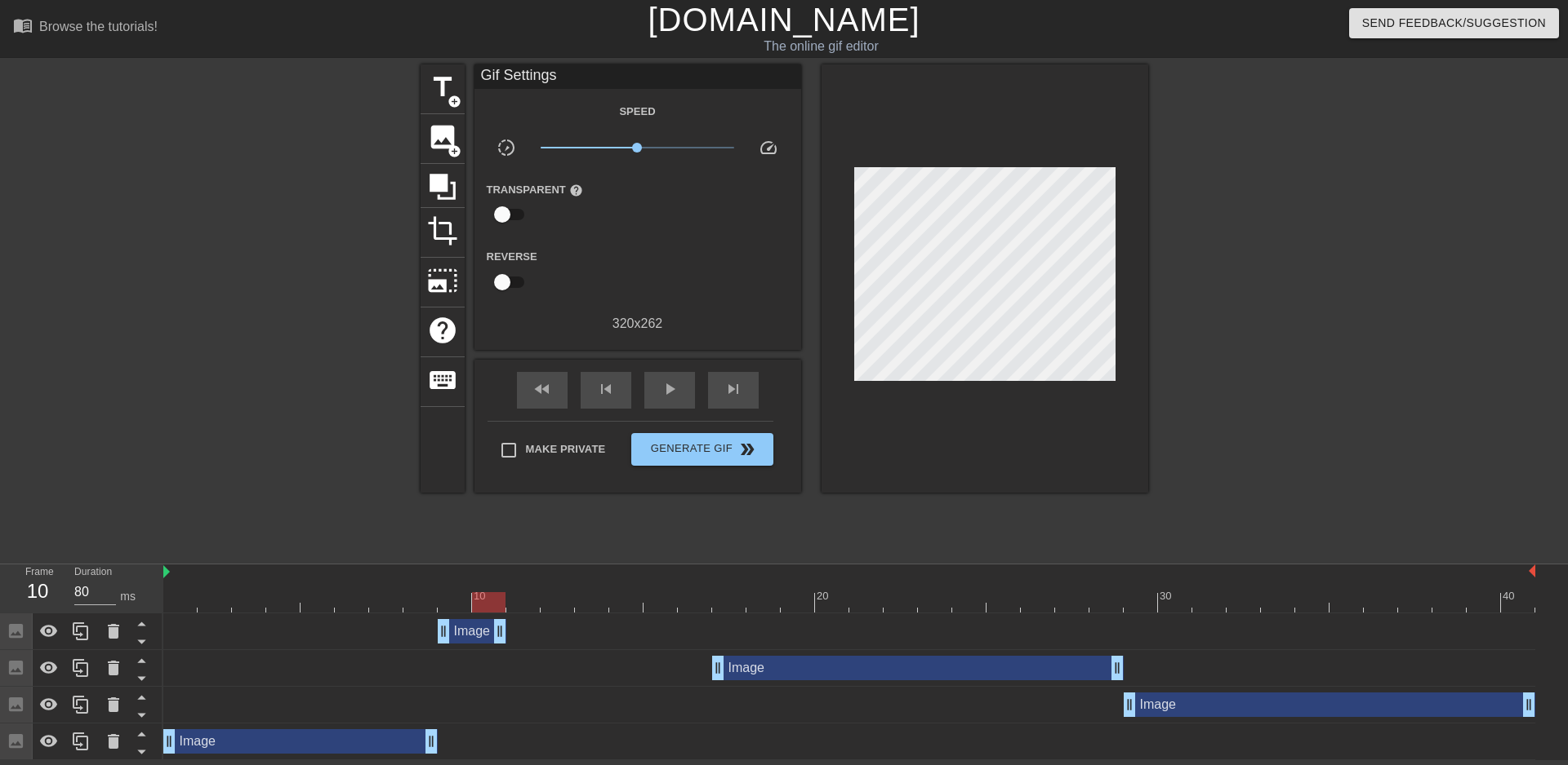
click at [479, 632] on div "Image drag_handle drag_handle" at bounding box center [472, 631] width 69 height 24
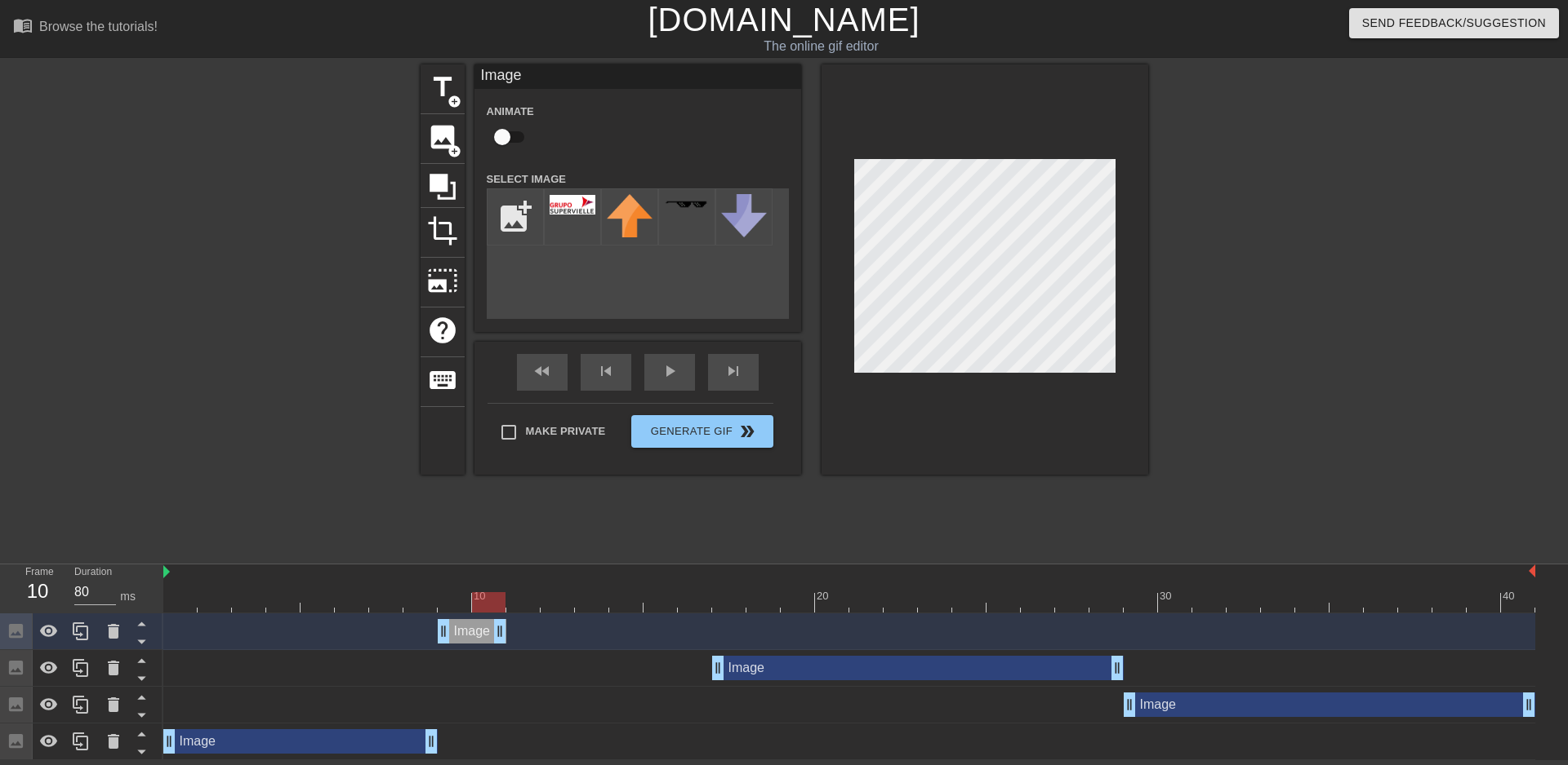
click at [479, 632] on div "Image drag_handle drag_handle" at bounding box center [472, 631] width 69 height 24
drag, startPoint x: 202, startPoint y: 565, endPoint x: 151, endPoint y: 570, distance: 51.2
click at [151, 570] on div "Frame 10 Duration 80 ms 10 20 30 40 Image drag_handle drag_handle Image drag_ha…" at bounding box center [784, 662] width 1568 height 196
click at [788, 667] on div "Image drag_handle drag_handle" at bounding box center [917, 667] width 411 height 24
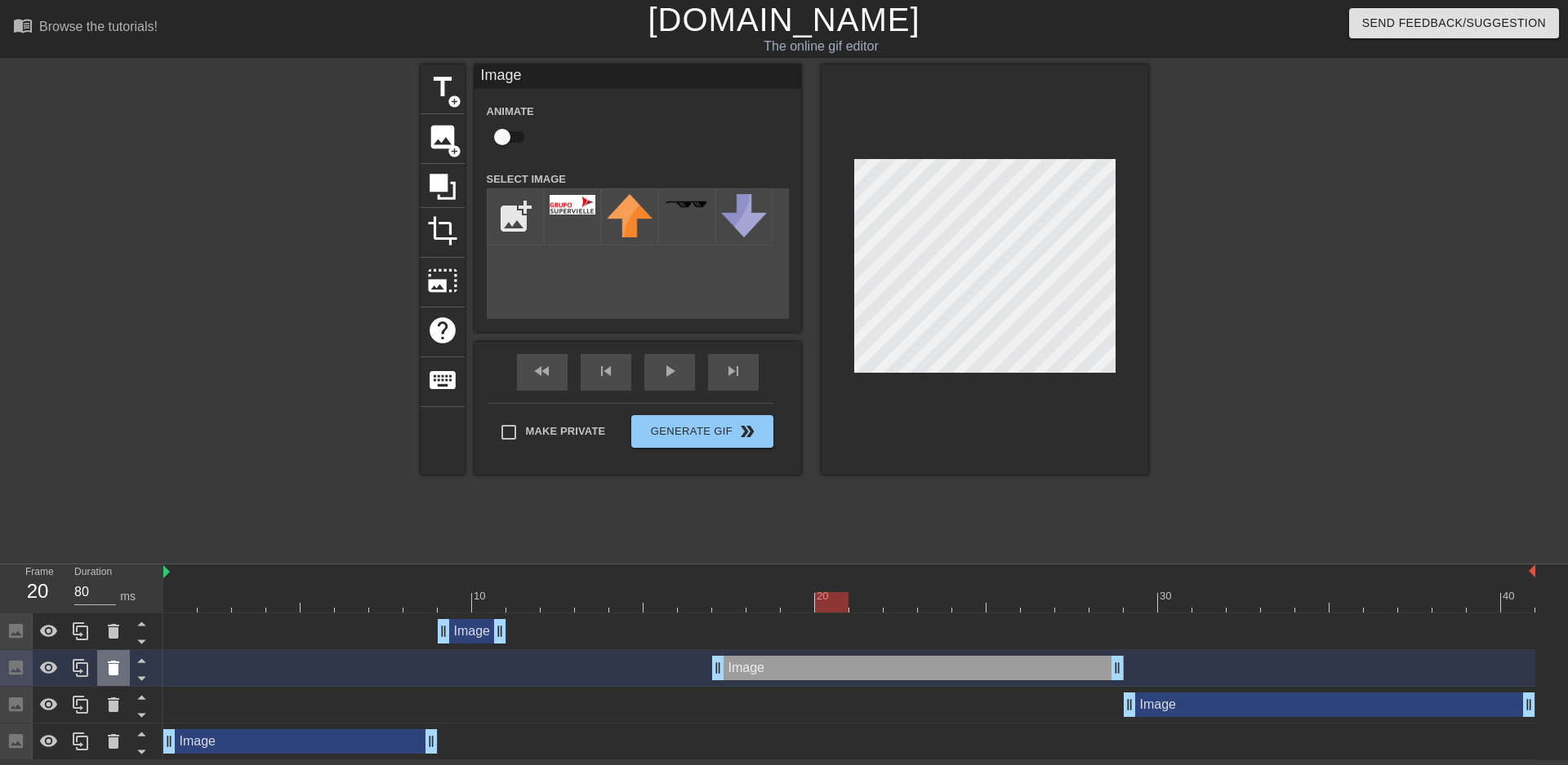
click at [108, 672] on icon at bounding box center [114, 668] width 20 height 20
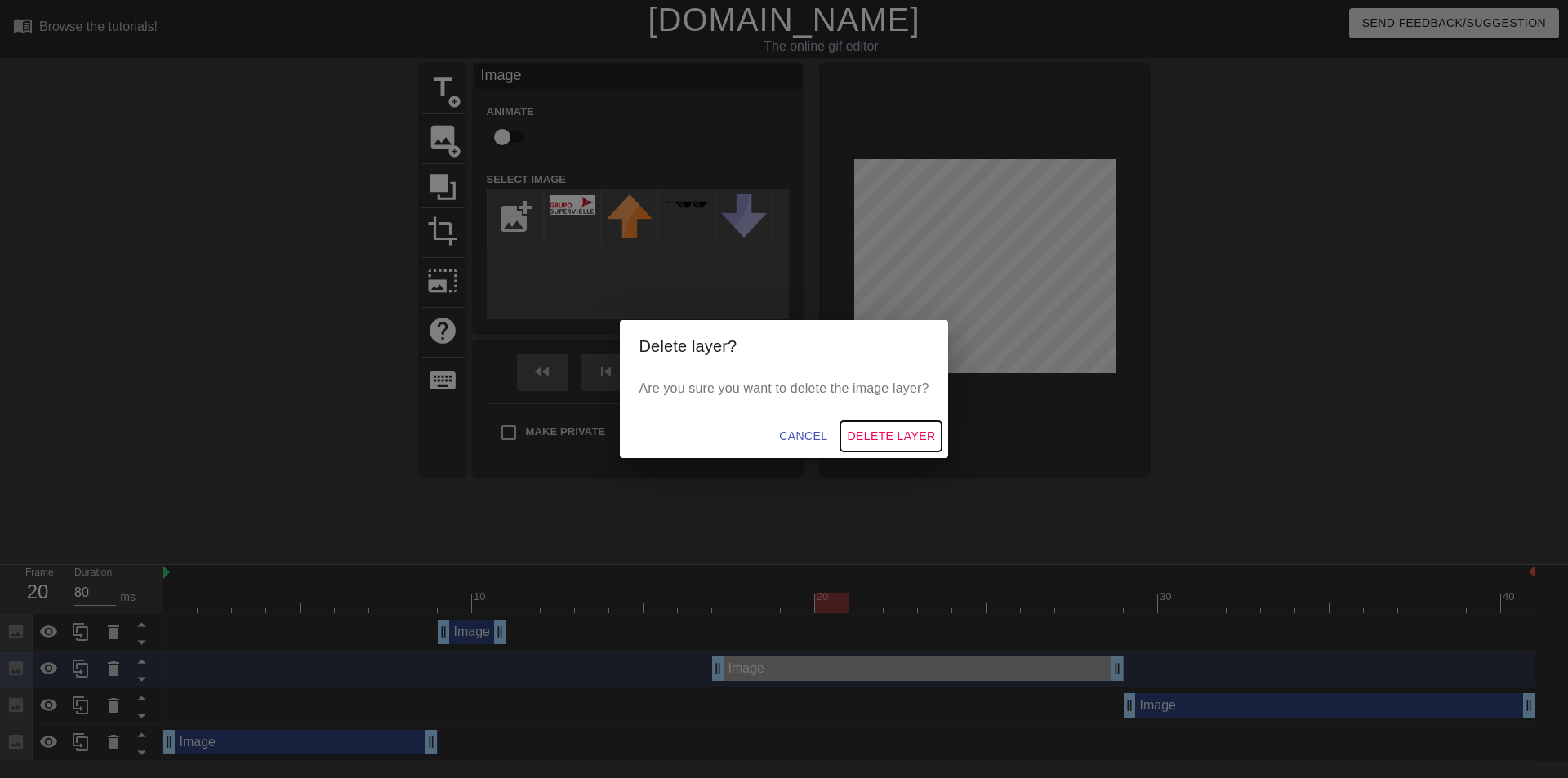
click at [879, 426] on span "Delete Layer" at bounding box center [891, 436] width 89 height 21
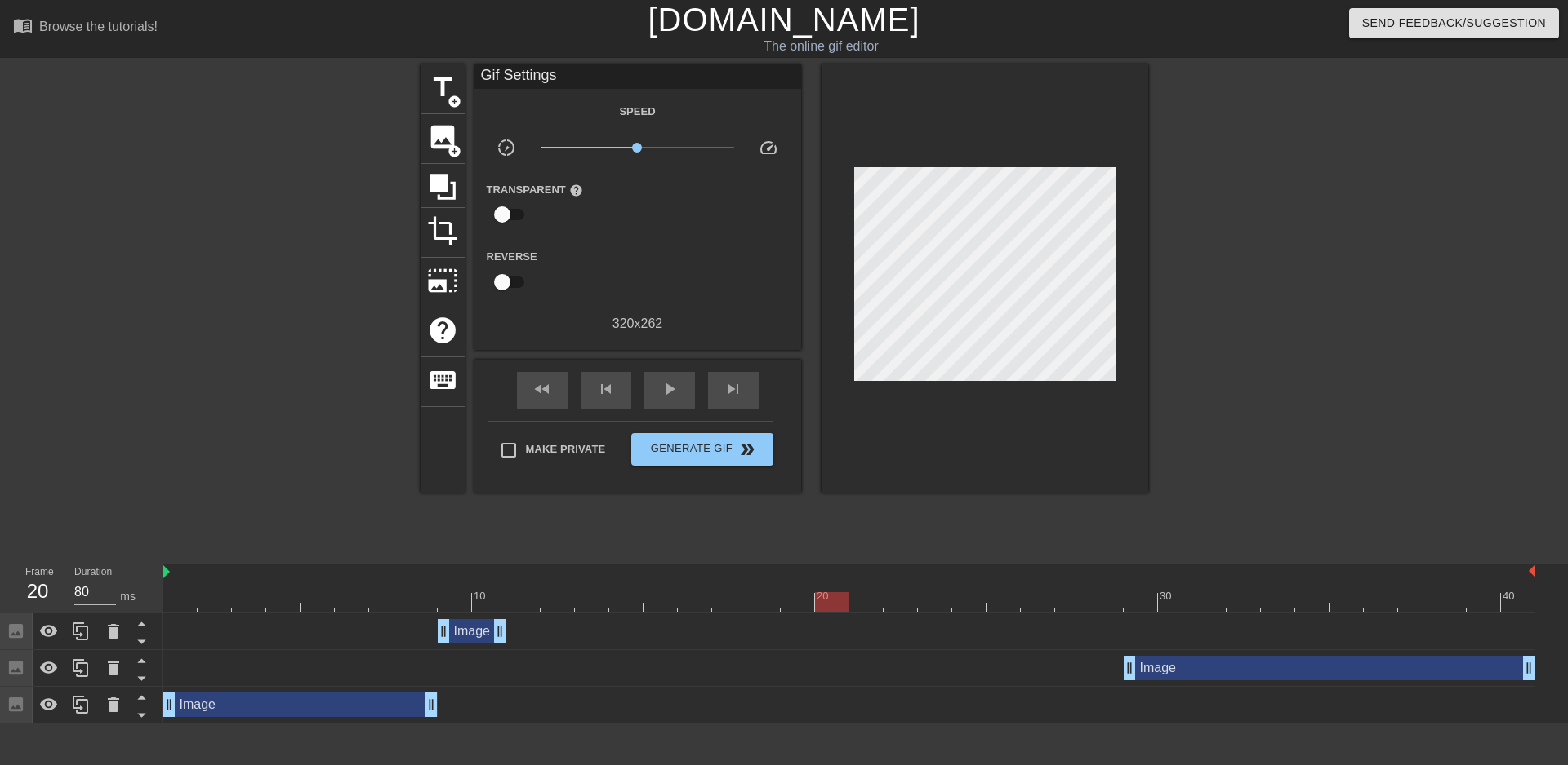
click at [1159, 672] on div "Image drag_handle drag_handle" at bounding box center [1329, 667] width 411 height 24
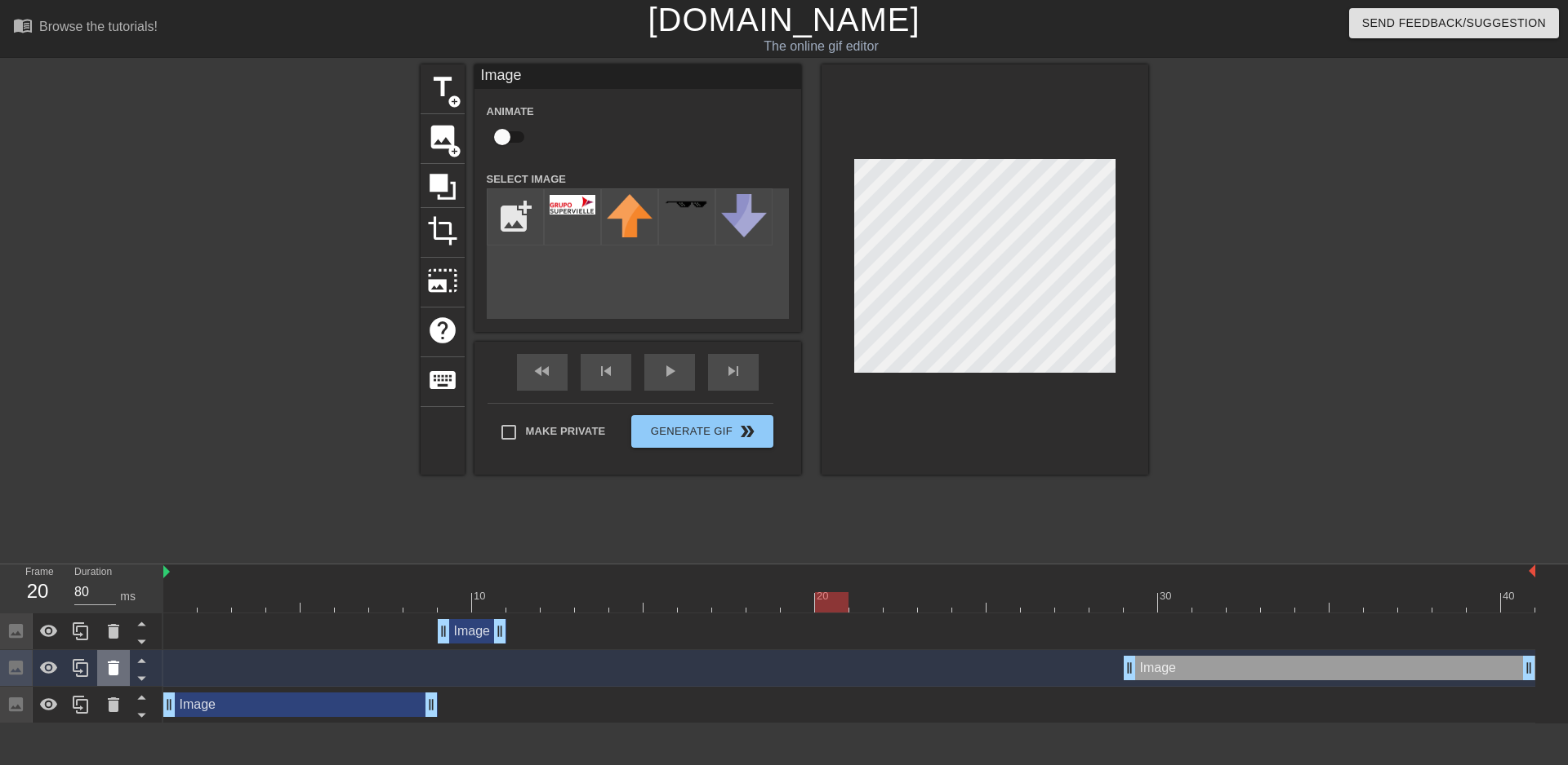
click at [110, 669] on icon at bounding box center [113, 668] width 12 height 14
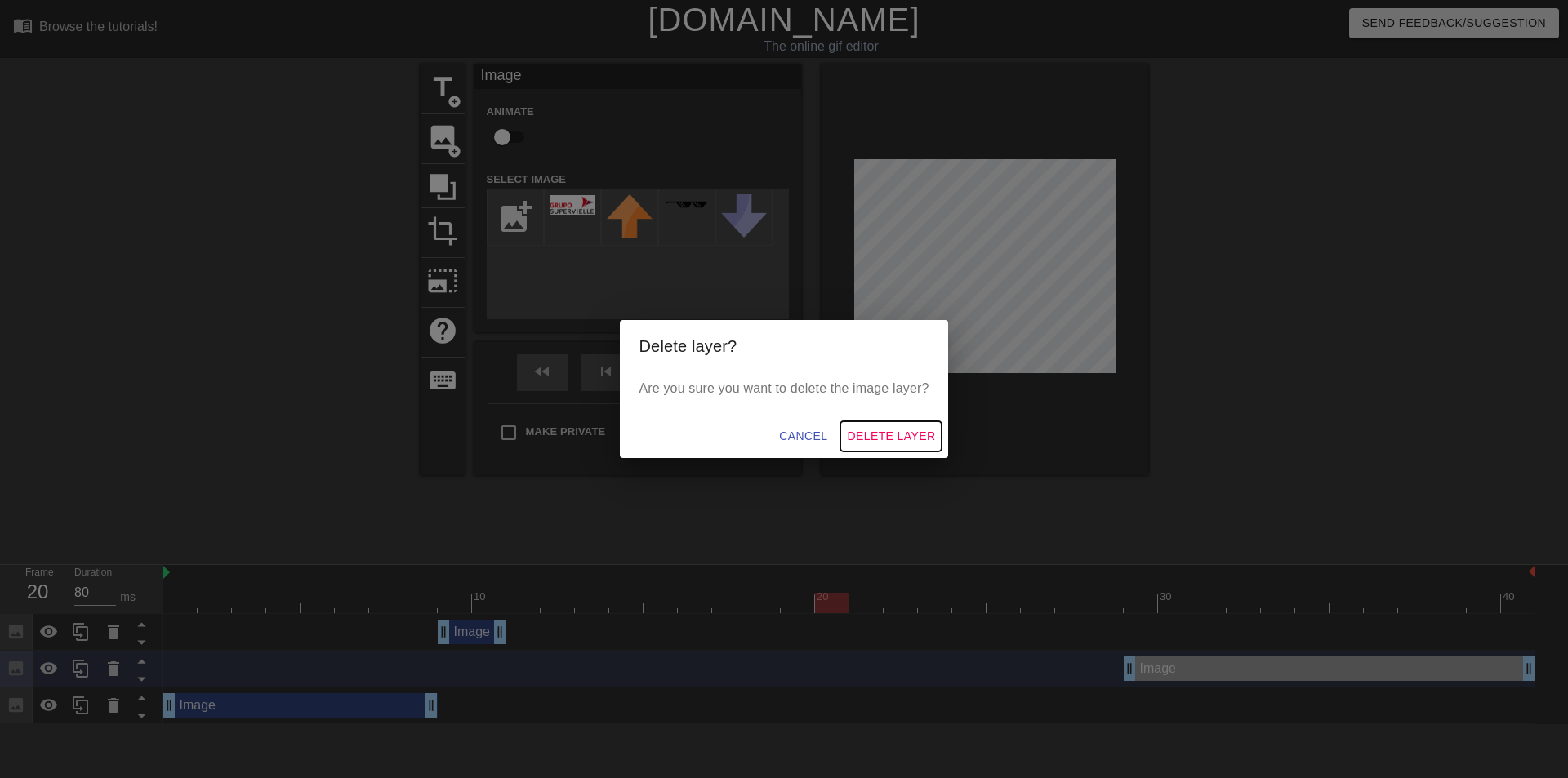
click at [921, 436] on span "Delete Layer" at bounding box center [891, 436] width 89 height 21
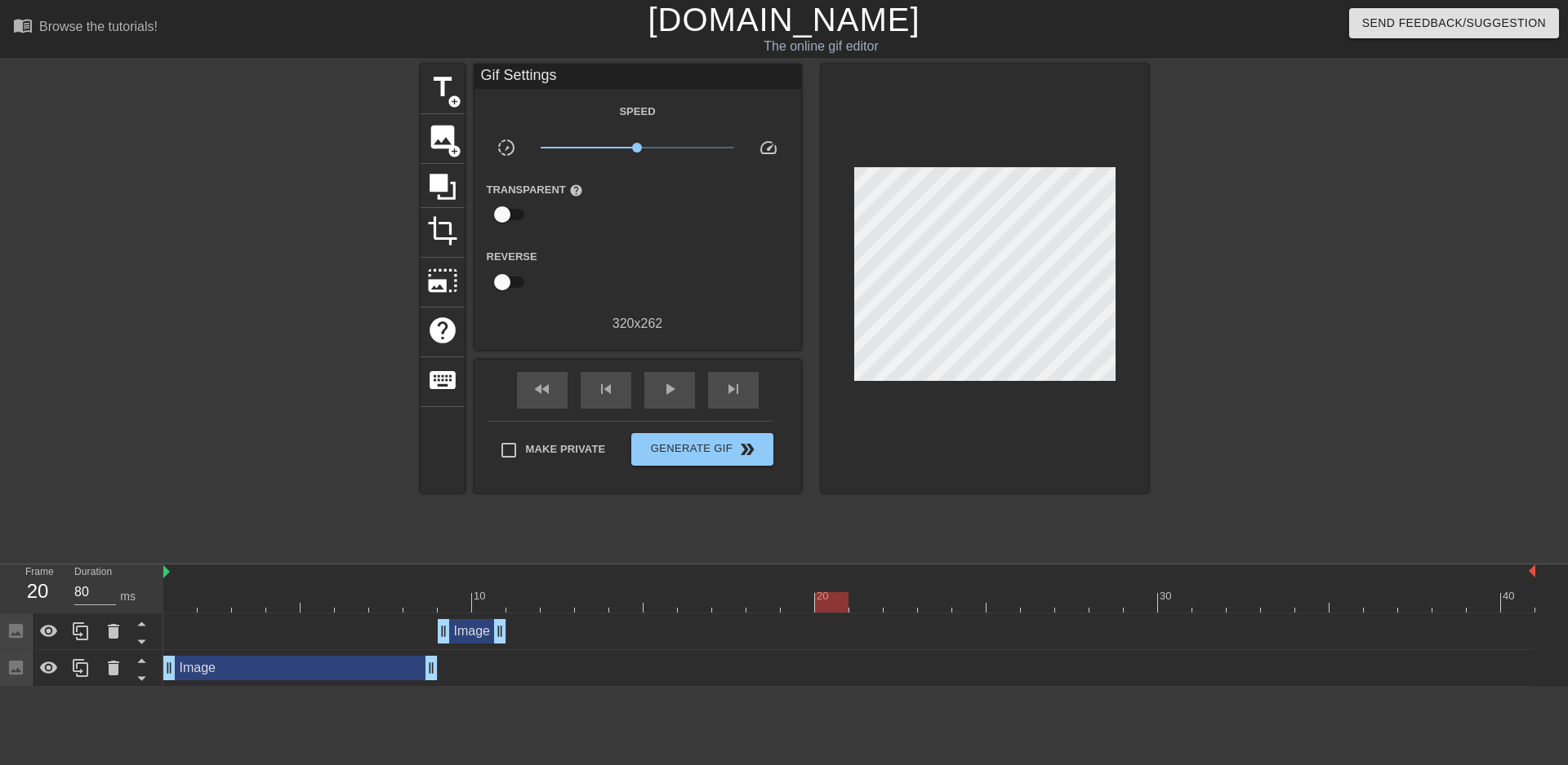
click at [184, 598] on div at bounding box center [850, 602] width 1372 height 21
click at [475, 632] on div "Image drag_handle drag_handle" at bounding box center [472, 631] width 69 height 24
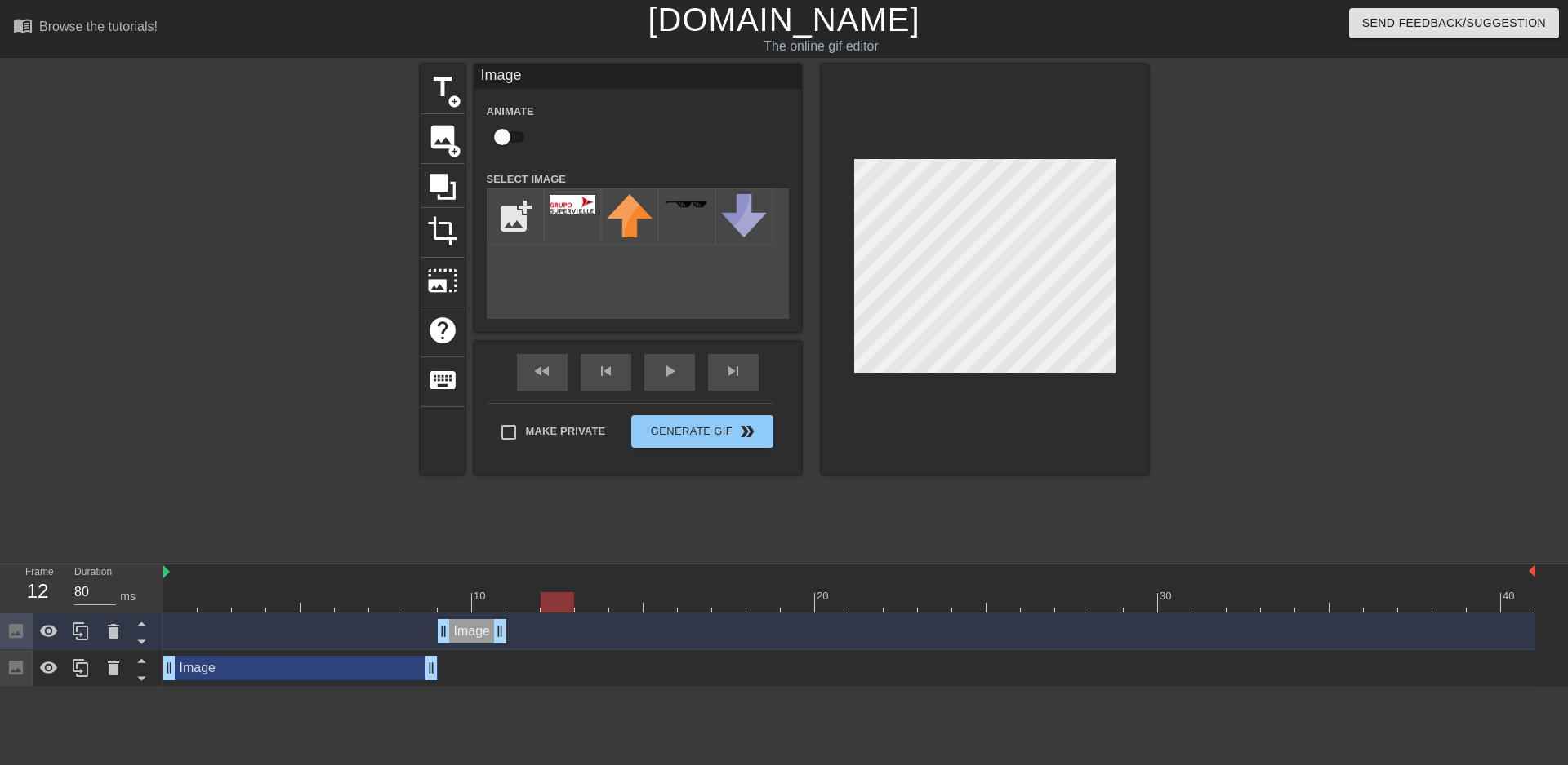
click at [485, 633] on div "Image drag_handle drag_handle" at bounding box center [472, 631] width 69 height 24
click at [549, 632] on div "Image drag_handle drag_handle" at bounding box center [850, 631] width 1372 height 24
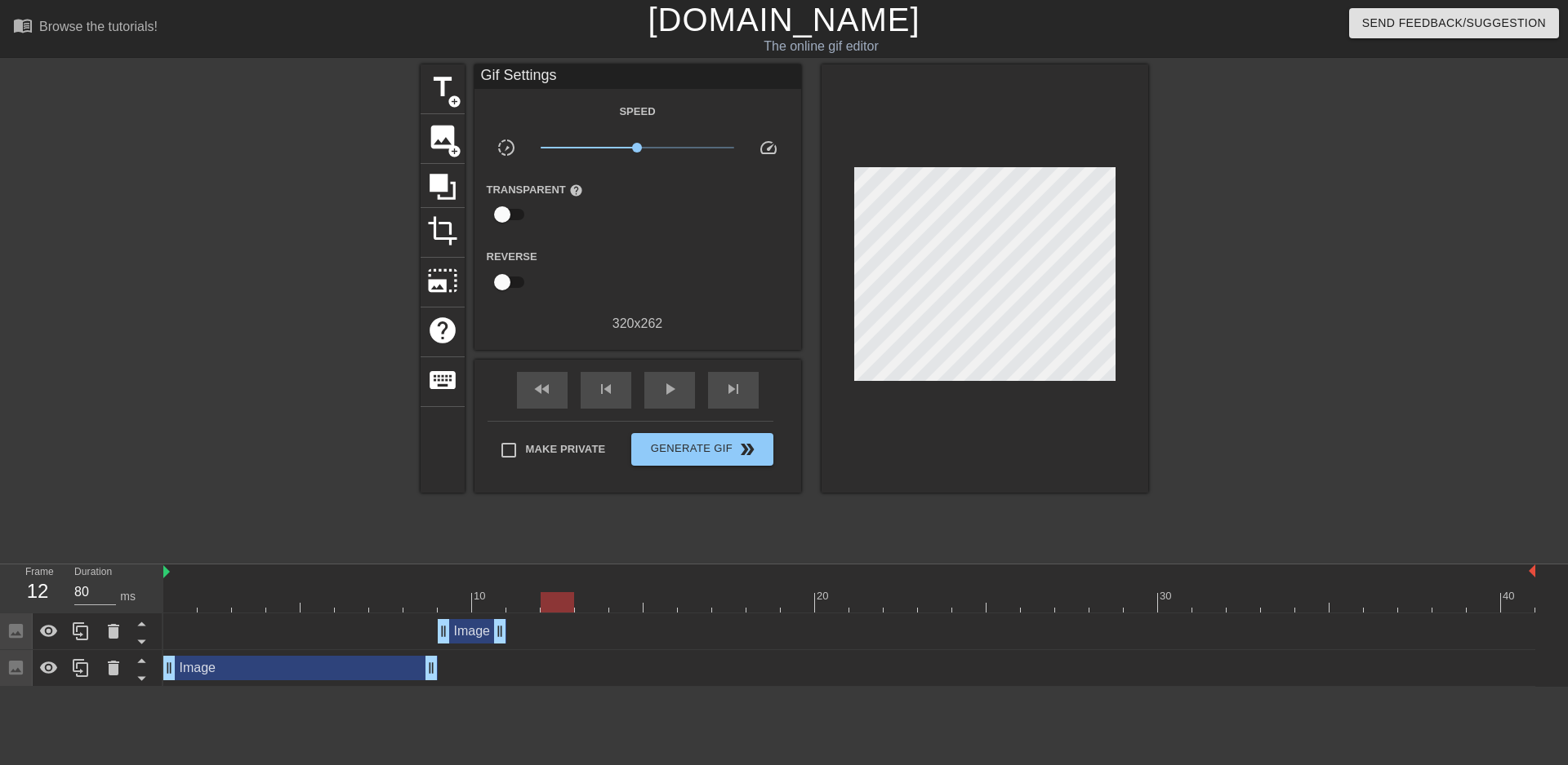
click at [474, 632] on div "Image drag_handle drag_handle" at bounding box center [472, 631] width 69 height 24
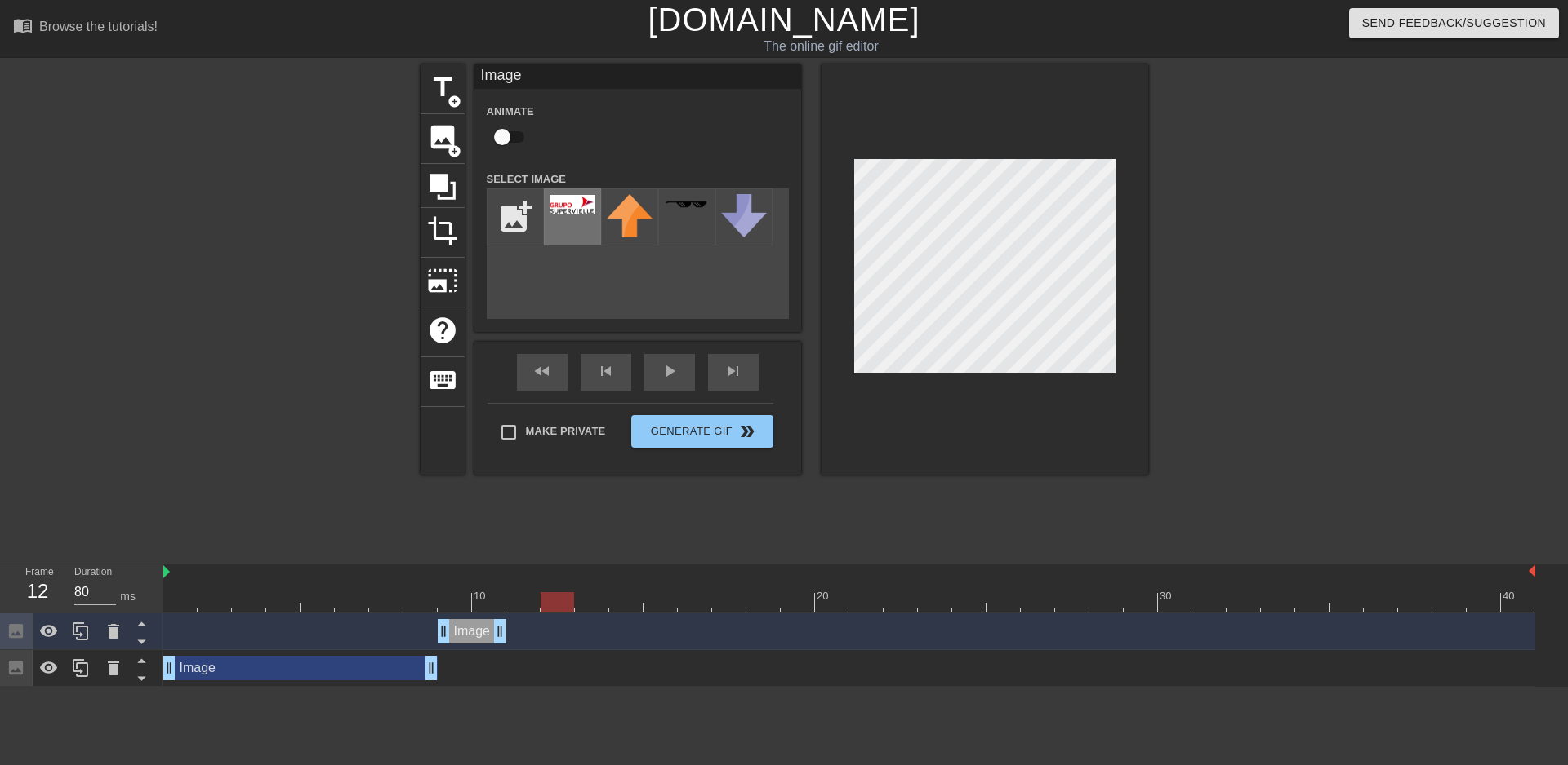
click at [564, 208] on img at bounding box center [572, 205] width 46 height 20
click at [584, 213] on img at bounding box center [572, 205] width 46 height 20
click at [587, 224] on div at bounding box center [572, 217] width 57 height 57
click at [373, 615] on div "Image drag_handle drag_handle" at bounding box center [850, 631] width 1372 height 37
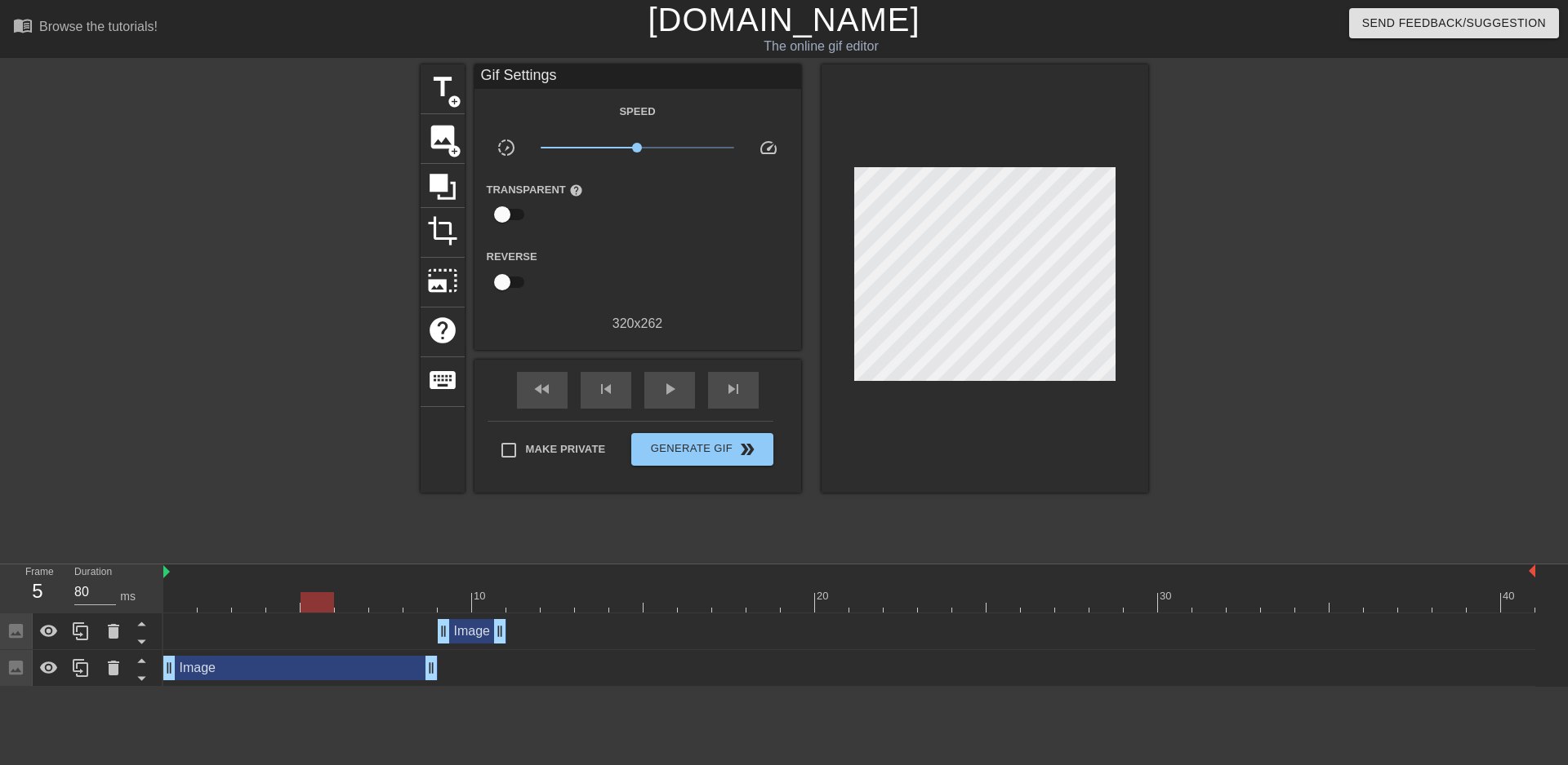
click at [320, 588] on div at bounding box center [317, 591] width 34 height 21
click at [142, 586] on div "Duration 80 ms" at bounding box center [110, 588] width 73 height 47
click at [170, 579] on div at bounding box center [850, 573] width 1372 height 16
click at [288, 595] on div at bounding box center [850, 602] width 1372 height 21
drag, startPoint x: 335, startPoint y: 601, endPoint x: 163, endPoint y: 602, distance: 172.0
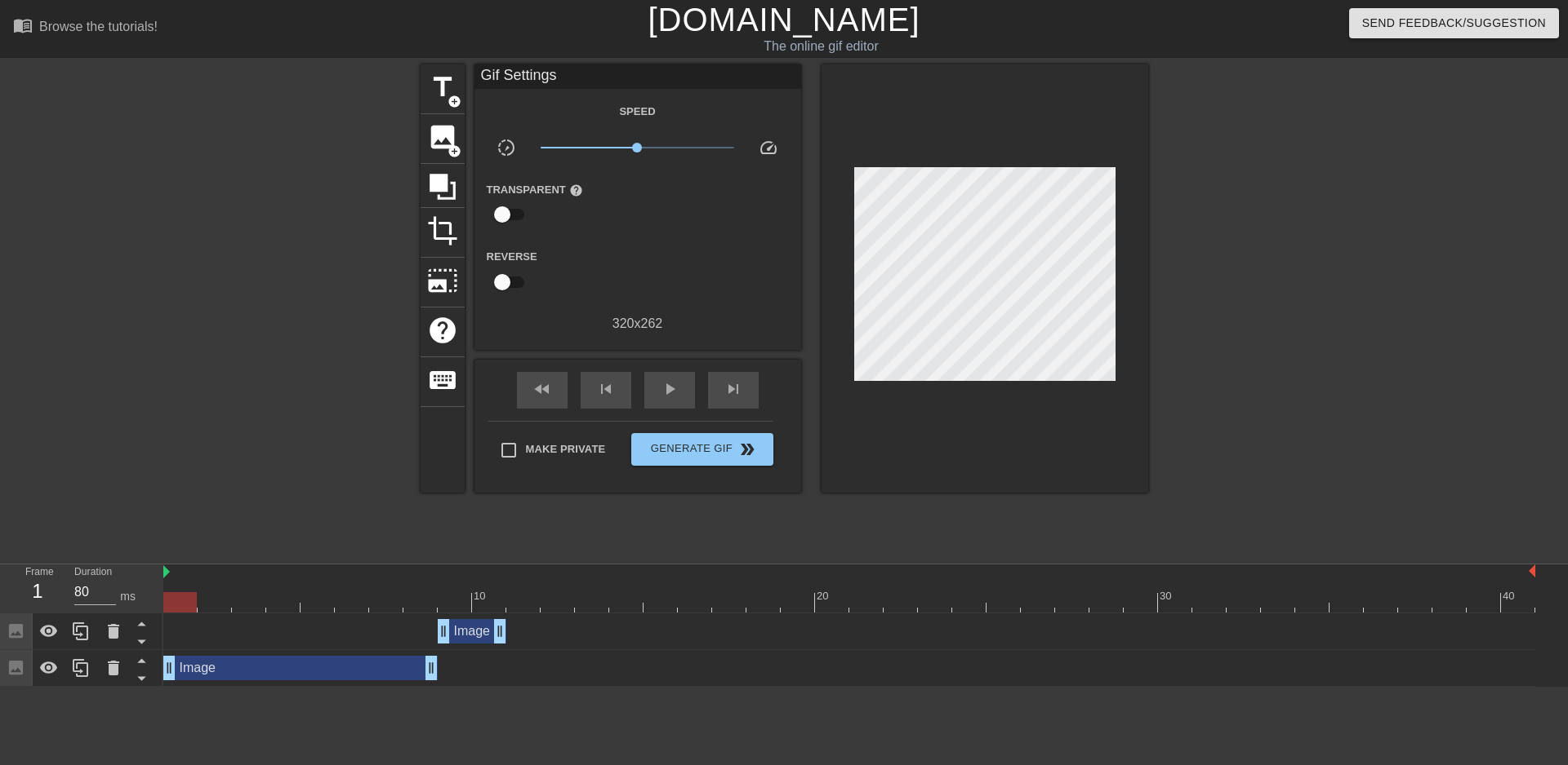
click at [163, 602] on div "Frame 1 Duration 80 ms 10 20 30 40 Image drag_handle drag_handle Image drag_han…" at bounding box center [784, 626] width 1568 height 123
click at [84, 630] on icon at bounding box center [81, 631] width 20 height 20
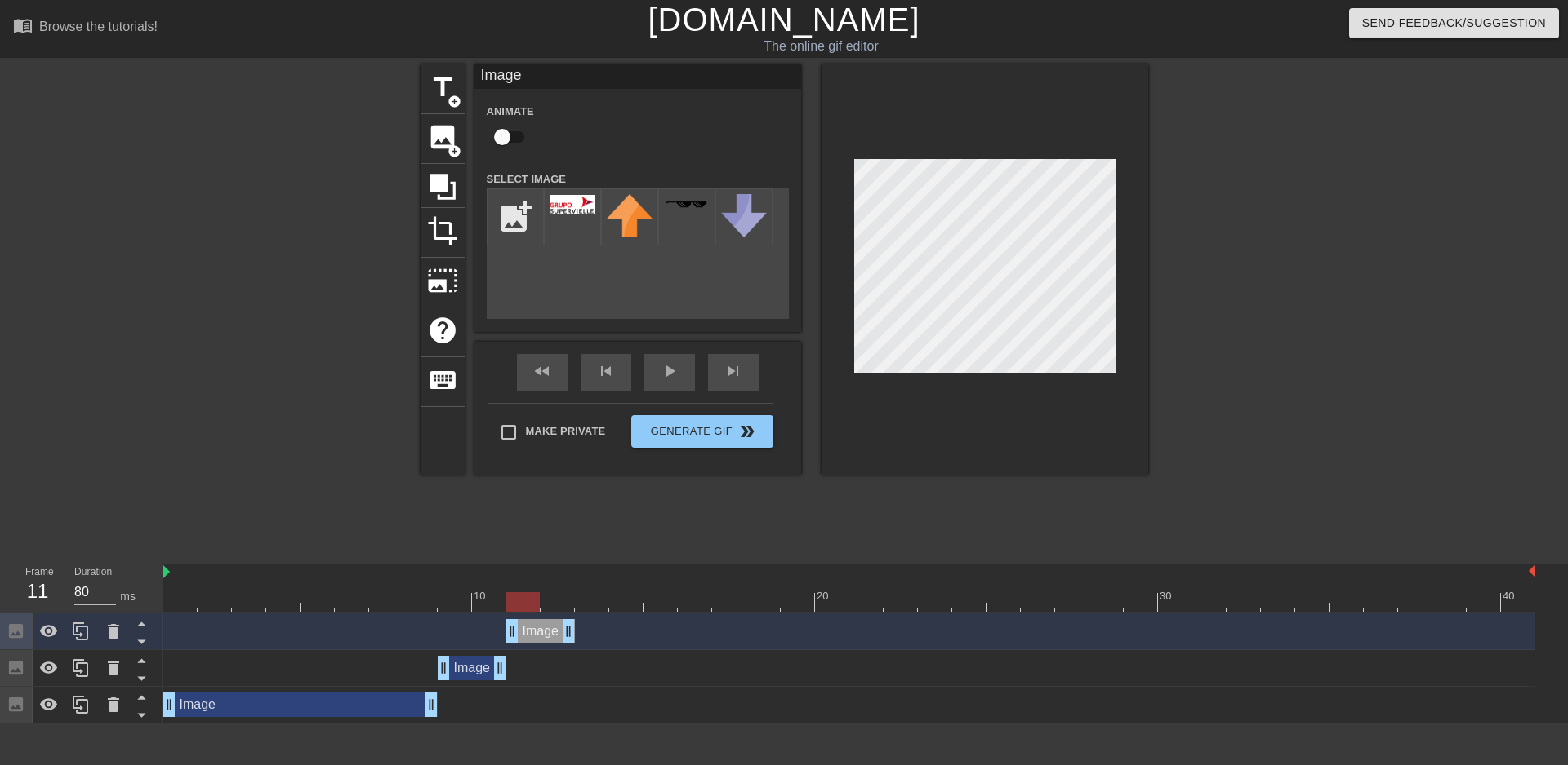
drag, startPoint x: 463, startPoint y: 627, endPoint x: 528, endPoint y: 630, distance: 65.1
click at [528, 630] on div "Image drag_handle drag_handle" at bounding box center [540, 631] width 69 height 24
click at [481, 584] on div "10" at bounding box center [489, 591] width 34 height 21
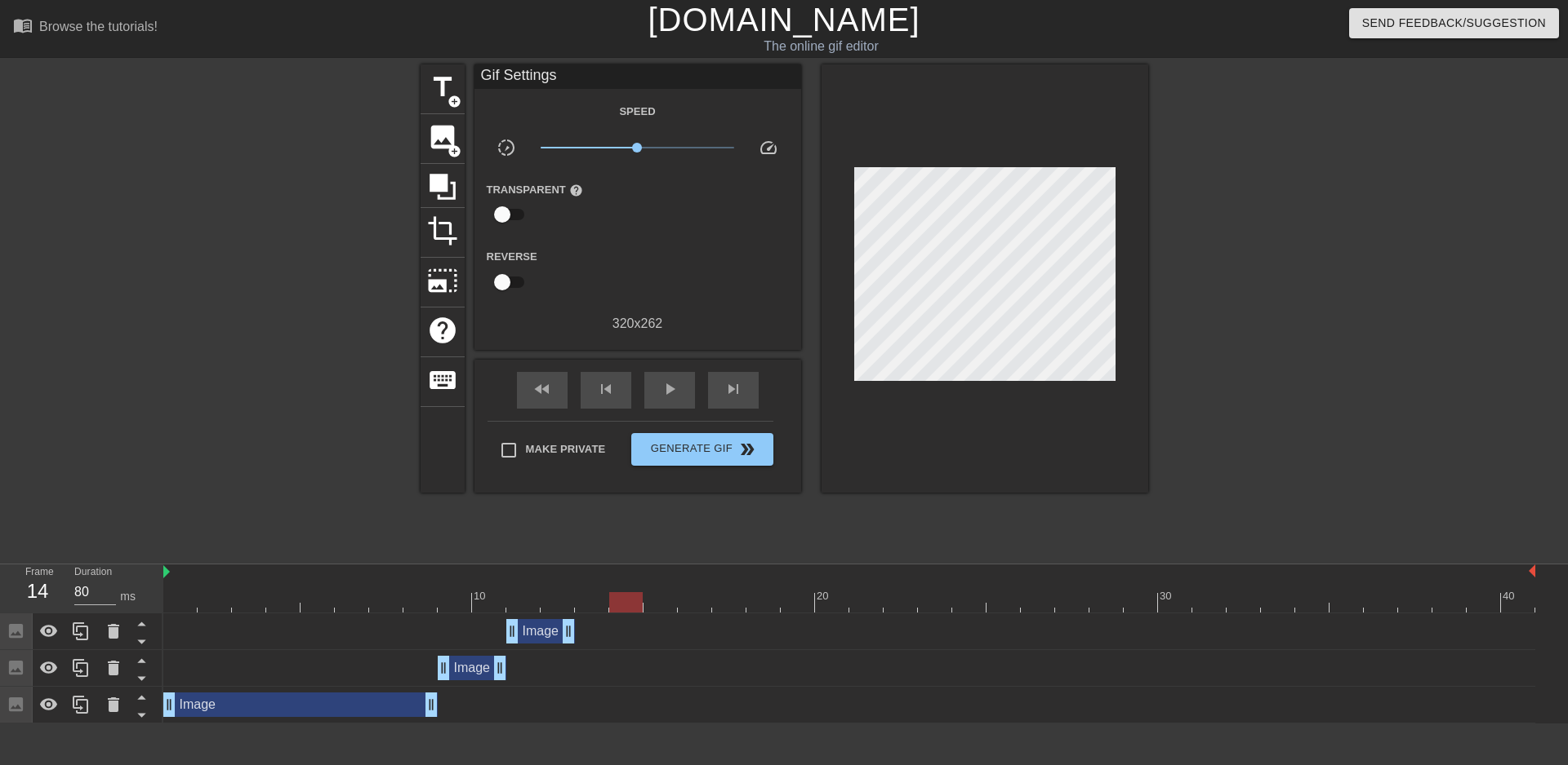
click at [540, 636] on div "Image drag_handle drag_handle" at bounding box center [540, 631] width 69 height 24
click at [540, 630] on div "Image drag_handle drag_handle" at bounding box center [540, 631] width 69 height 24
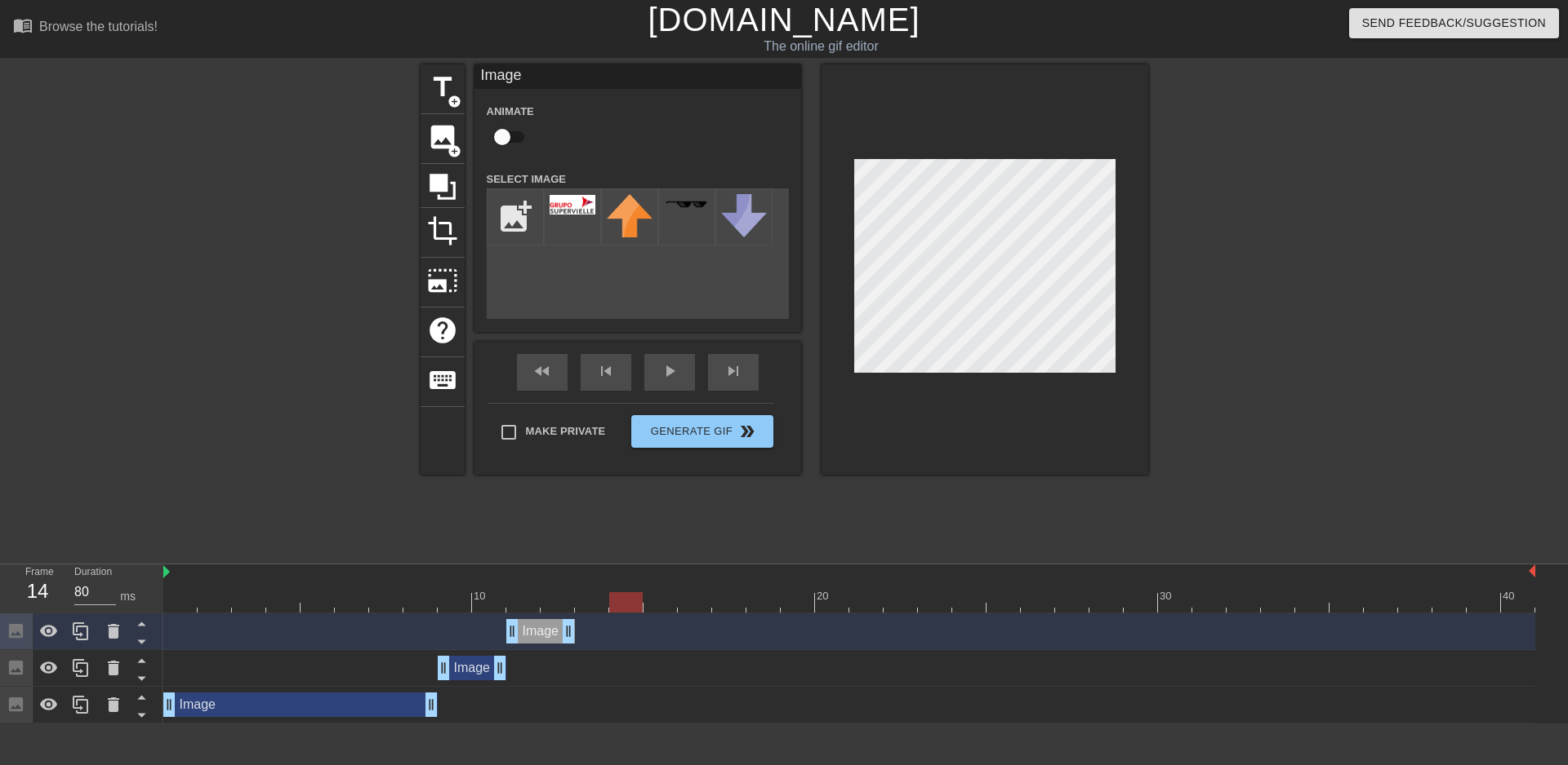
click at [542, 599] on div at bounding box center [850, 602] width 1372 height 21
click at [221, 585] on div at bounding box center [215, 591] width 34 height 21
click at [75, 640] on icon at bounding box center [81, 631] width 20 height 20
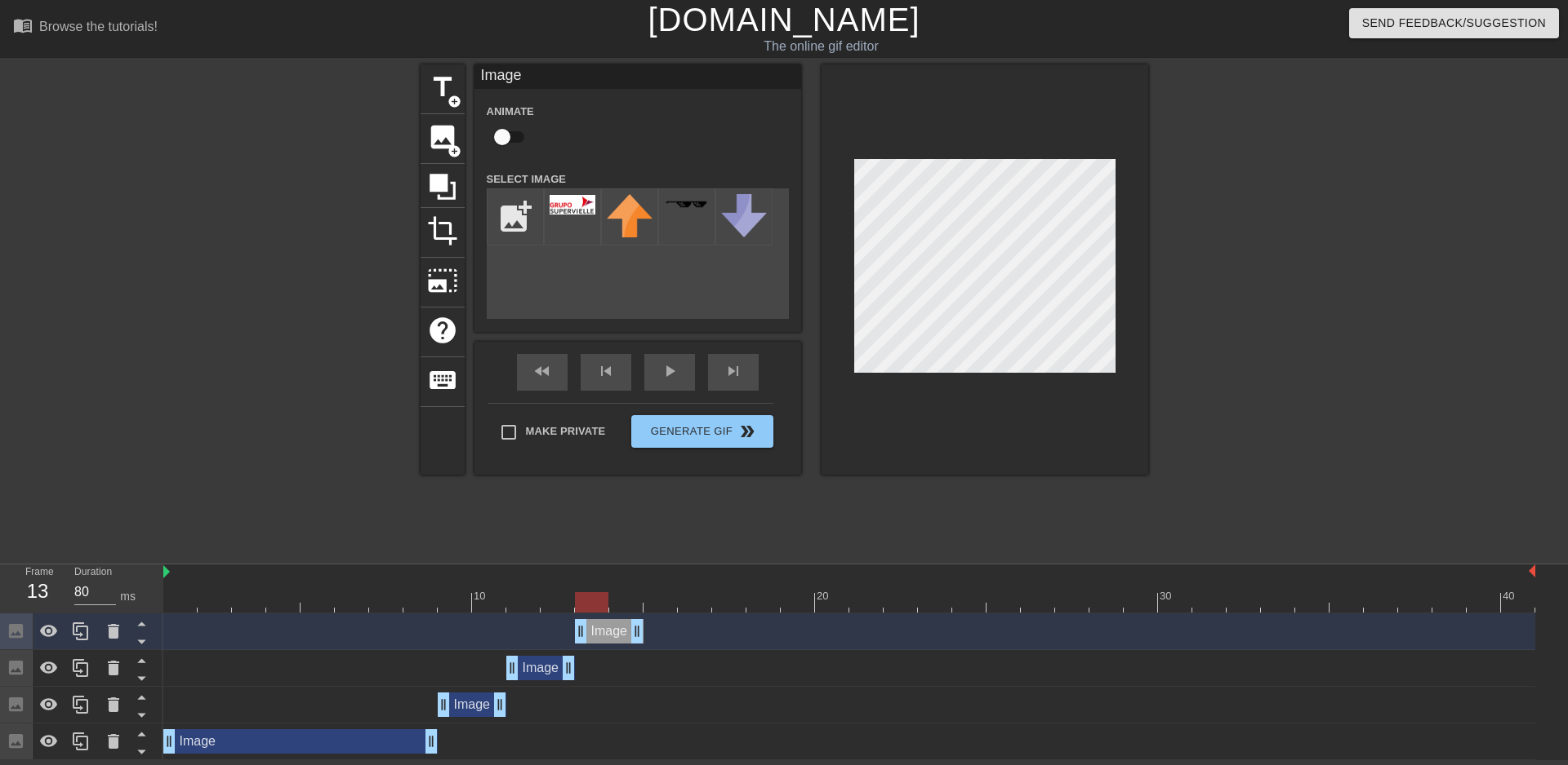
drag, startPoint x: 521, startPoint y: 628, endPoint x: 594, endPoint y: 635, distance: 73.3
click at [594, 635] on div "Image drag_handle drag_handle" at bounding box center [609, 631] width 69 height 24
drag, startPoint x: 633, startPoint y: 637, endPoint x: 647, endPoint y: 632, distance: 14.9
click at [647, 632] on div "Image drag_handle drag_handle" at bounding box center [850, 631] width 1372 height 24
drag, startPoint x: 638, startPoint y: 633, endPoint x: 653, endPoint y: 636, distance: 15.3
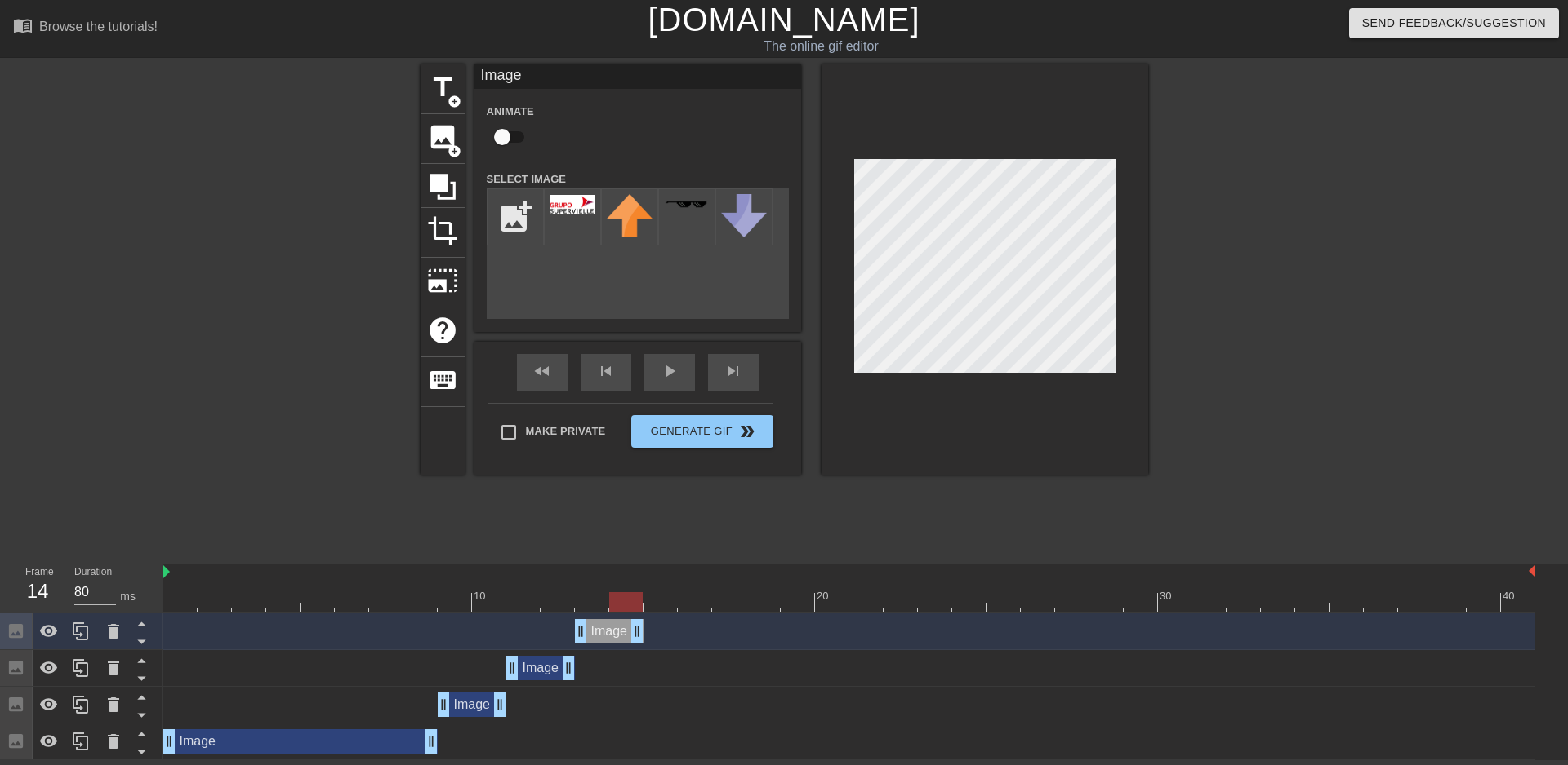
click at [653, 636] on div "Image drag_handle drag_handle" at bounding box center [850, 631] width 1372 height 24
click at [85, 633] on icon at bounding box center [81, 631] width 20 height 20
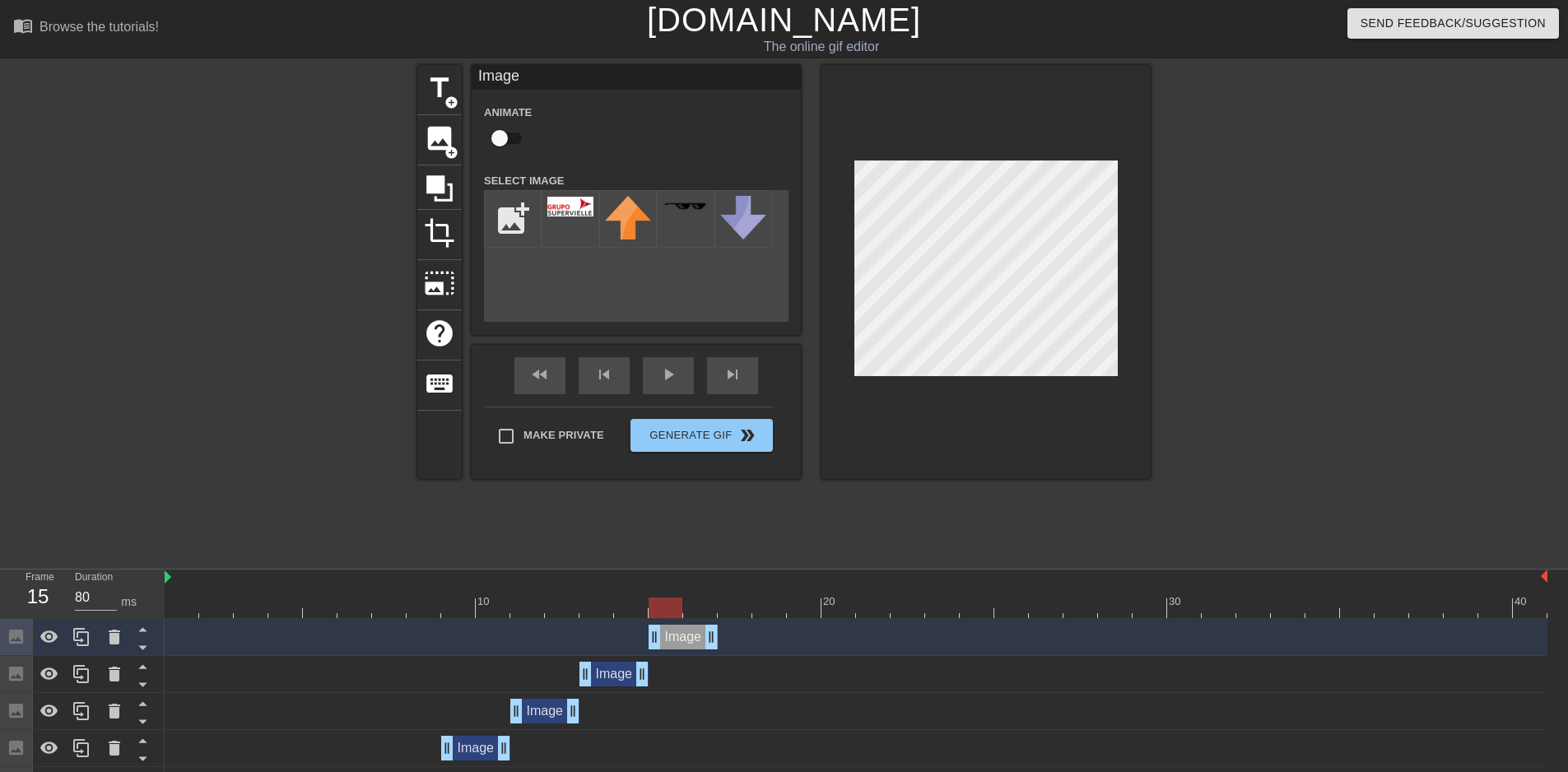
drag, startPoint x: 606, startPoint y: 636, endPoint x: 678, endPoint y: 636, distance: 72.0
click at [678, 636] on div "Image drag_handle drag_handle" at bounding box center [683, 637] width 69 height 25
click at [175, 597] on div at bounding box center [182, 596] width 35 height 21
click at [157, 593] on div "Duration 80 ms" at bounding box center [112, 593] width 98 height 47
click at [176, 591] on div at bounding box center [182, 596] width 35 height 21
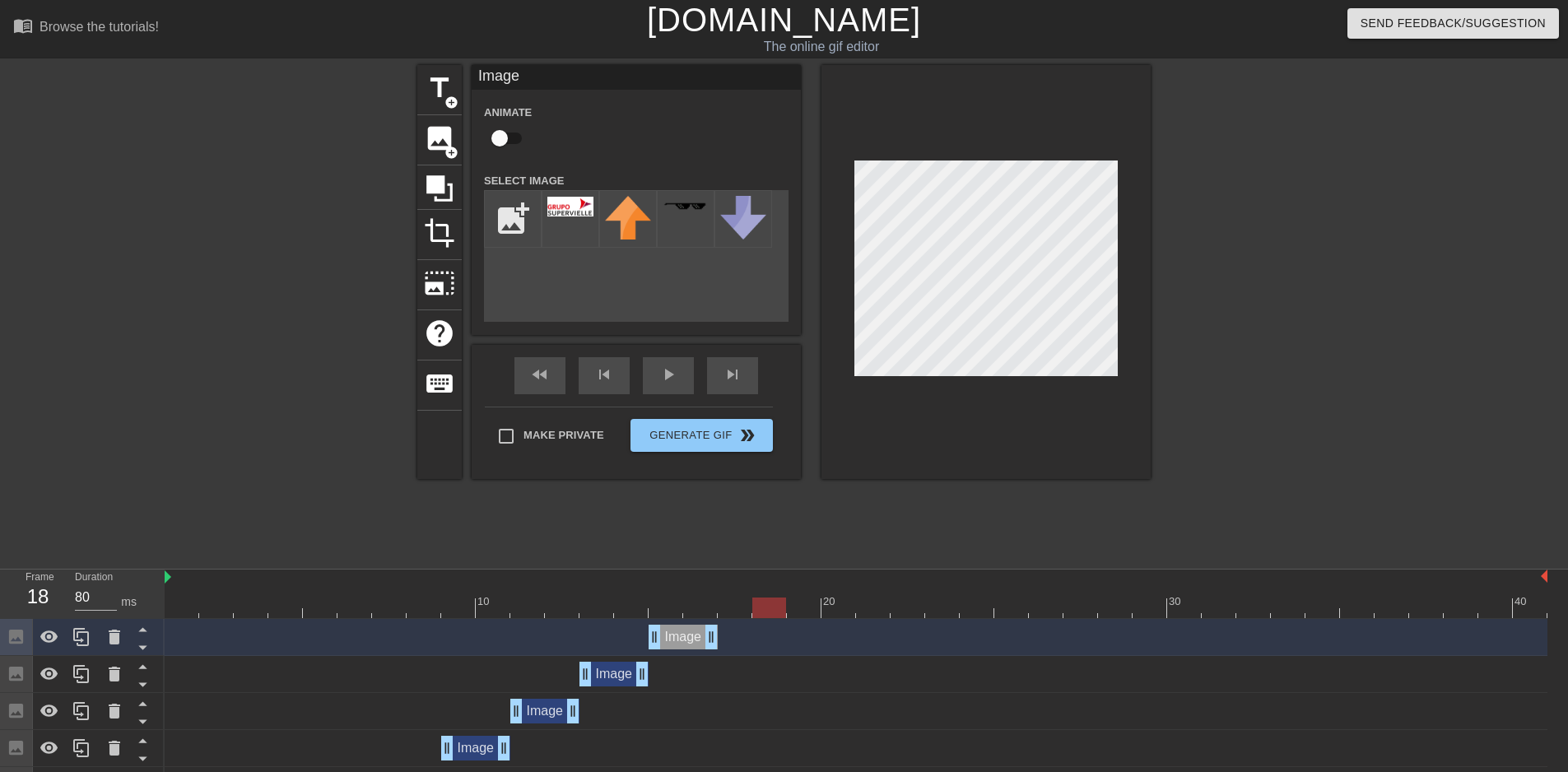
click at [570, 603] on div at bounding box center [856, 608] width 1383 height 21
click at [700, 679] on div "Image drag_handle drag_handle" at bounding box center [856, 674] width 1383 height 25
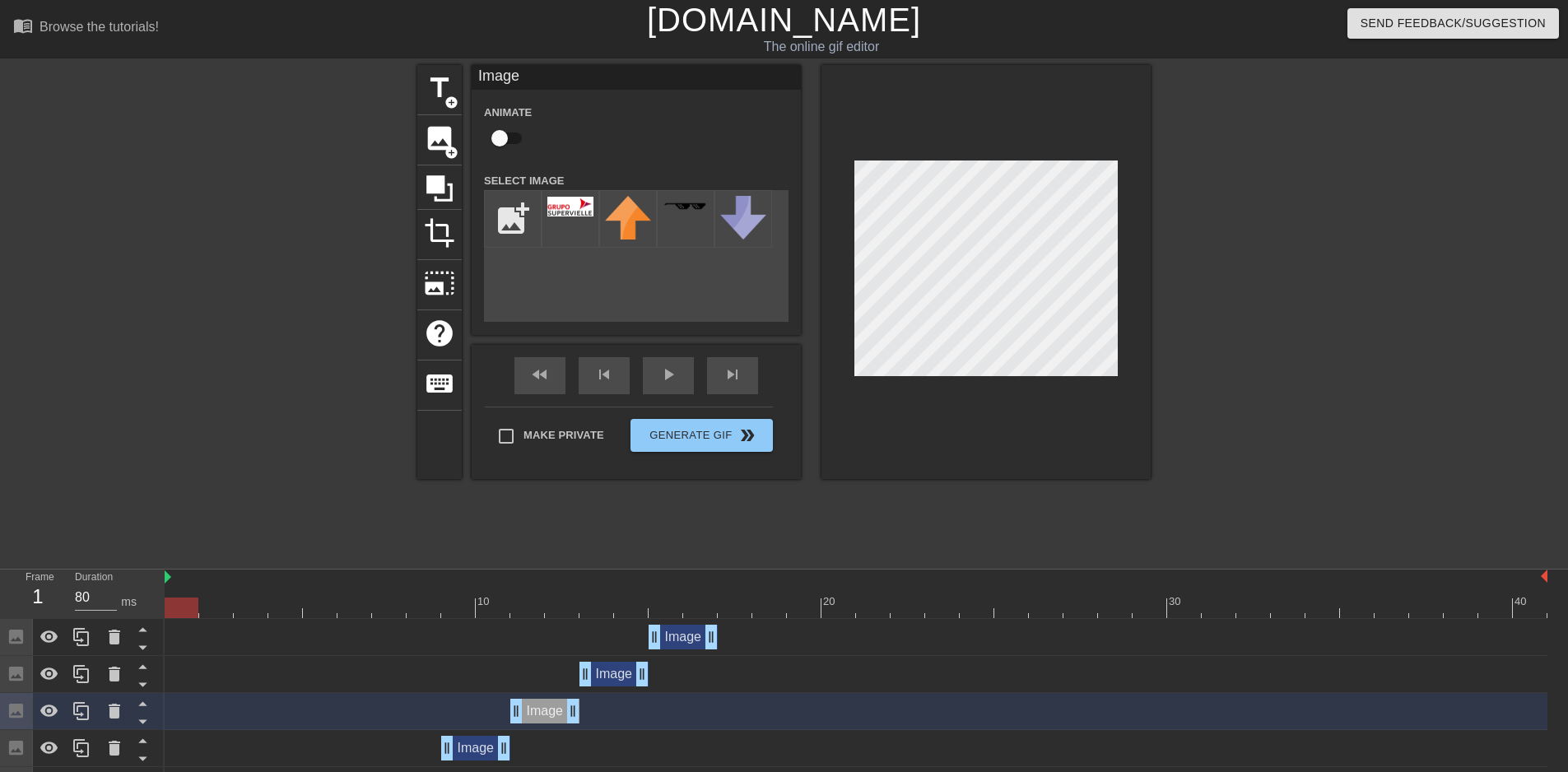
click at [179, 606] on div at bounding box center [856, 608] width 1383 height 21
click at [443, 612] on div at bounding box center [856, 608] width 1383 height 21
click at [601, 679] on div "Image drag_handle drag_handle" at bounding box center [614, 674] width 69 height 25
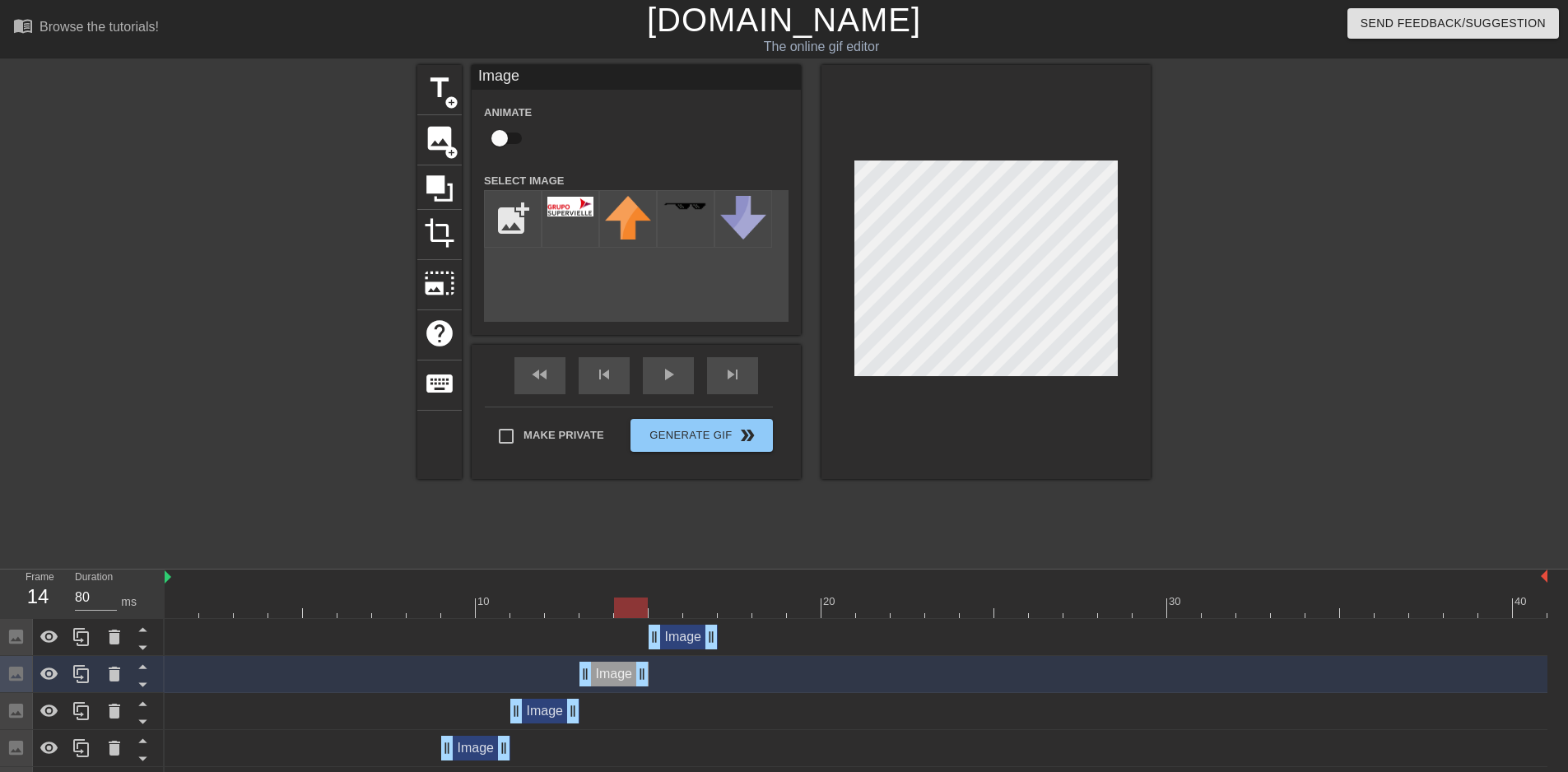
click at [547, 704] on div "Image drag_handle drag_handle" at bounding box center [545, 711] width 69 height 25
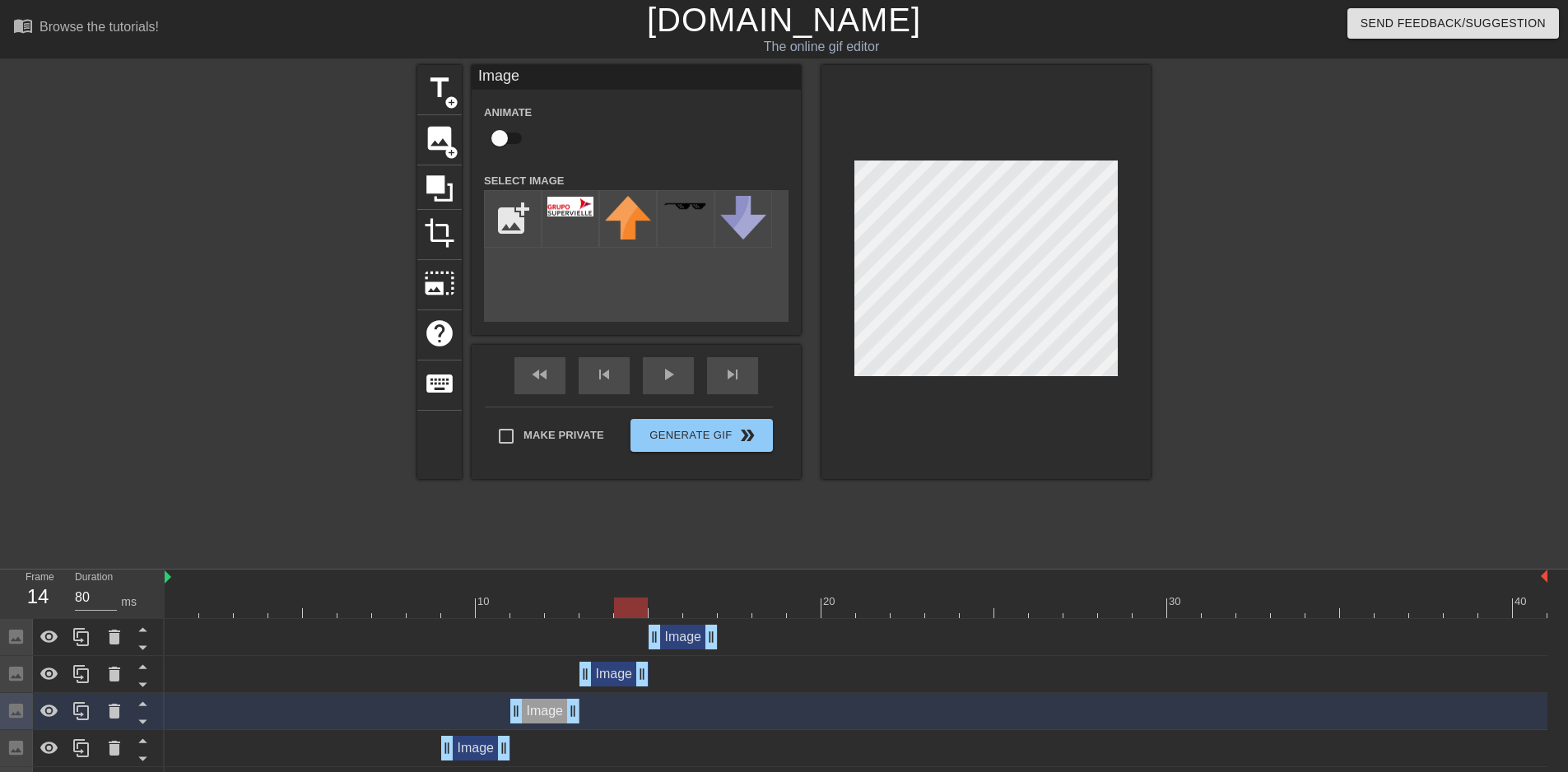
click at [431, 713] on div "Image drag_handle drag_handle" at bounding box center [856, 711] width 1383 height 25
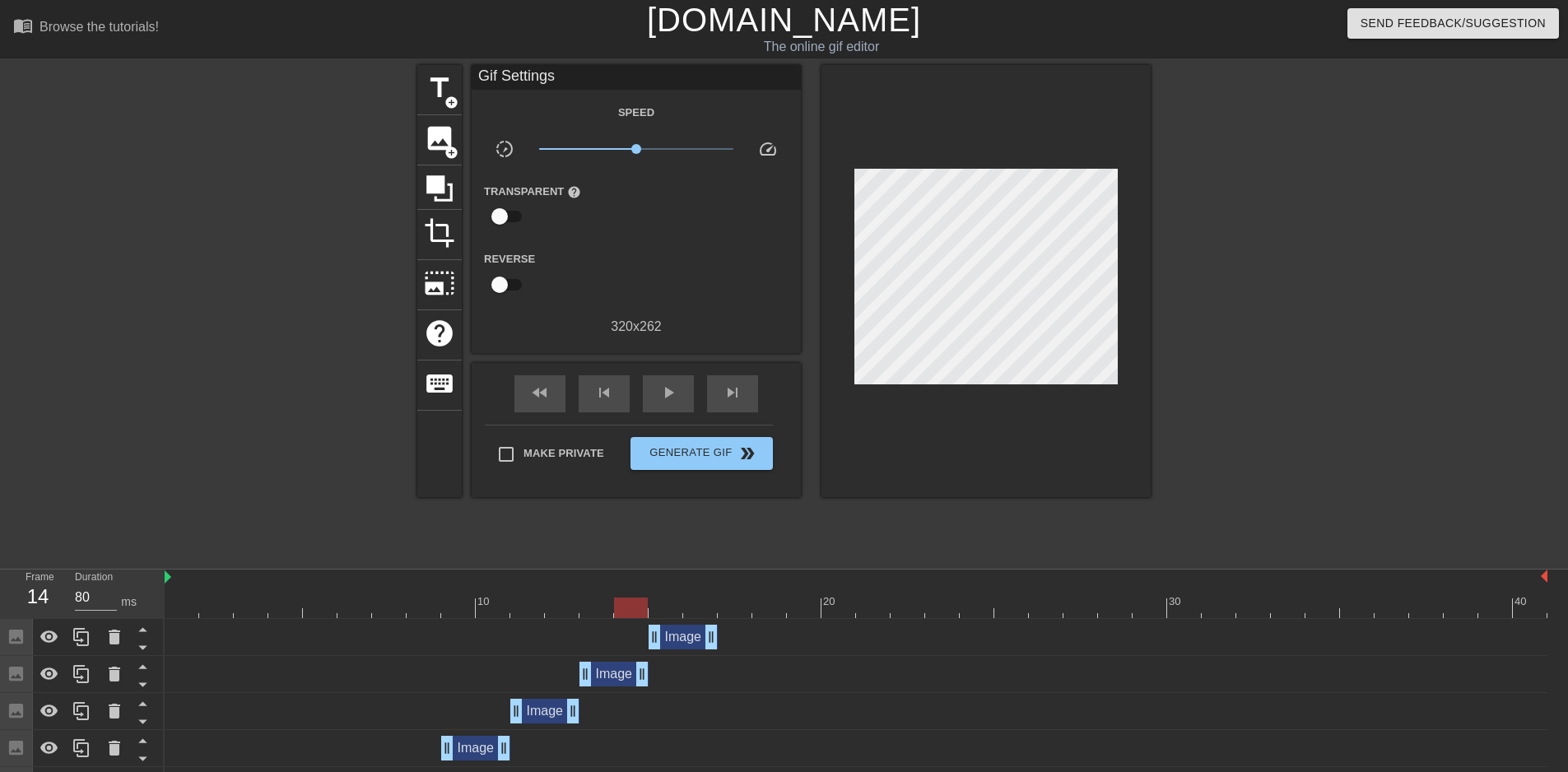
click at [487, 608] on div at bounding box center [856, 608] width 1383 height 21
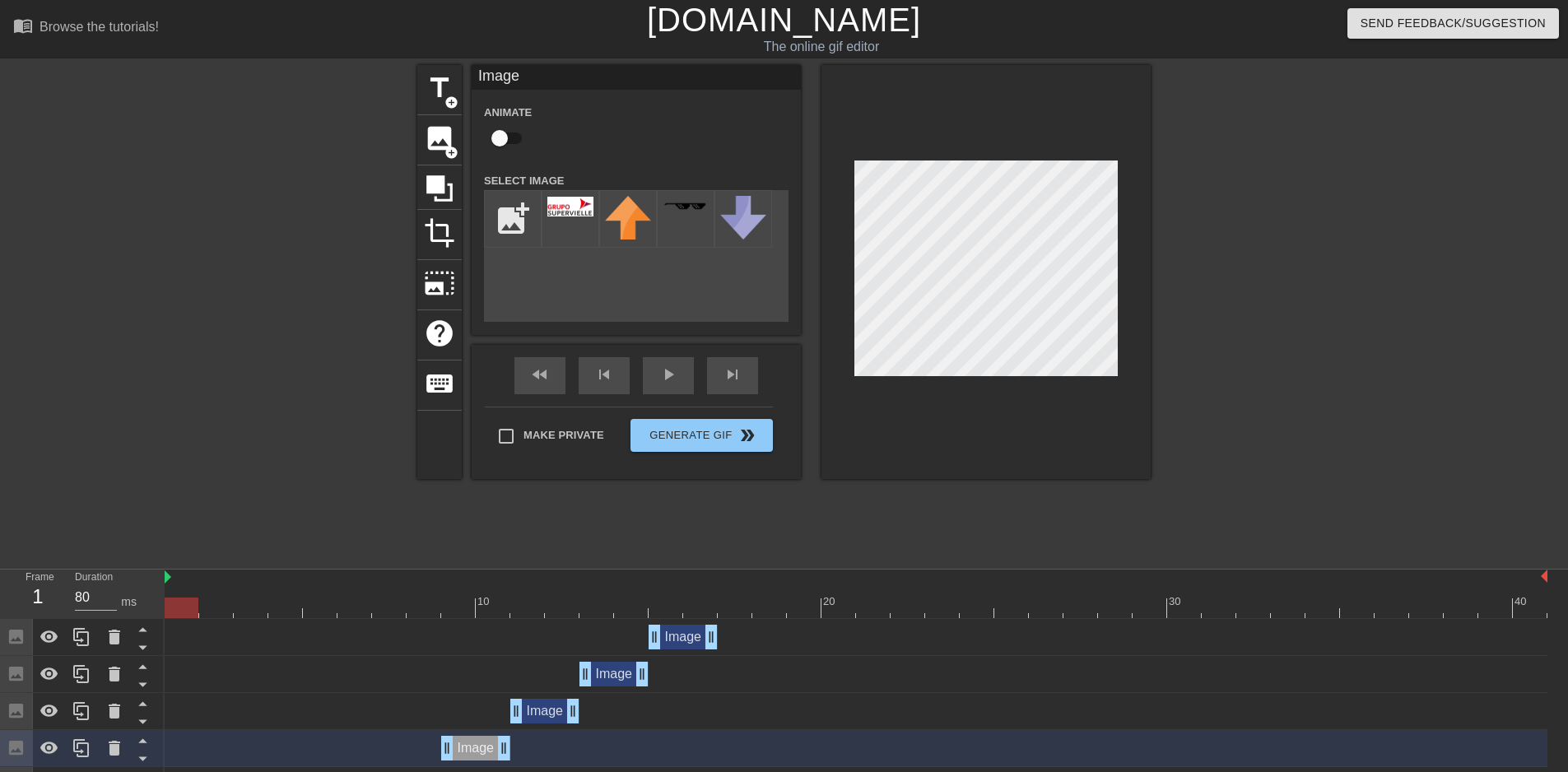
click at [185, 598] on div at bounding box center [856, 608] width 1383 height 21
click at [354, 642] on div "Image drag_handle drag_handle" at bounding box center [856, 637] width 1383 height 25
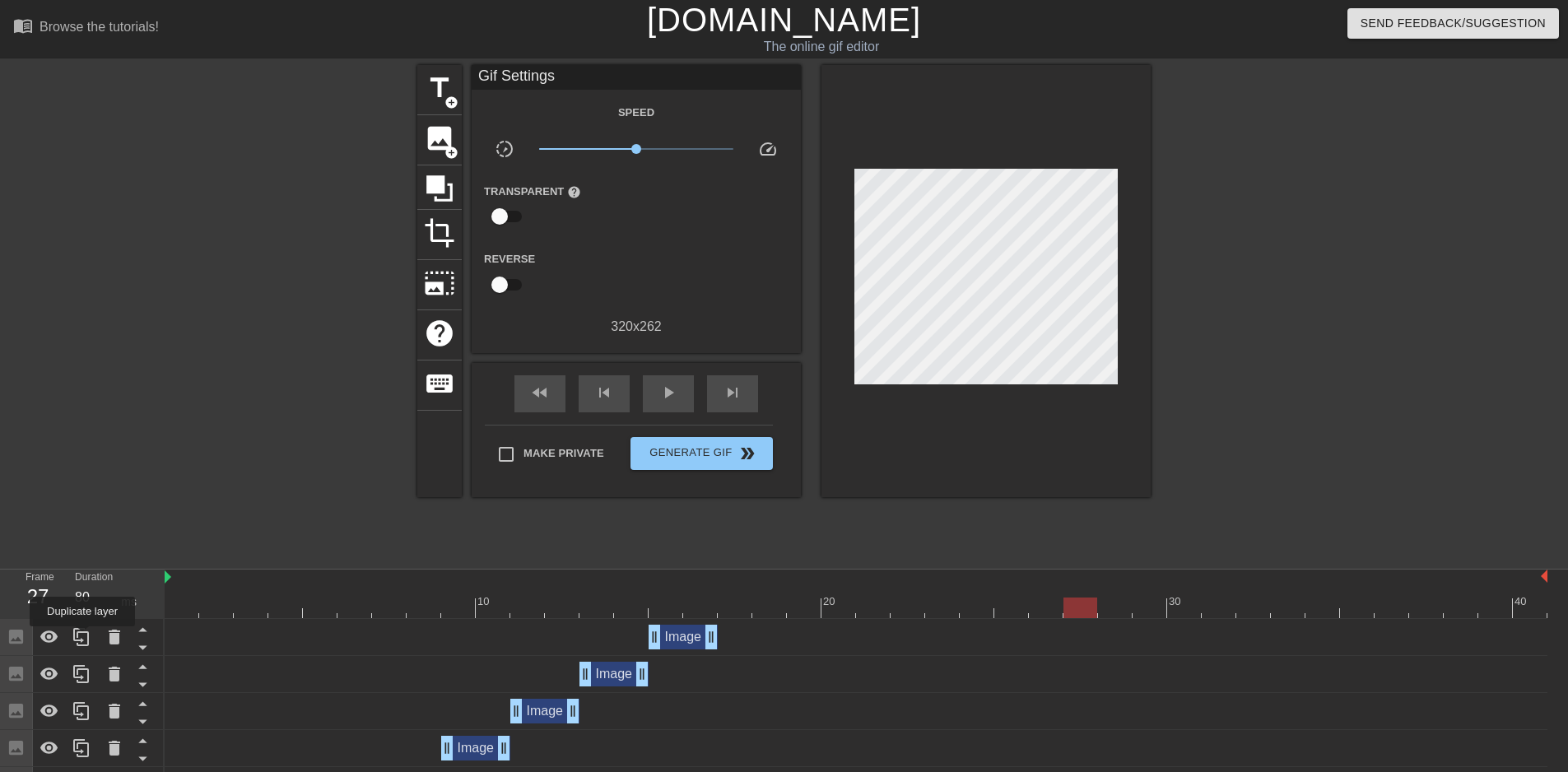
click at [81, 638] on icon at bounding box center [82, 637] width 20 height 20
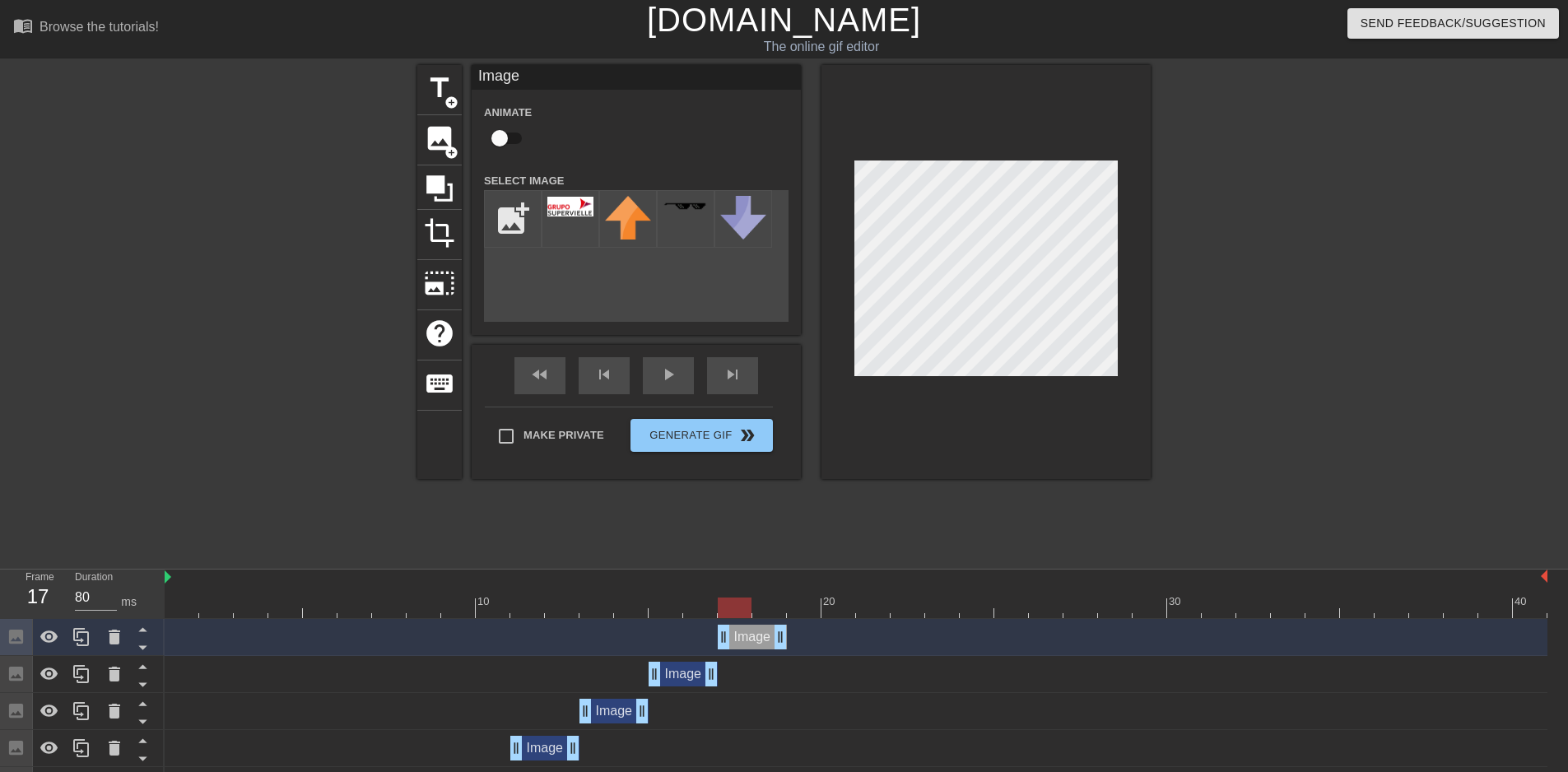
drag, startPoint x: 694, startPoint y: 633, endPoint x: 767, endPoint y: 633, distance: 73.0
click at [767, 633] on div "Image drag_handle drag_handle" at bounding box center [753, 637] width 69 height 25
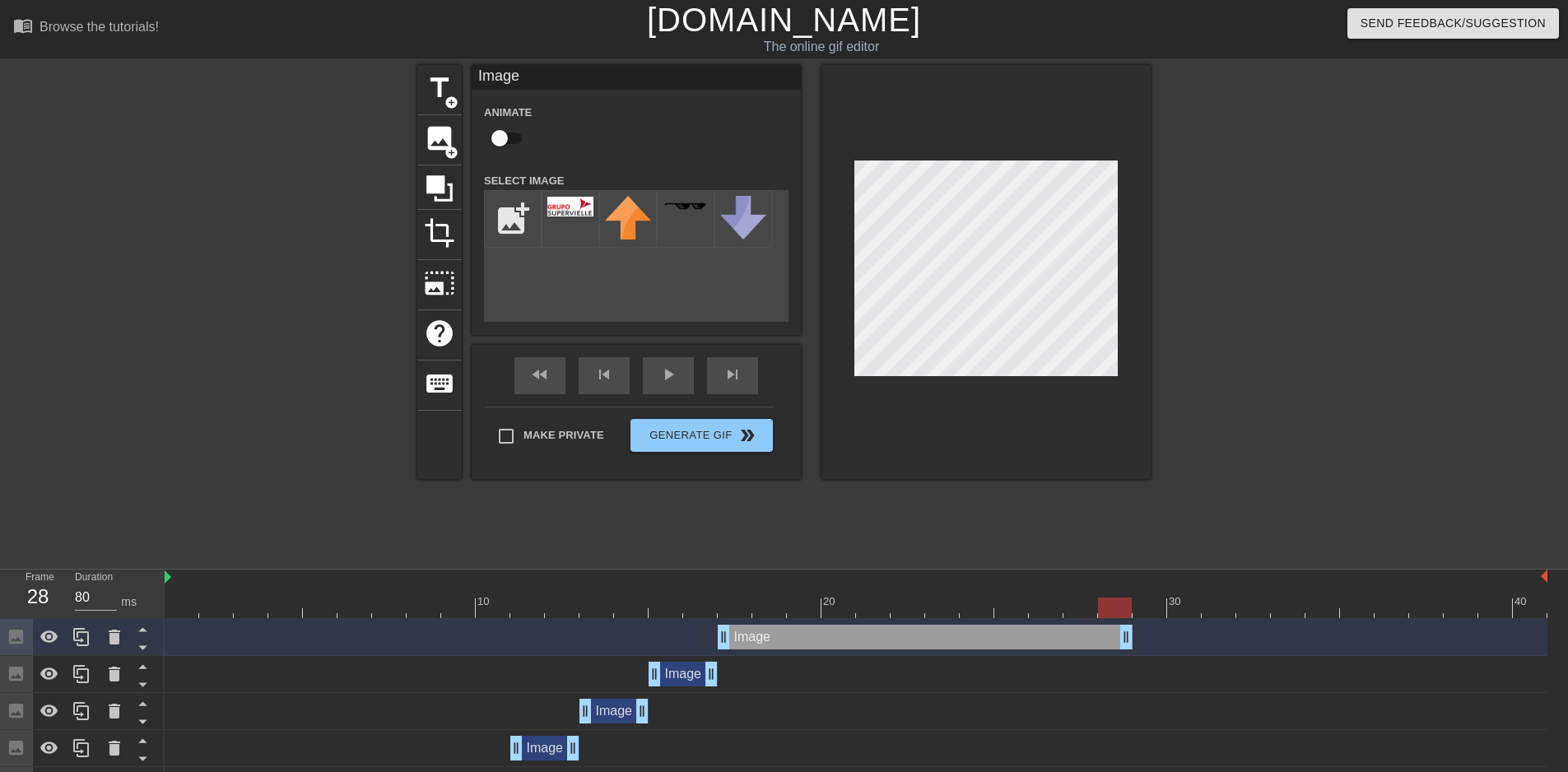
drag, startPoint x: 781, startPoint y: 636, endPoint x: 1118, endPoint y: 638, distance: 337.0
click at [589, 581] on div at bounding box center [856, 578] width 1383 height 16
click at [584, 596] on div at bounding box center [583, 602] width 4 height 16
click at [641, 606] on div at bounding box center [856, 608] width 1383 height 21
click at [602, 613] on div at bounding box center [856, 608] width 1383 height 21
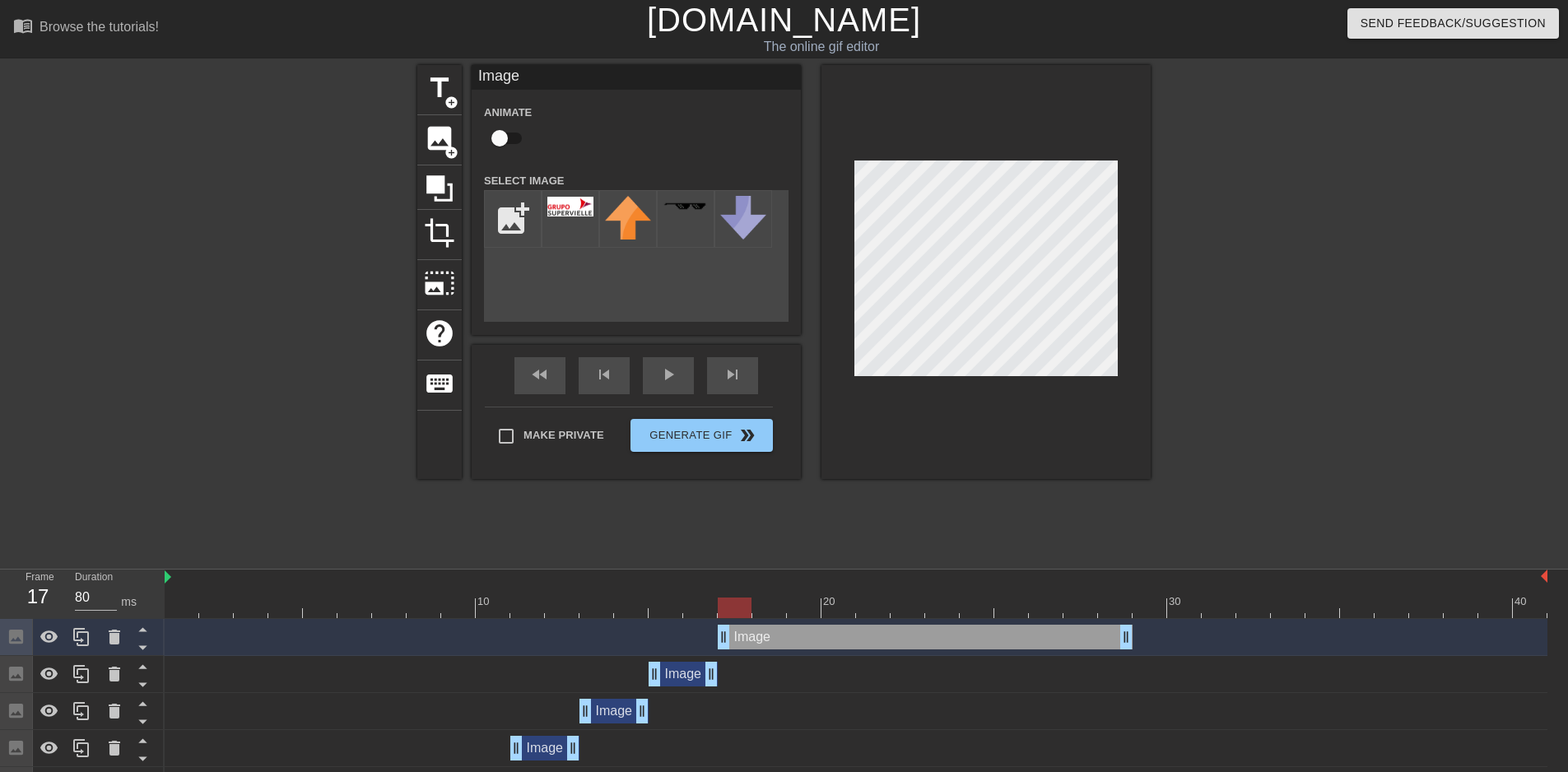
click at [542, 602] on div at bounding box center [856, 608] width 1383 height 21
drag, startPoint x: 1125, startPoint y: 639, endPoint x: 862, endPoint y: 650, distance: 263.2
click at [862, 650] on div "Image drag_handle drag_handle" at bounding box center [856, 637] width 1383 height 37
click at [521, 596] on div at bounding box center [528, 596] width 35 height 21
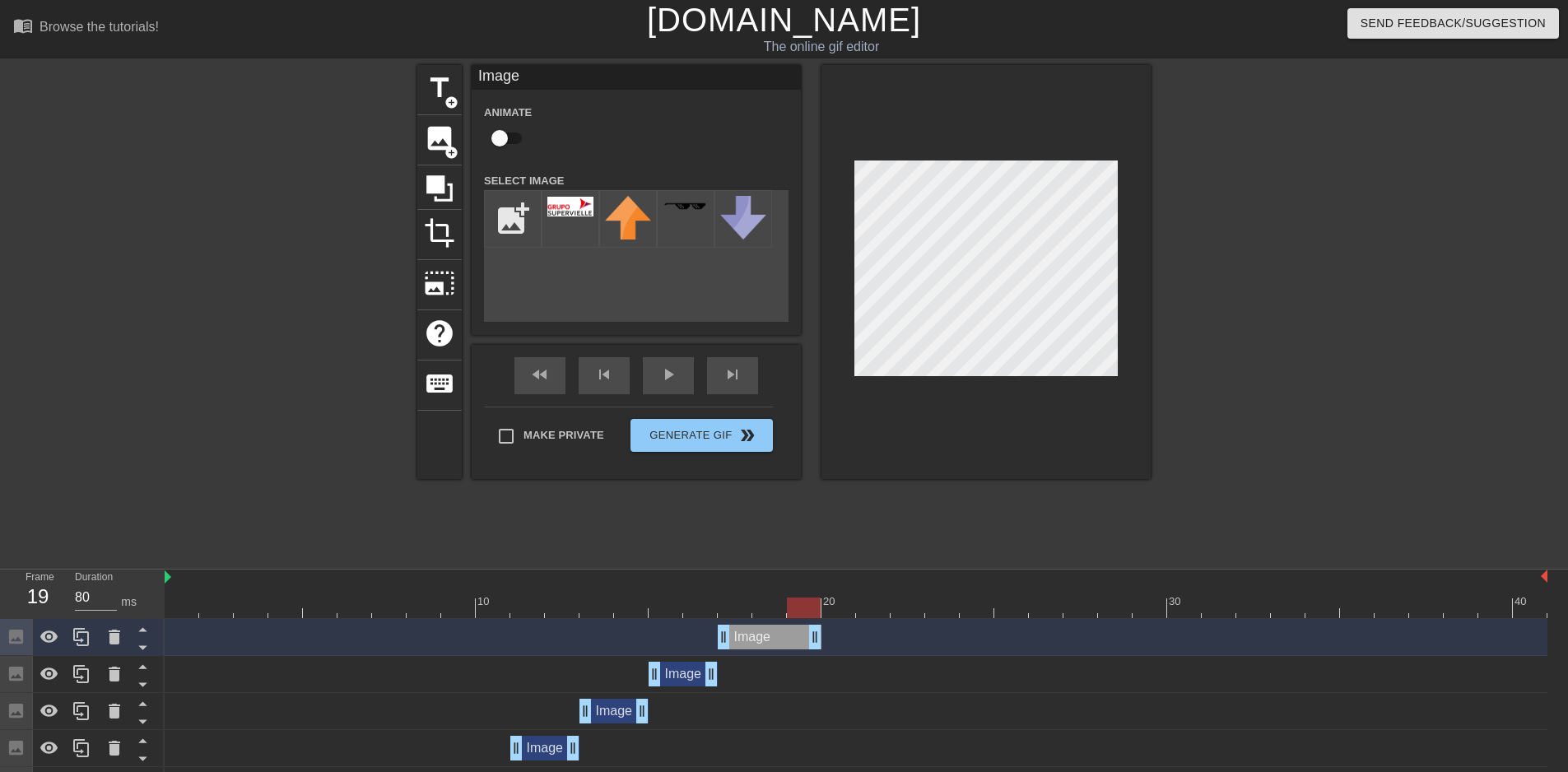
drag, startPoint x: 849, startPoint y: 633, endPoint x: 822, endPoint y: 634, distance: 27.0
click at [822, 634] on div "Image drag_handle drag_handle" at bounding box center [856, 637] width 1383 height 25
click at [542, 602] on div at bounding box center [856, 608] width 1383 height 21
click at [87, 641] on icon at bounding box center [82, 637] width 20 height 20
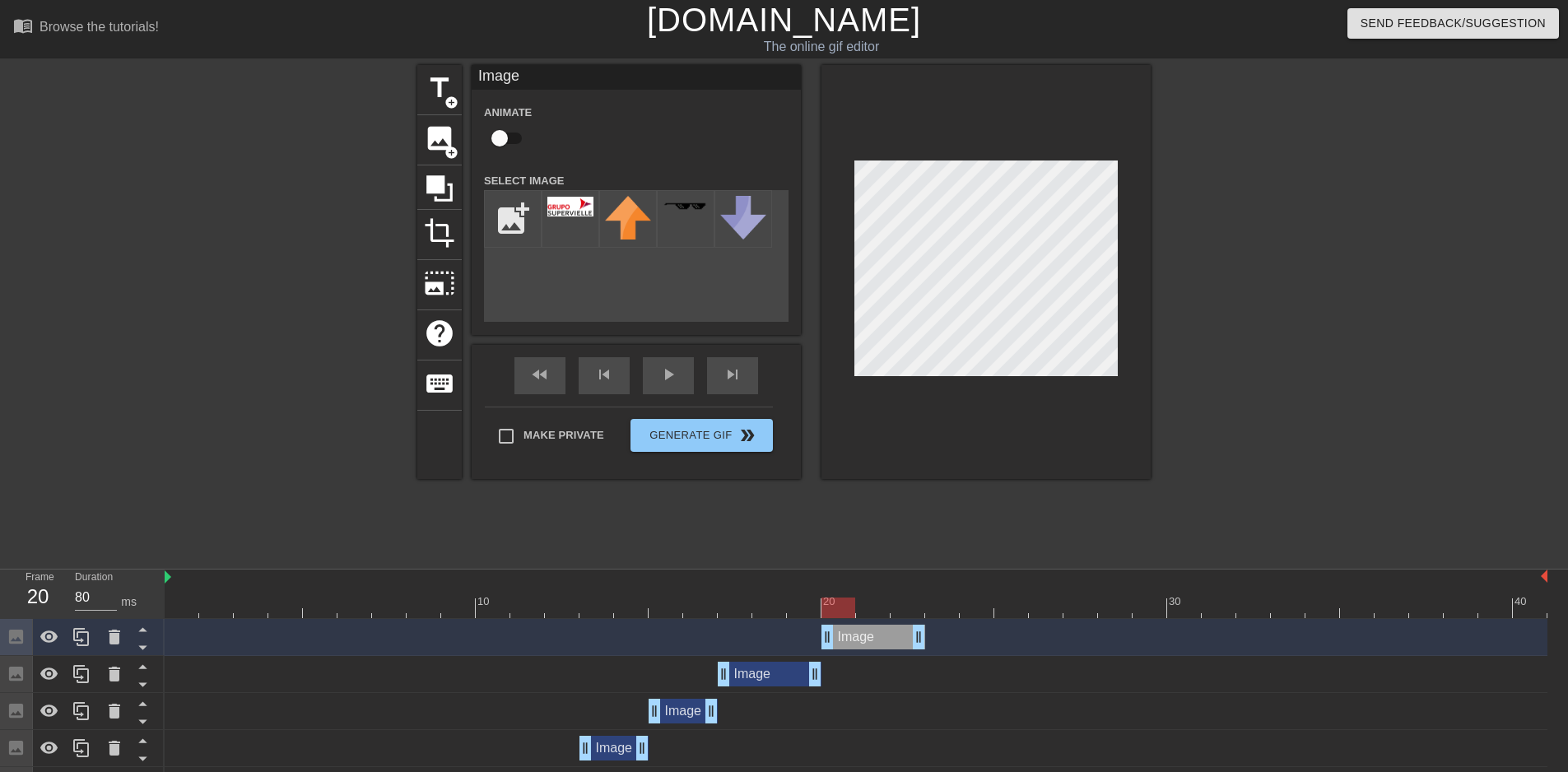
drag, startPoint x: 753, startPoint y: 632, endPoint x: 863, endPoint y: 633, distance: 110.0
click at [863, 633] on div "Image drag_handle drag_handle" at bounding box center [874, 637] width 104 height 25
click at [78, 631] on icon at bounding box center [80, 637] width 15 height 18
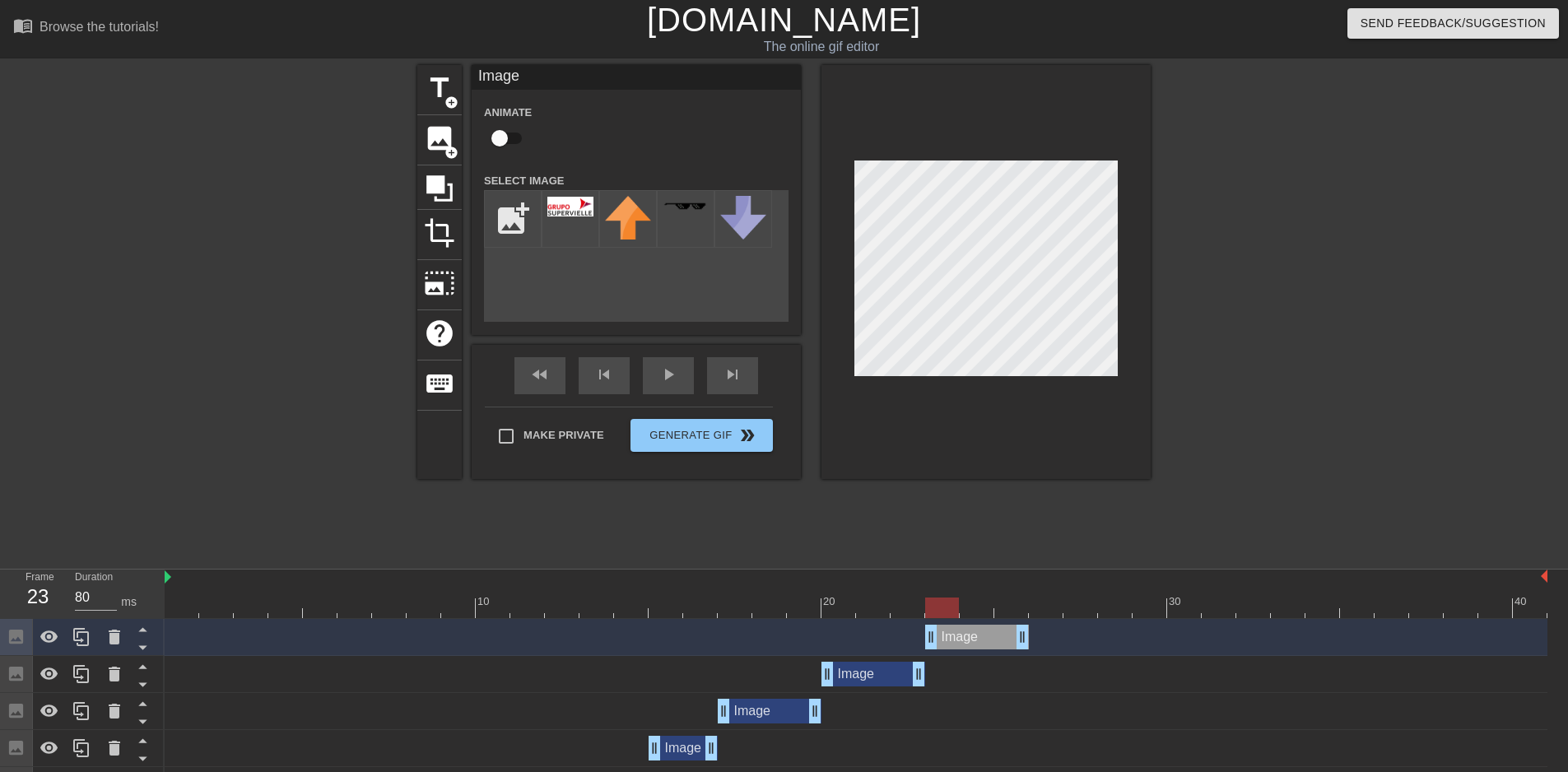
drag, startPoint x: 875, startPoint y: 637, endPoint x: 974, endPoint y: 644, distance: 99.2
click at [974, 644] on div "Image drag_handle drag_handle" at bounding box center [978, 637] width 104 height 25
click at [268, 592] on div at bounding box center [251, 596] width 35 height 21
click at [80, 644] on icon at bounding box center [82, 637] width 20 height 20
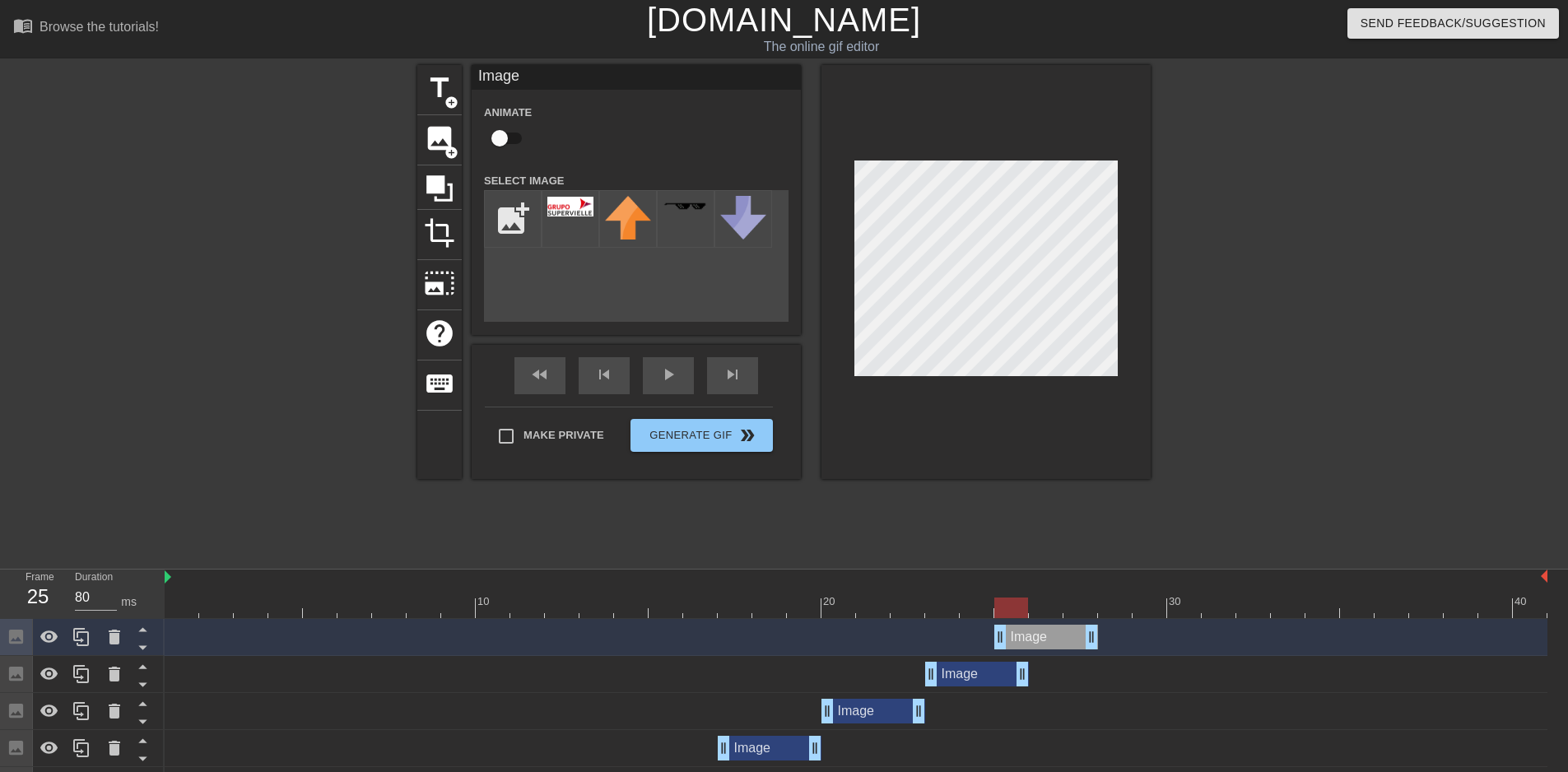
drag, startPoint x: 960, startPoint y: 633, endPoint x: 1028, endPoint y: 633, distance: 68.0
click at [1028, 633] on div "Image drag_handle drag_handle" at bounding box center [1046, 637] width 104 height 25
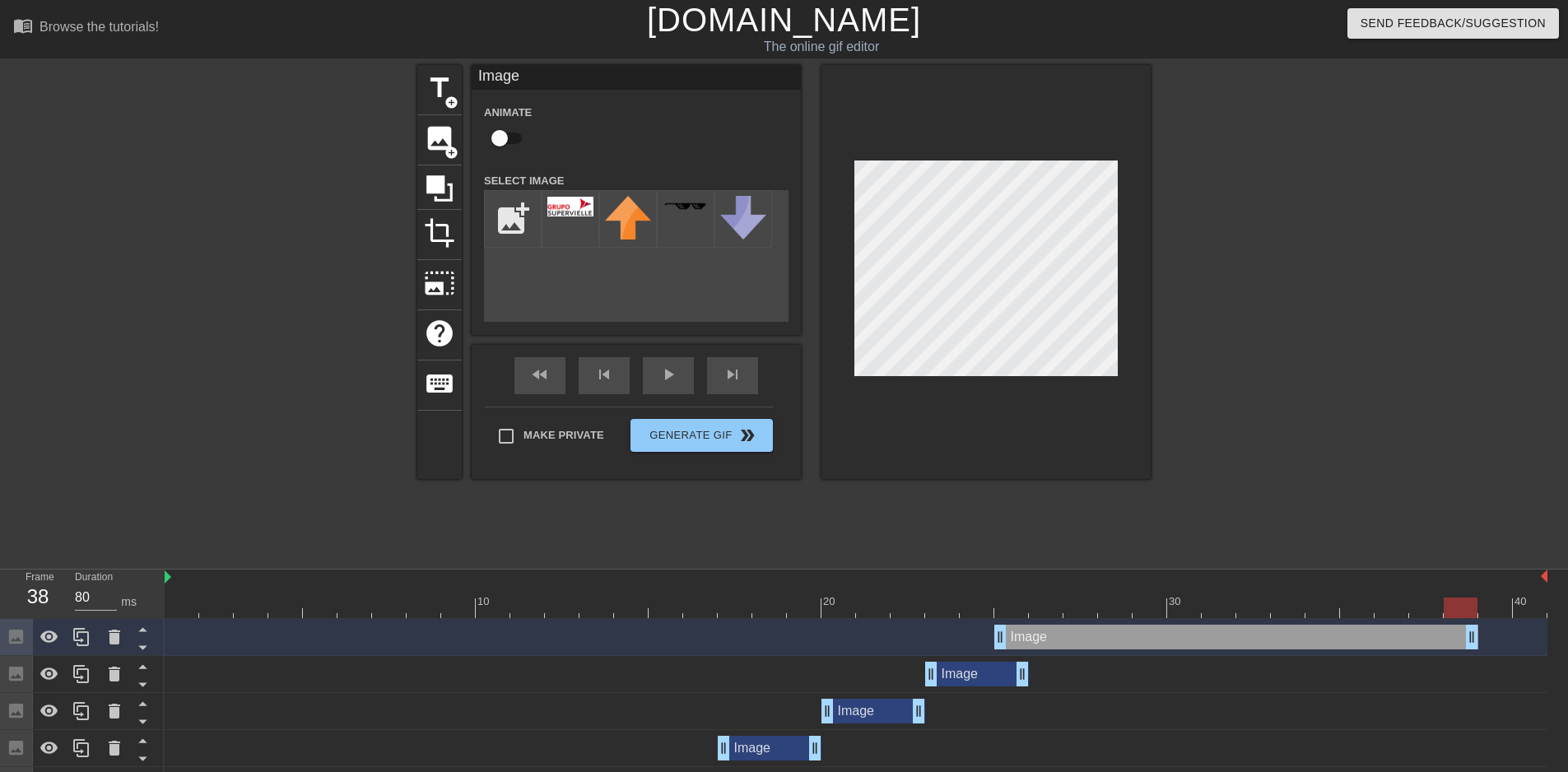
drag, startPoint x: 1097, startPoint y: 642, endPoint x: 1479, endPoint y: 643, distance: 382.0
click at [1479, 643] on div "Image drag_handle drag_handle" at bounding box center [856, 637] width 1383 height 25
drag, startPoint x: 1471, startPoint y: 644, endPoint x: 1583, endPoint y: 639, distance: 112.1
click at [1567, 639] on html "menu_book Browse the tutorials! [DOMAIN_NAME] The online gif editor Send Feedba…" at bounding box center [784, 476] width 1568 height 952
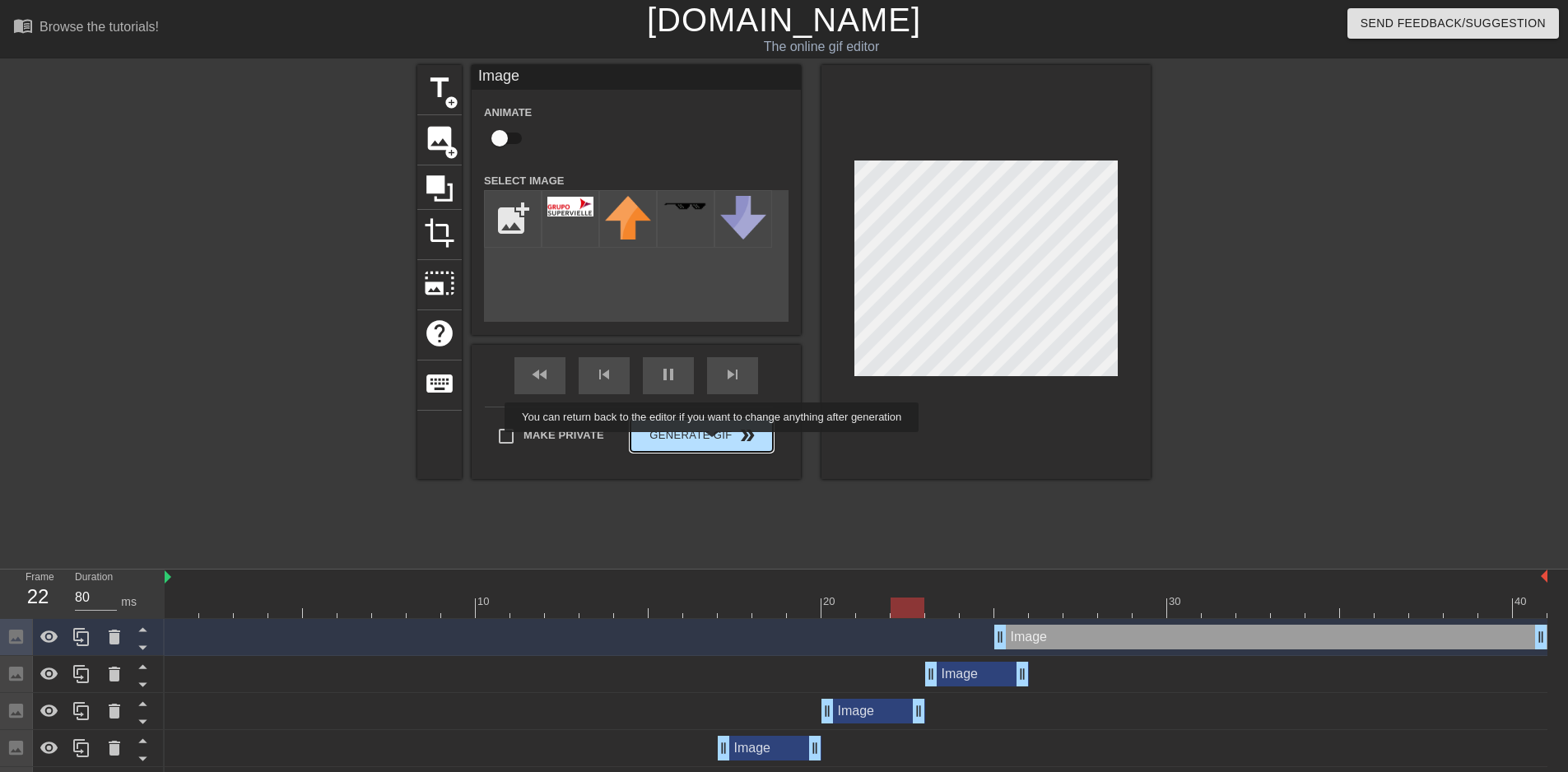
click at [713, 444] on span "Generate Gif double_arrow" at bounding box center [702, 436] width 129 height 20
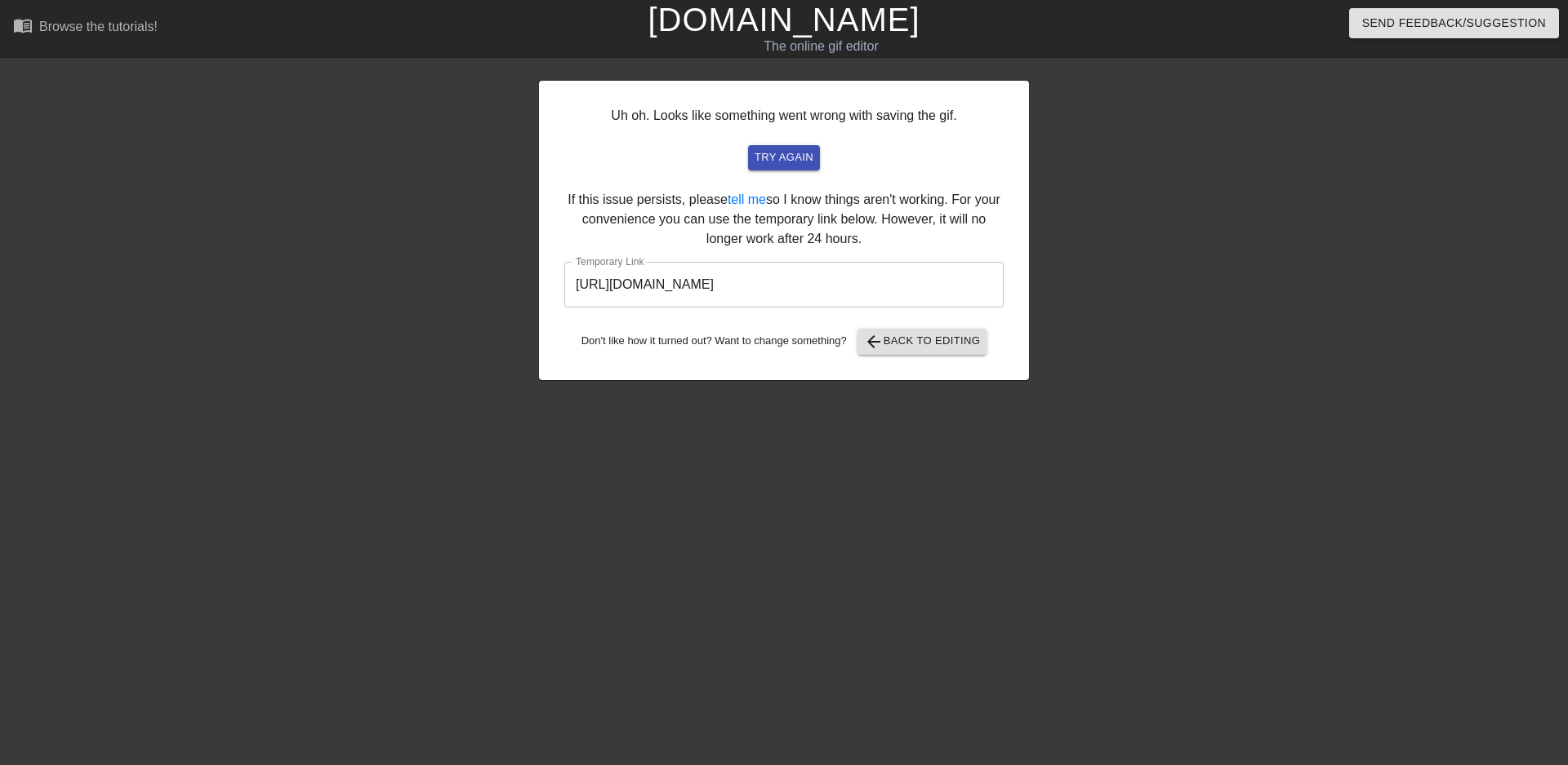
click at [683, 281] on input "[URL][DOMAIN_NAME]" at bounding box center [784, 285] width 439 height 46
